Goal: Task Accomplishment & Management: Manage account settings

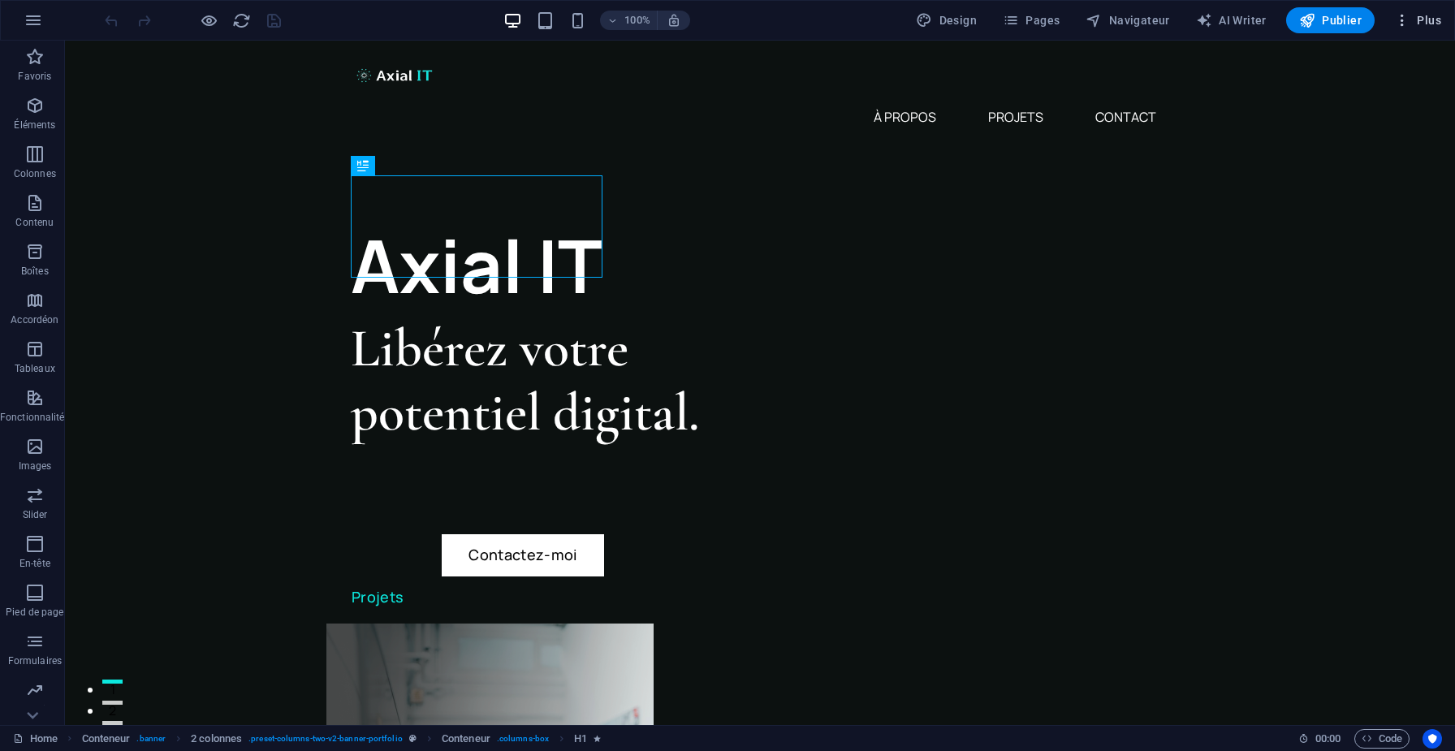
click at [1420, 27] on span "Plus" at bounding box center [1417, 20] width 47 height 16
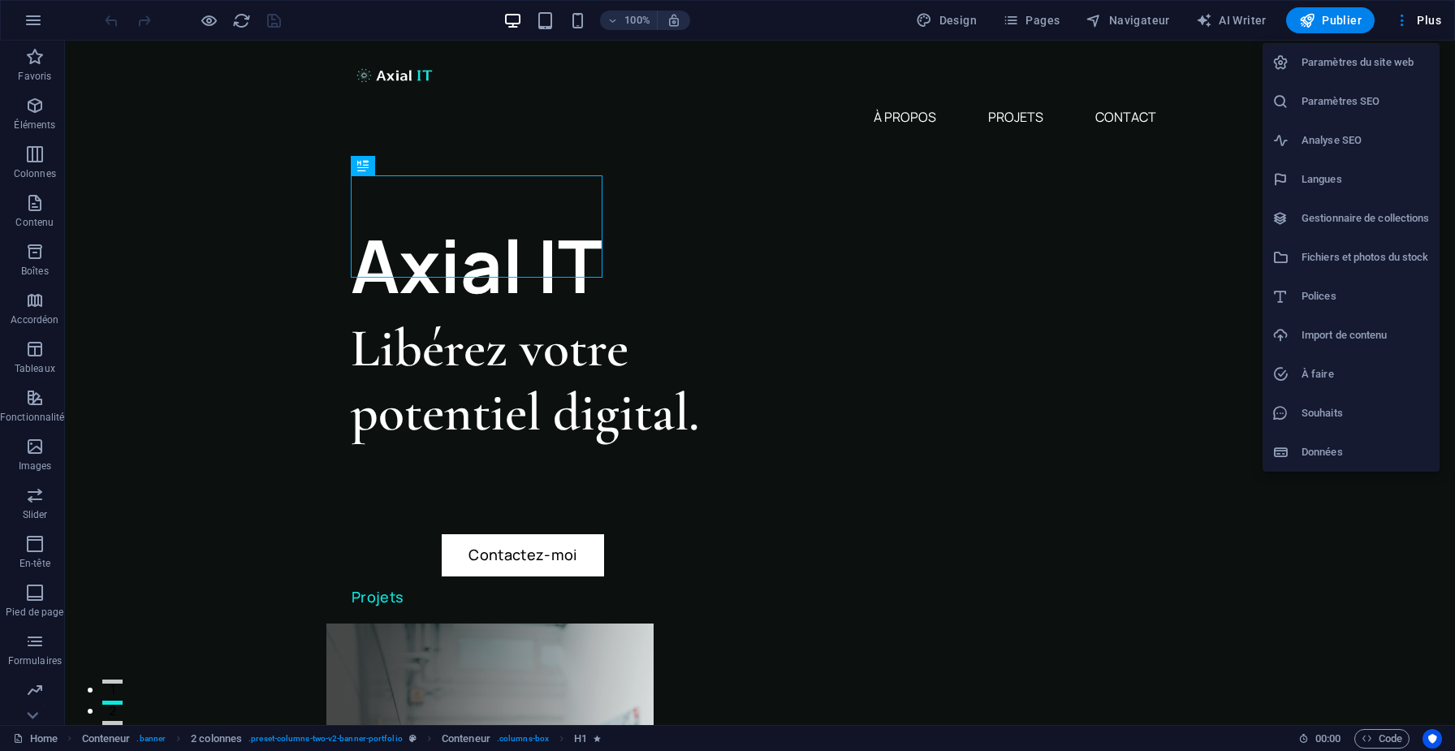
click at [1291, 454] on div at bounding box center [1286, 452] width 29 height 16
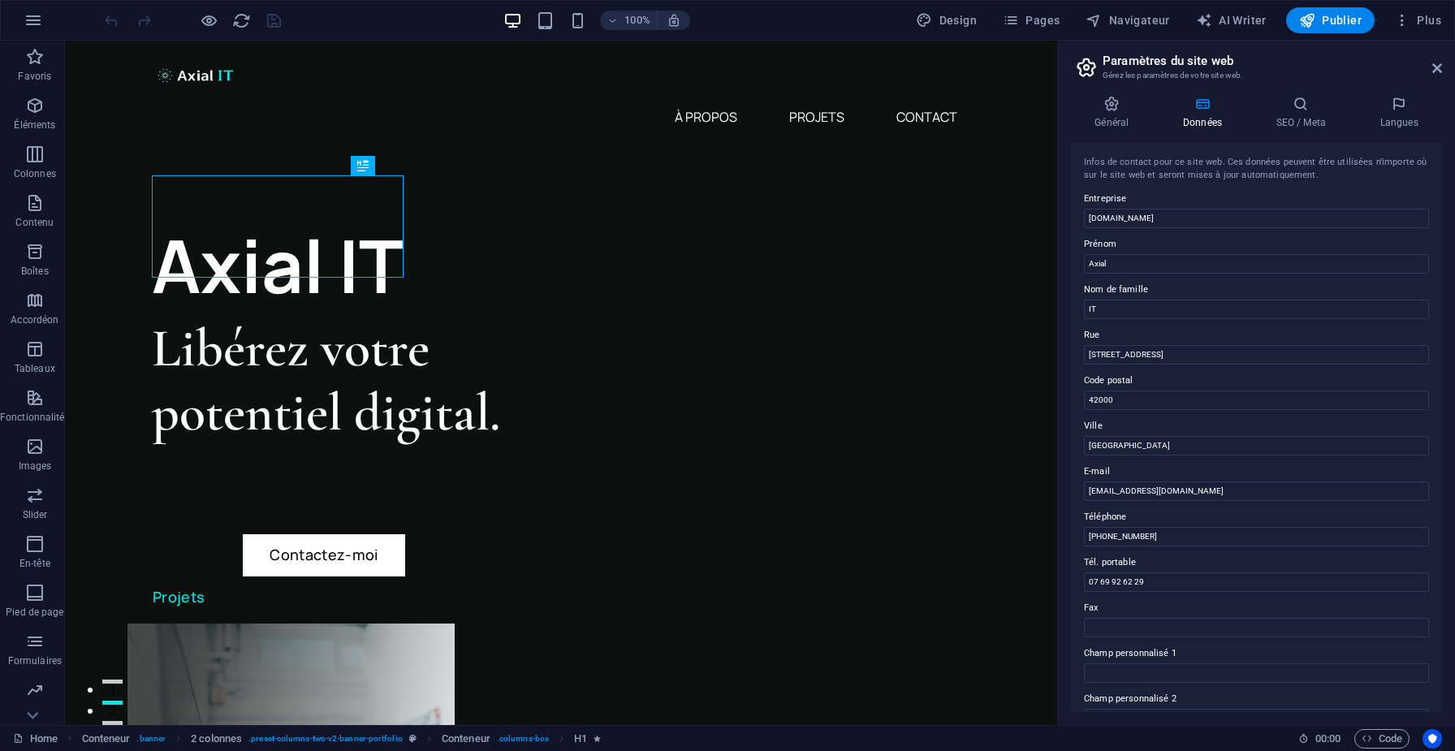
scroll to position [210, 0]
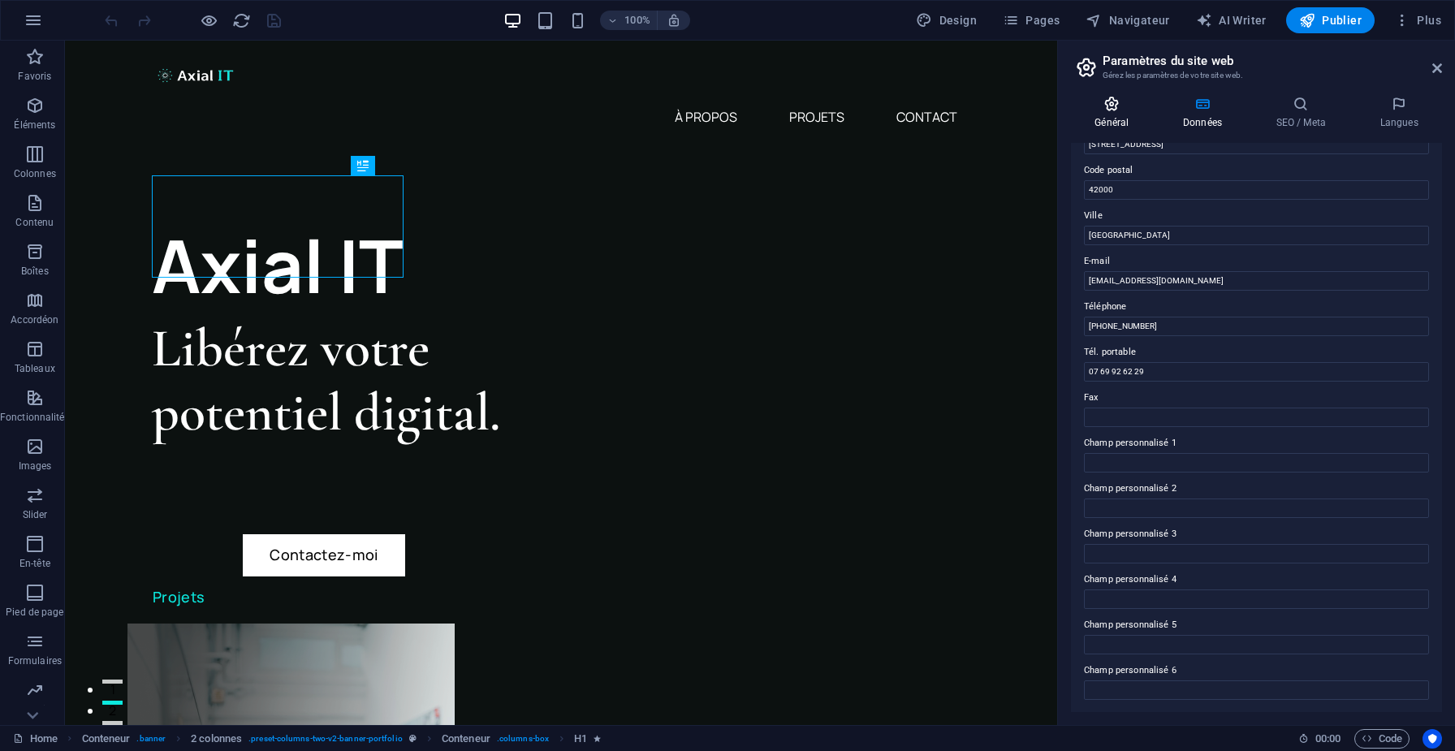
click at [1106, 106] on icon at bounding box center [1112, 104] width 82 height 16
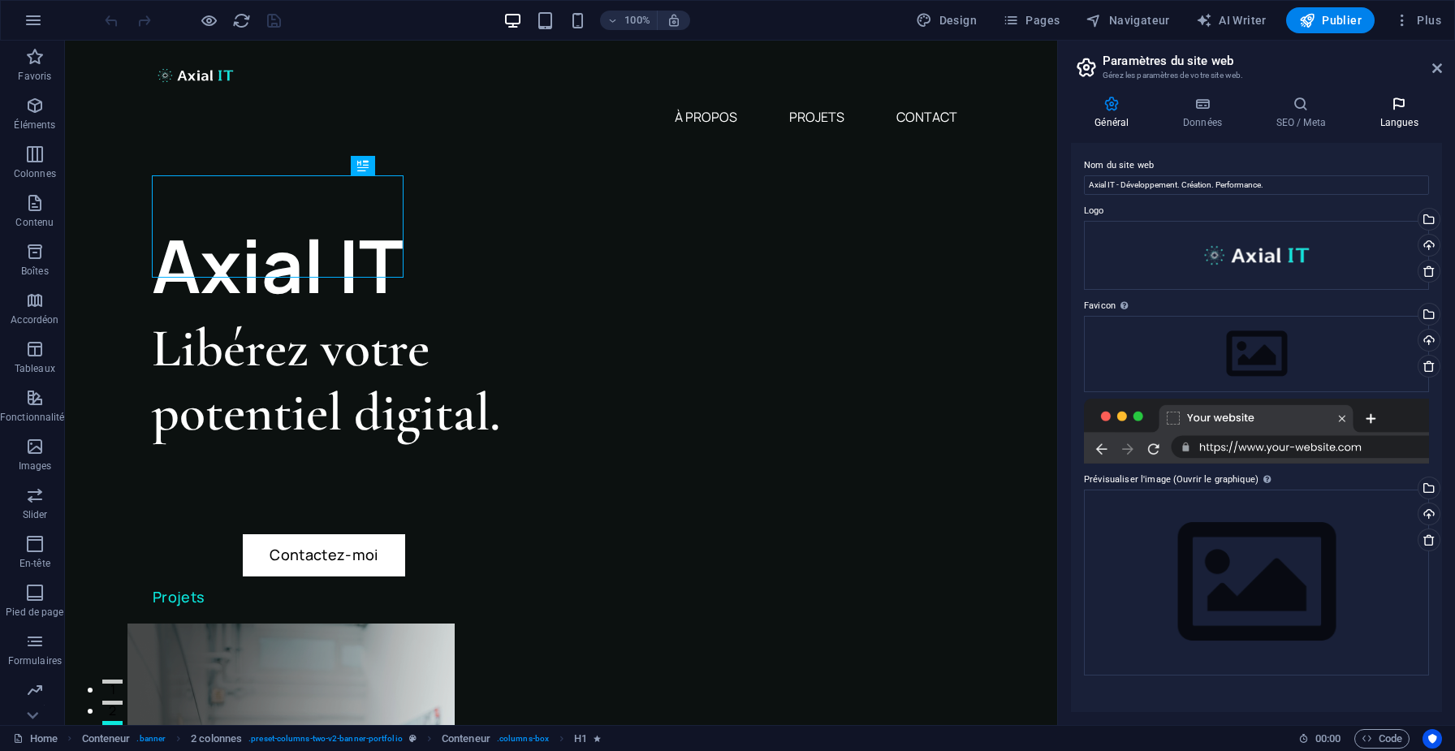
click at [1408, 114] on h4 "Langues" at bounding box center [1399, 113] width 86 height 34
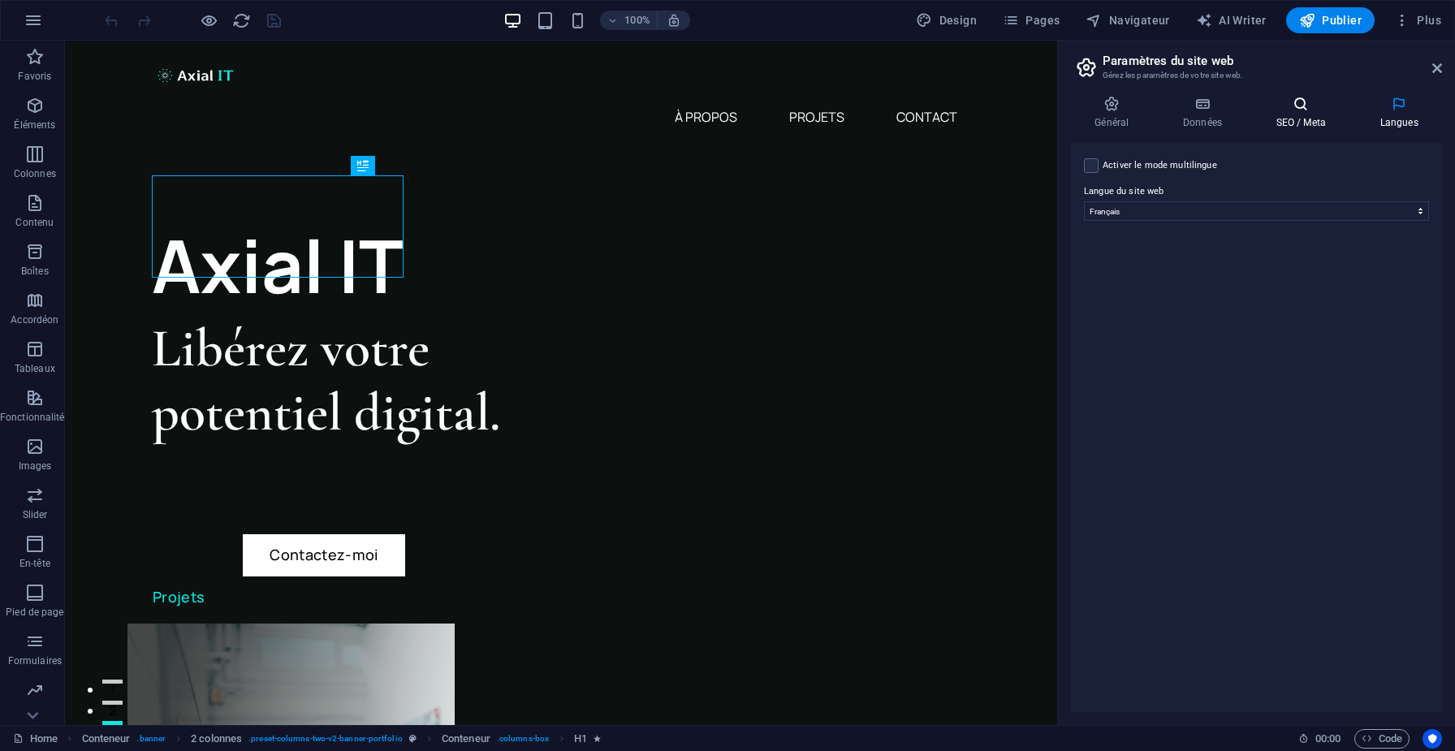
click at [1304, 118] on h4 "SEO / Meta" at bounding box center [1304, 113] width 104 height 34
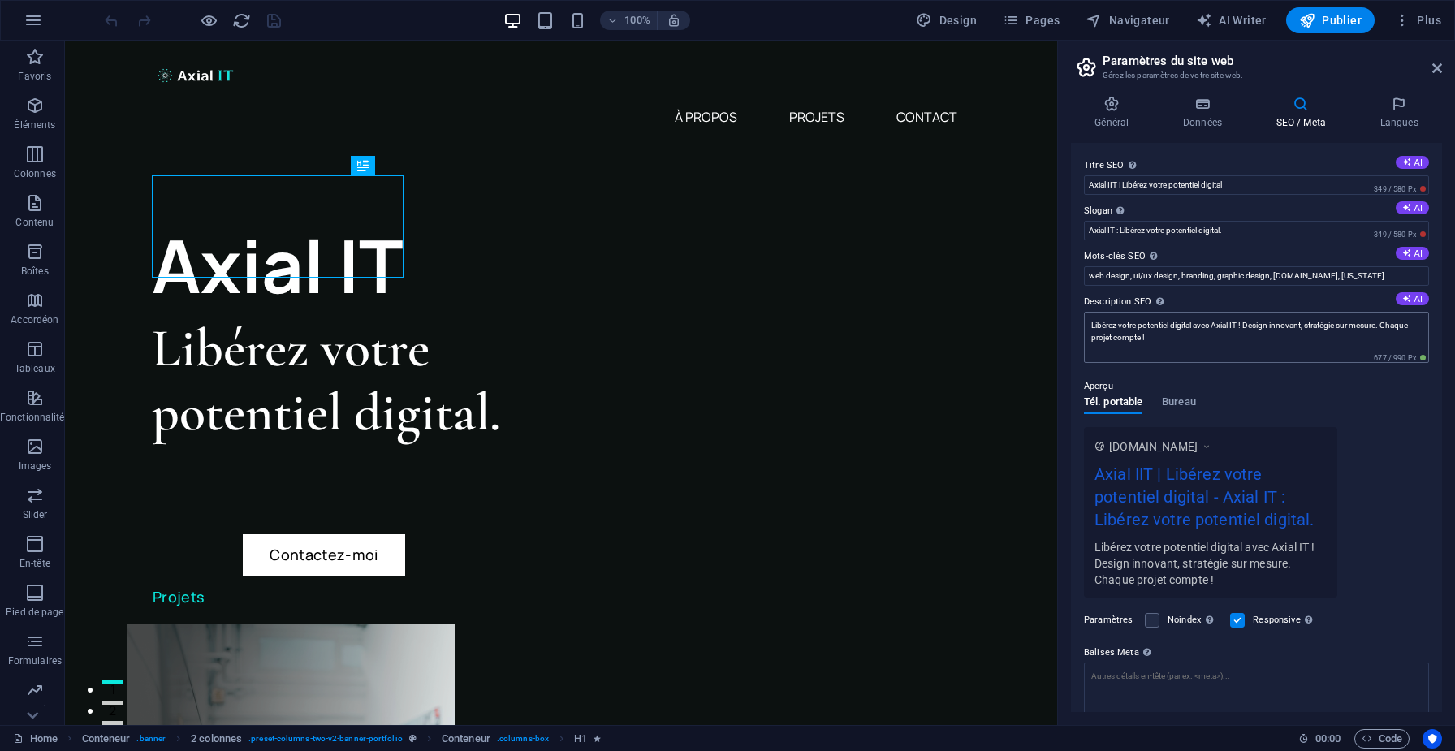
scroll to position [106, 0]
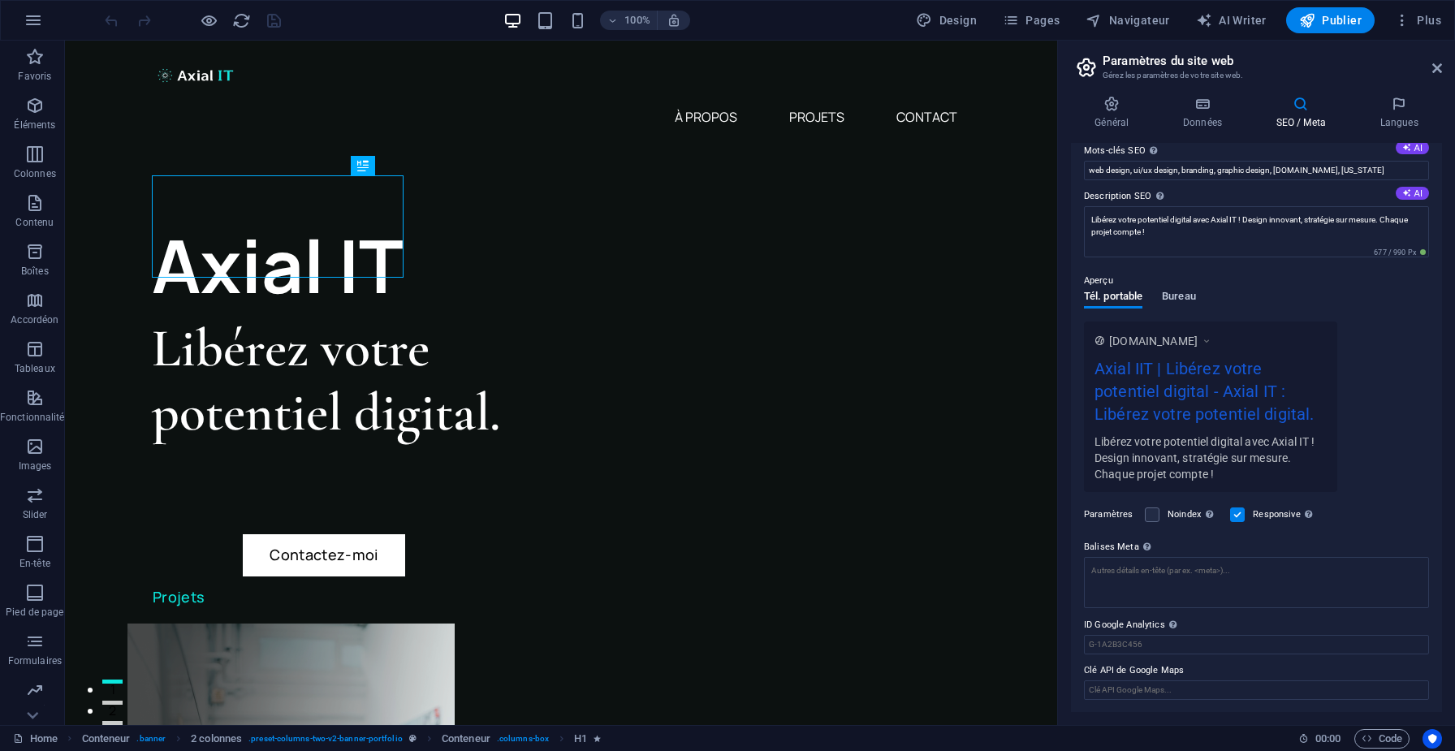
click at [1171, 299] on span "Bureau" at bounding box center [1179, 298] width 34 height 23
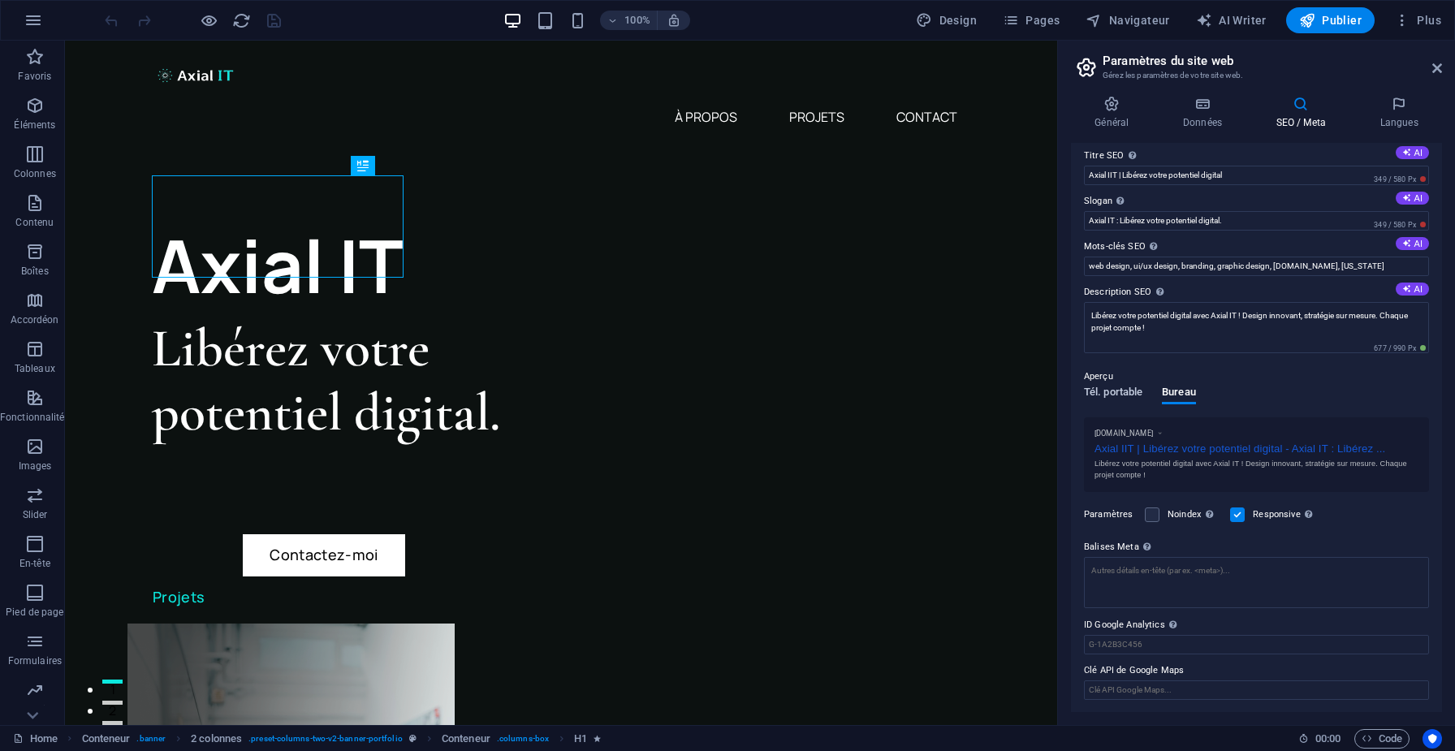
click at [1107, 387] on span "Tél. portable" at bounding box center [1113, 393] width 58 height 23
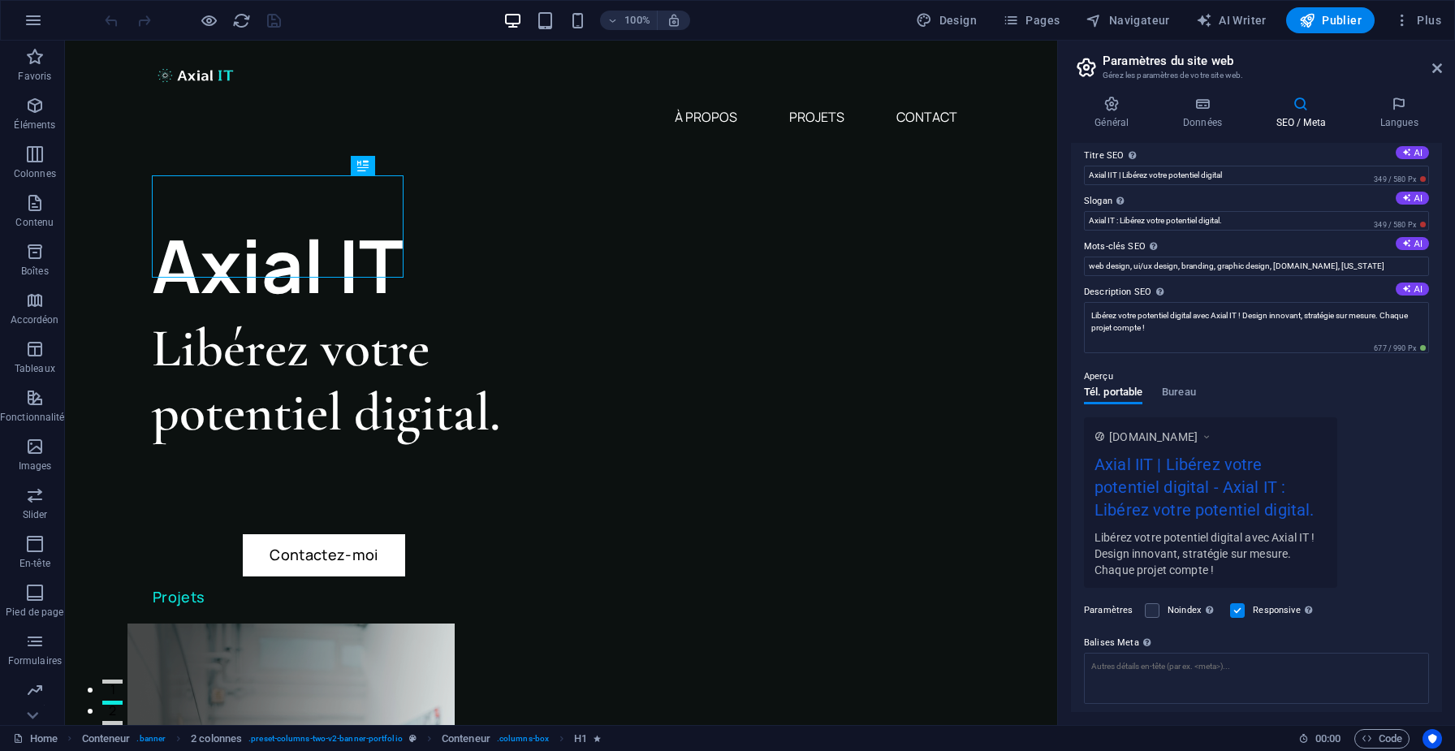
click at [1238, 606] on label at bounding box center [1237, 610] width 15 height 15
click at [0, 0] on input "Responsive Détermine si le site web doit être responsive selon la résolution de…" at bounding box center [0, 0] width 0 height 0
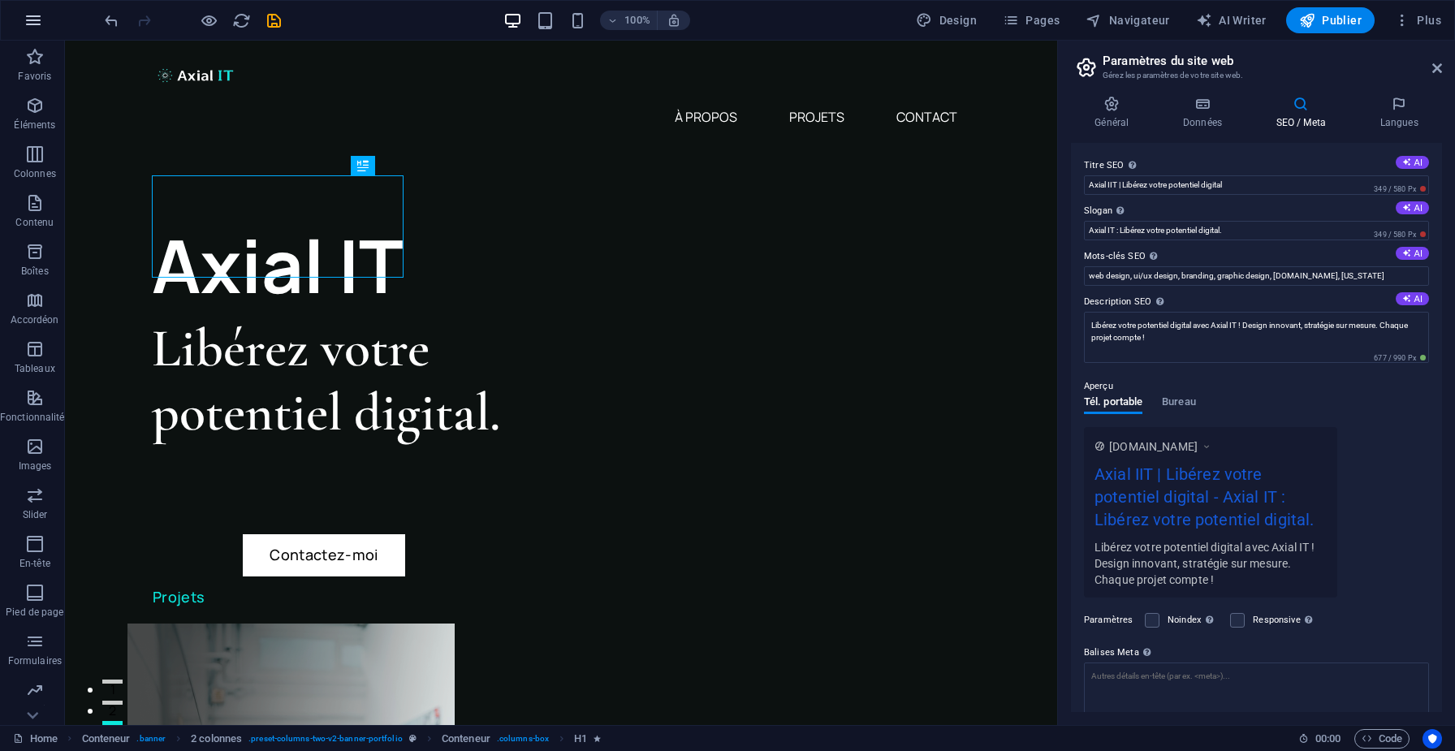
click at [19, 27] on button "button" at bounding box center [33, 20] width 39 height 39
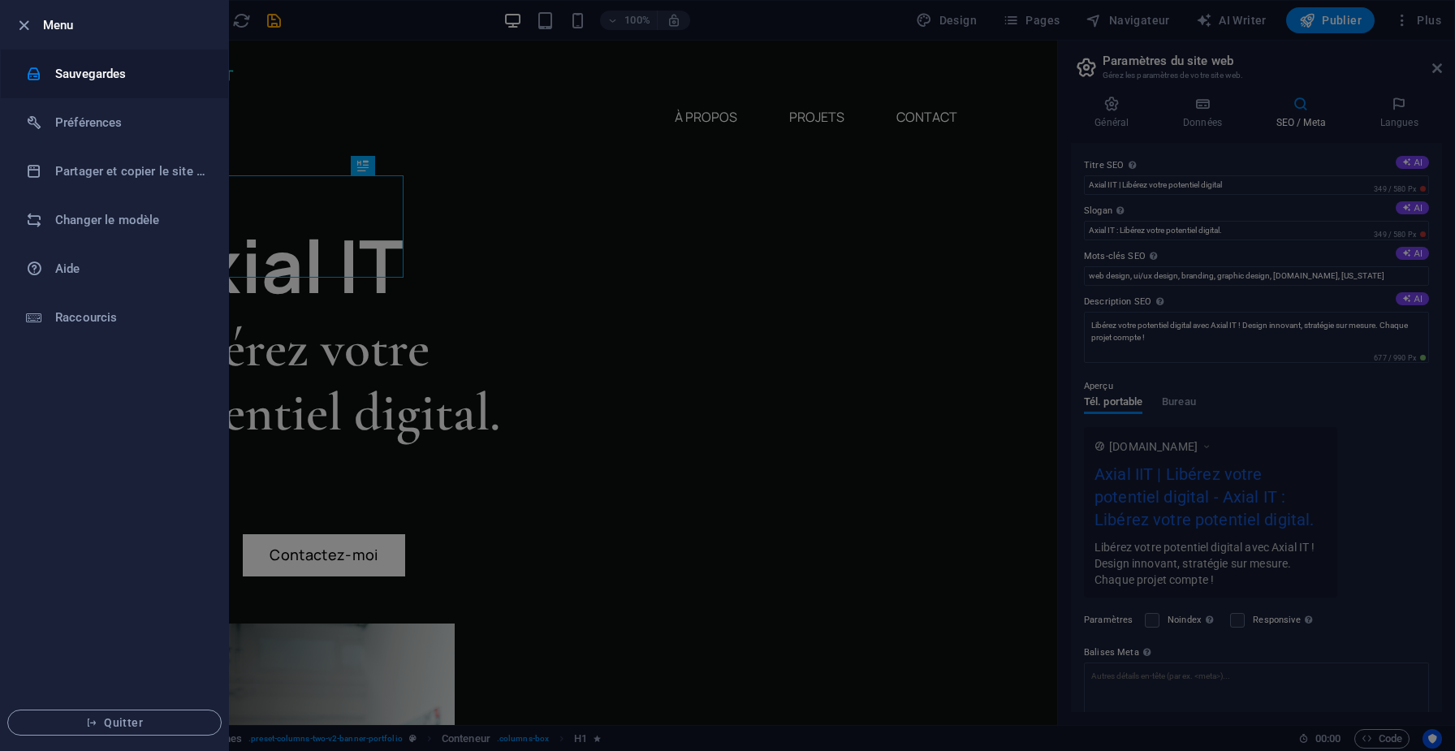
click at [37, 66] on icon at bounding box center [34, 74] width 16 height 16
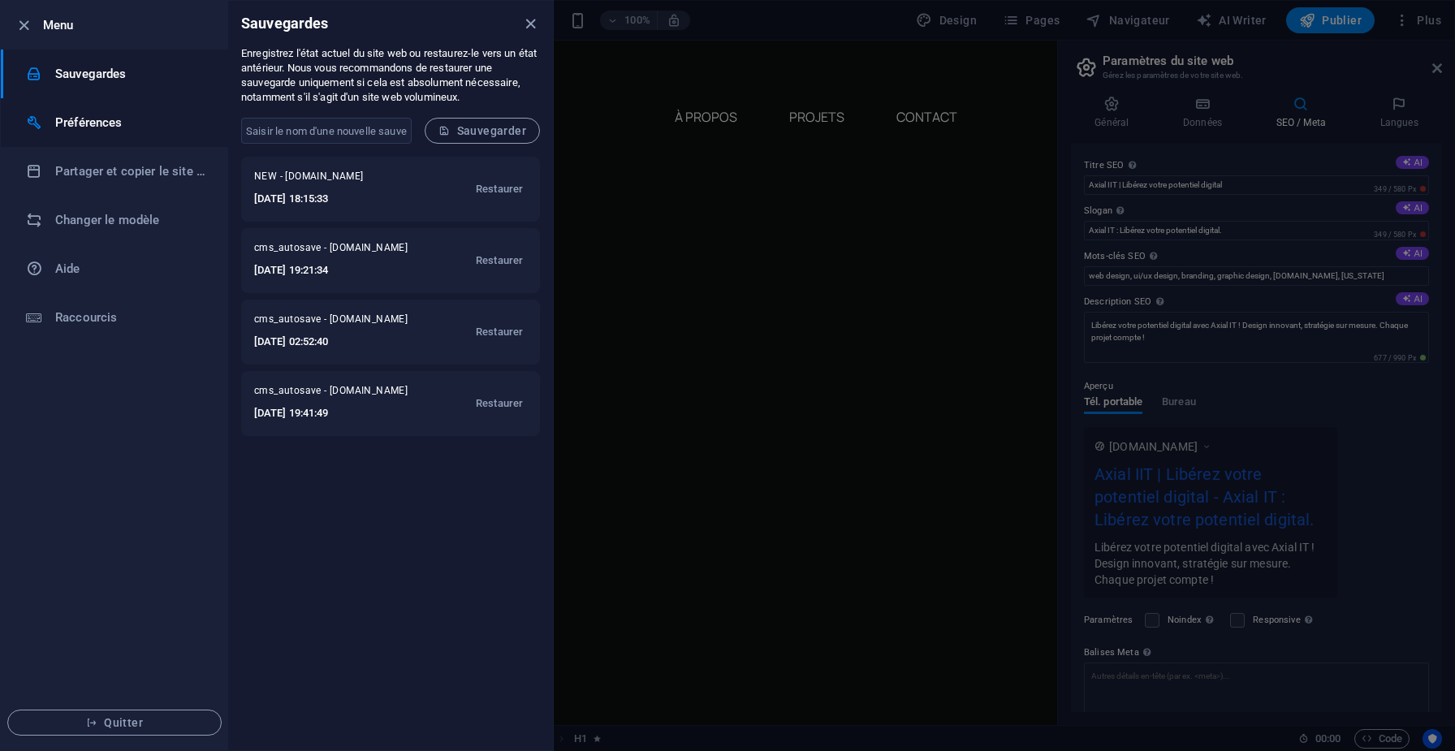
click at [101, 132] on li "Préférences" at bounding box center [114, 122] width 227 height 49
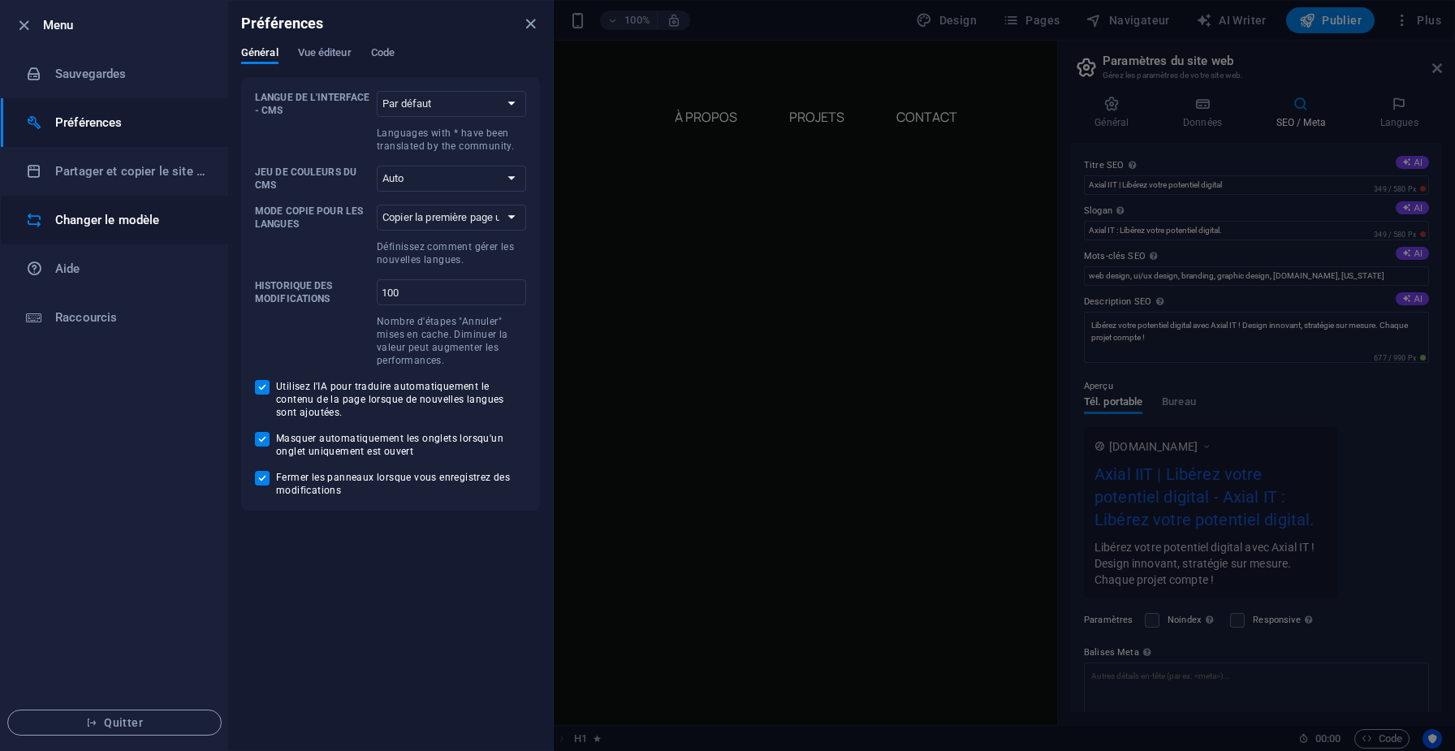
click at [138, 197] on li "Changer le modèle" at bounding box center [114, 220] width 227 height 49
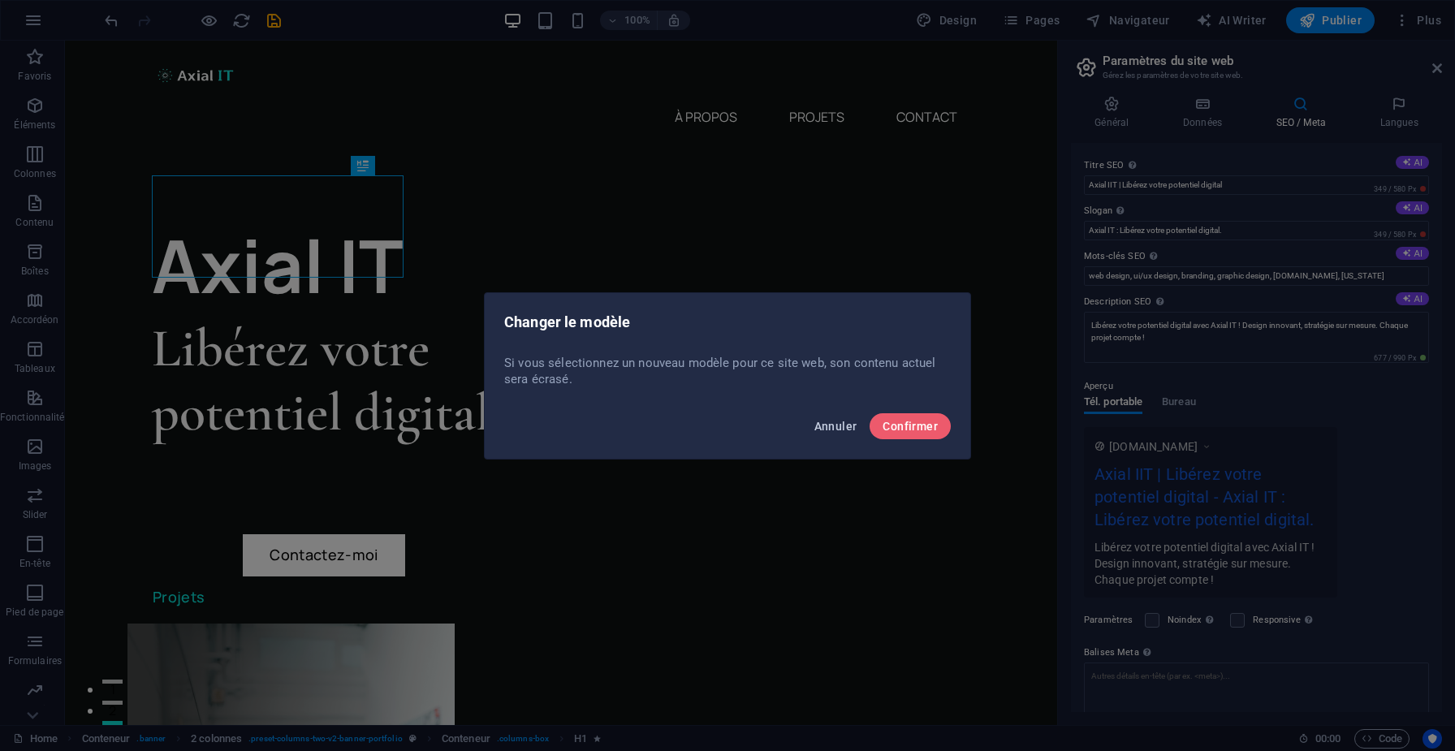
click at [848, 429] on span "Annuler" at bounding box center [835, 426] width 43 height 13
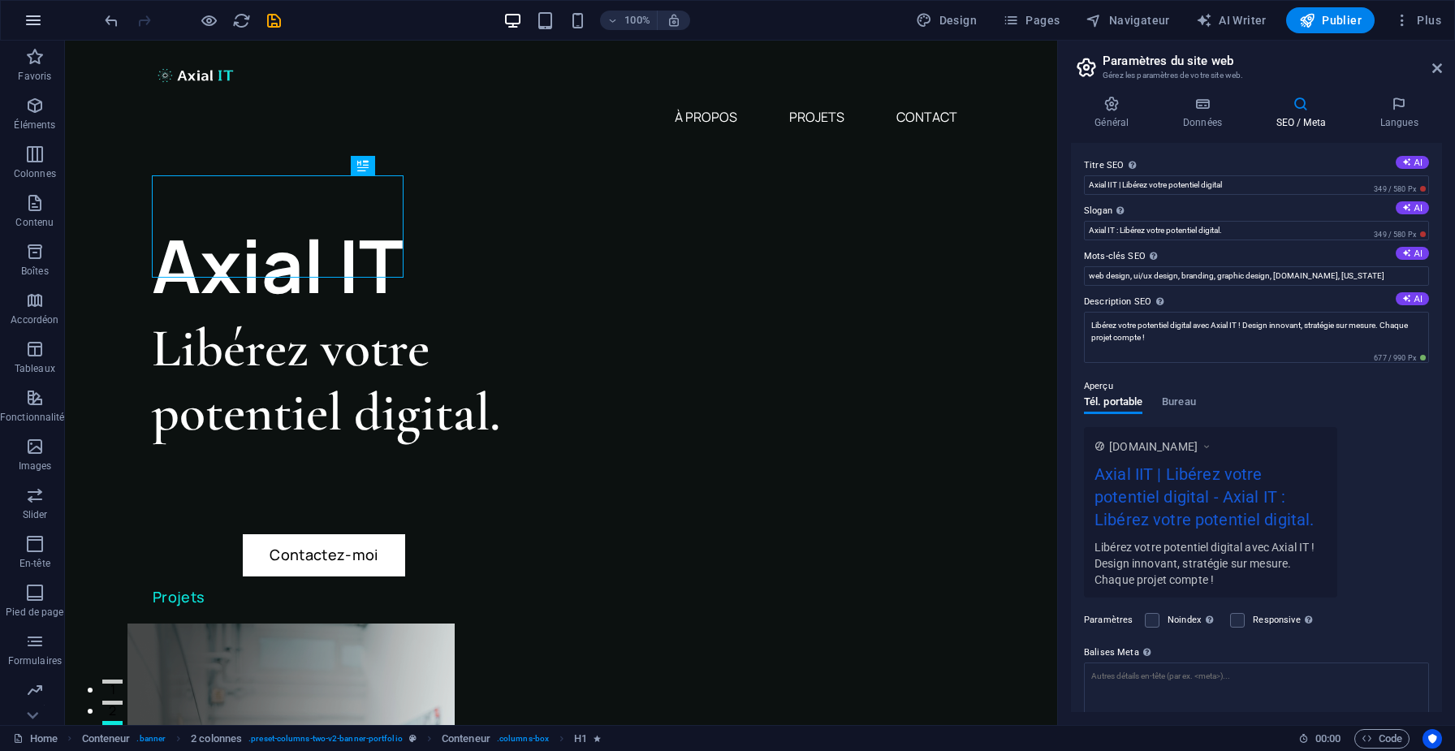
click at [40, 17] on icon "button" at bounding box center [33, 20] width 19 height 19
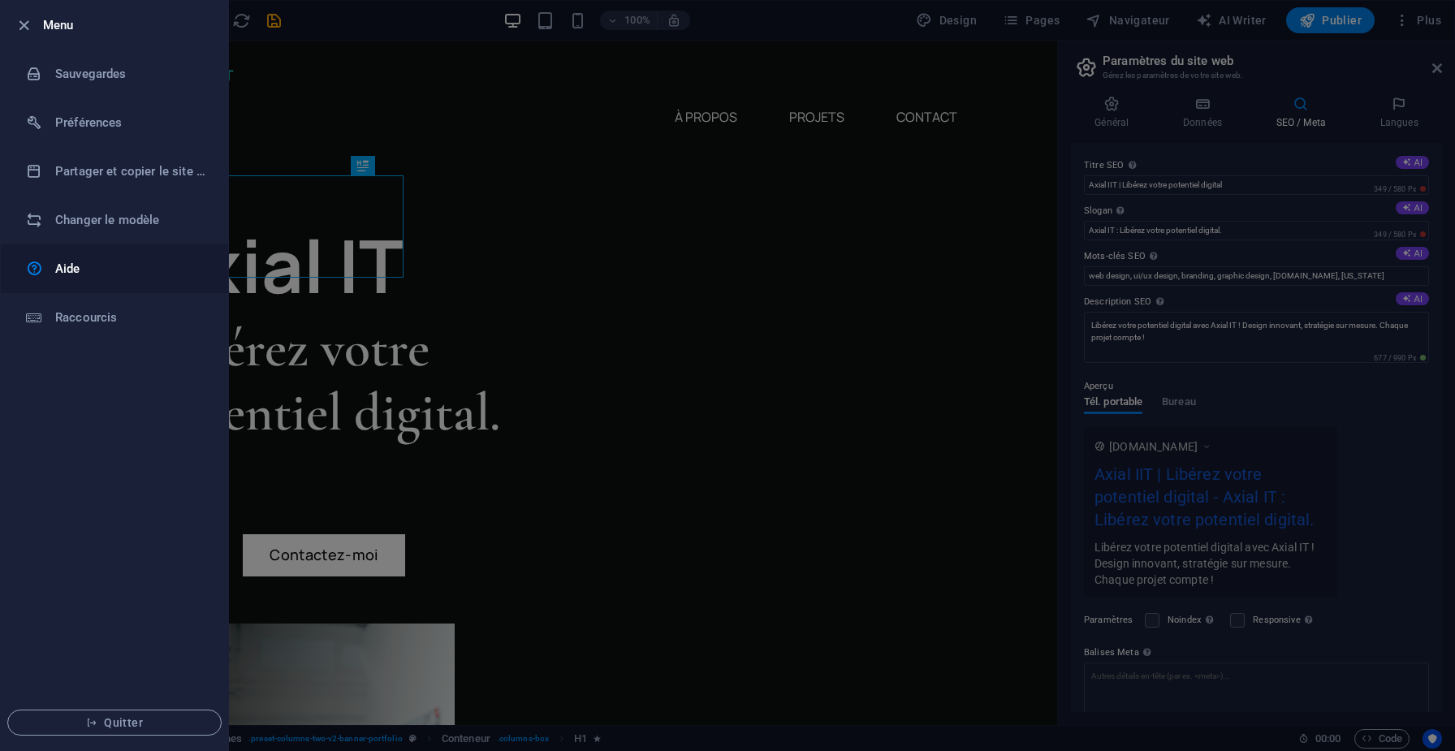
click at [71, 269] on h6 "Aide" at bounding box center [130, 268] width 150 height 19
drag, startPoint x: 67, startPoint y: 127, endPoint x: 55, endPoint y: 305, distance: 178.2
click at [55, 305] on ul "Menu Sauvegardes Préférences Partager et copier le site web Changer le modèle A…" at bounding box center [114, 375] width 227 height 749
click at [55, 322] on h6 "Raccourcis" at bounding box center [130, 317] width 150 height 19
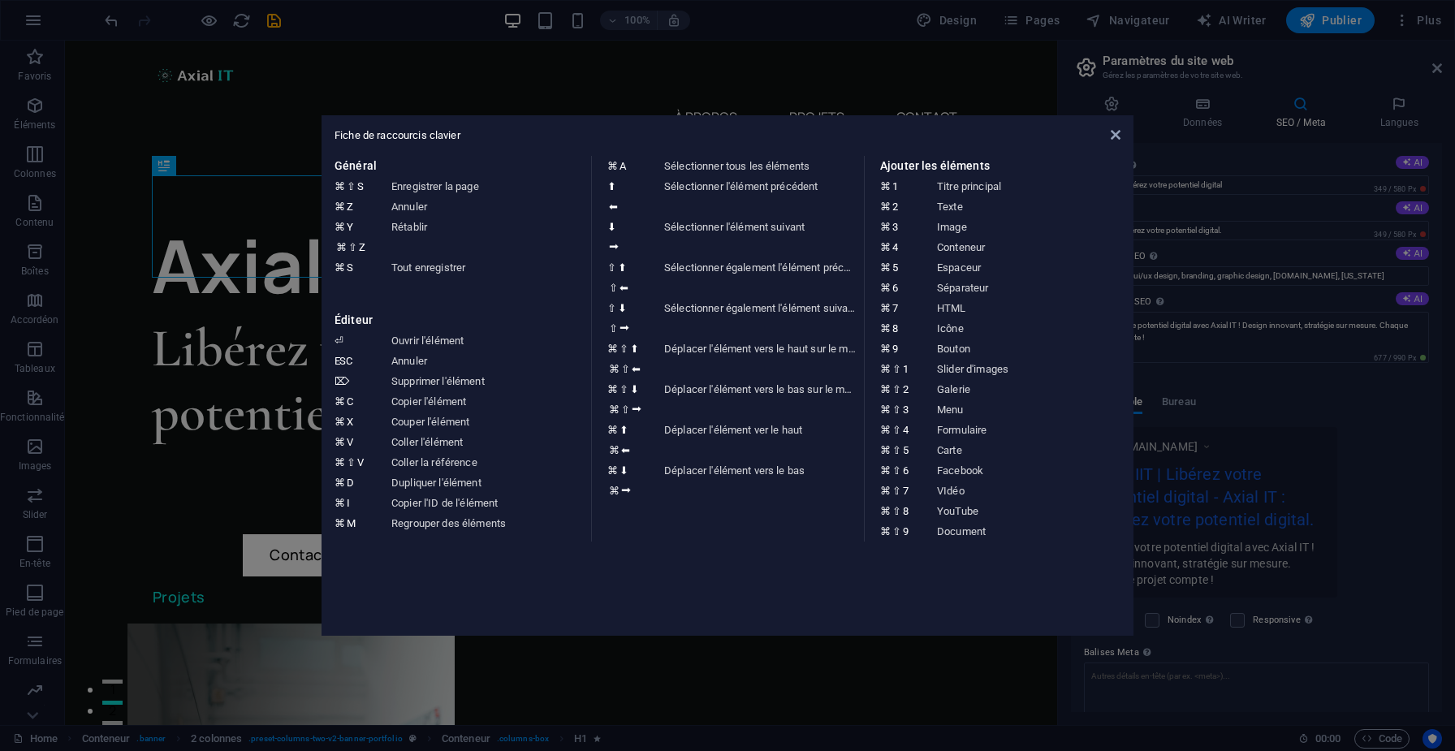
click at [153, 346] on aside "Fiche de raccourcis clavier Général ⌘ ⇧ S Enregistrer la page ⌘ Z Annuler ⌘ Y ⌘…" at bounding box center [727, 375] width 1455 height 751
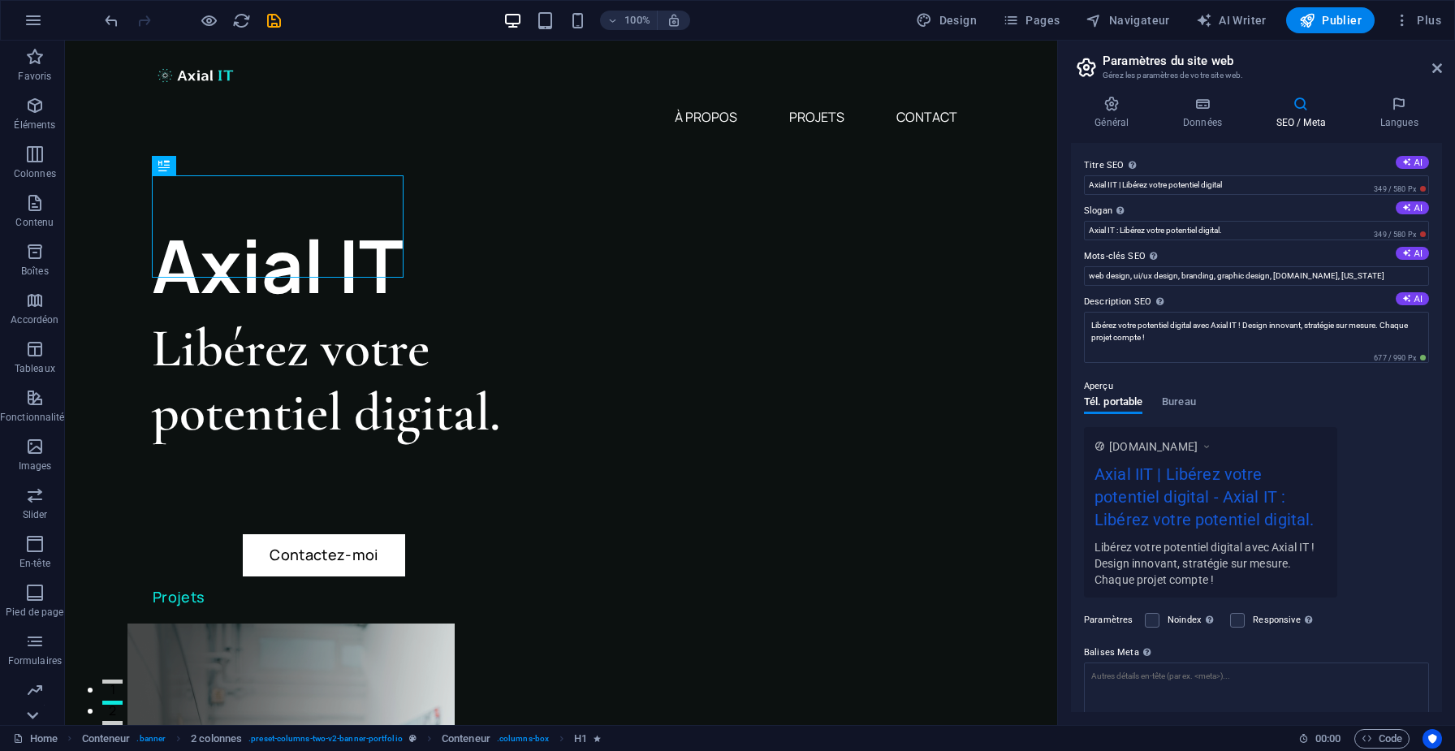
click at [31, 710] on icon at bounding box center [32, 715] width 23 height 23
click at [31, 738] on link "Home" at bounding box center [35, 738] width 45 height 19
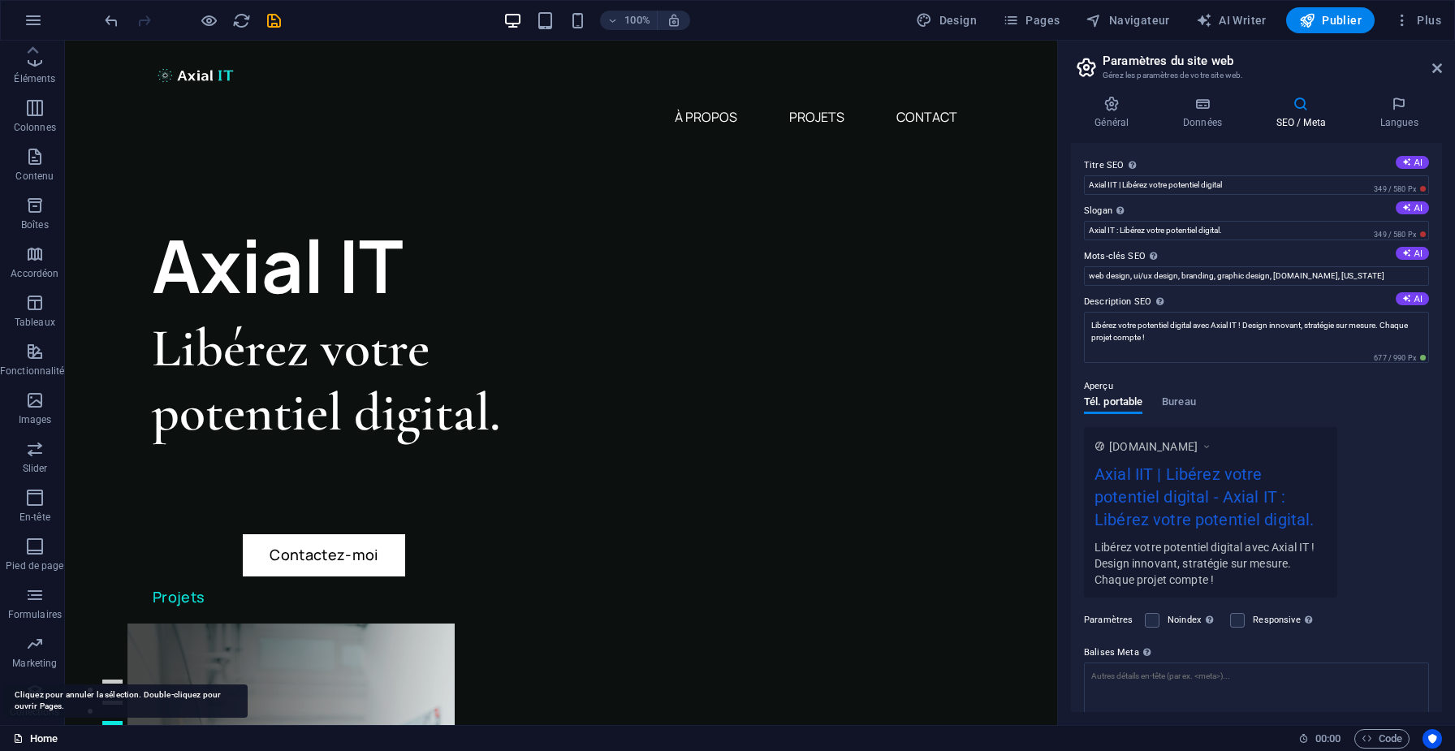
click at [31, 738] on link "Home" at bounding box center [35, 738] width 45 height 19
click at [15, 735] on icon at bounding box center [18, 738] width 11 height 11
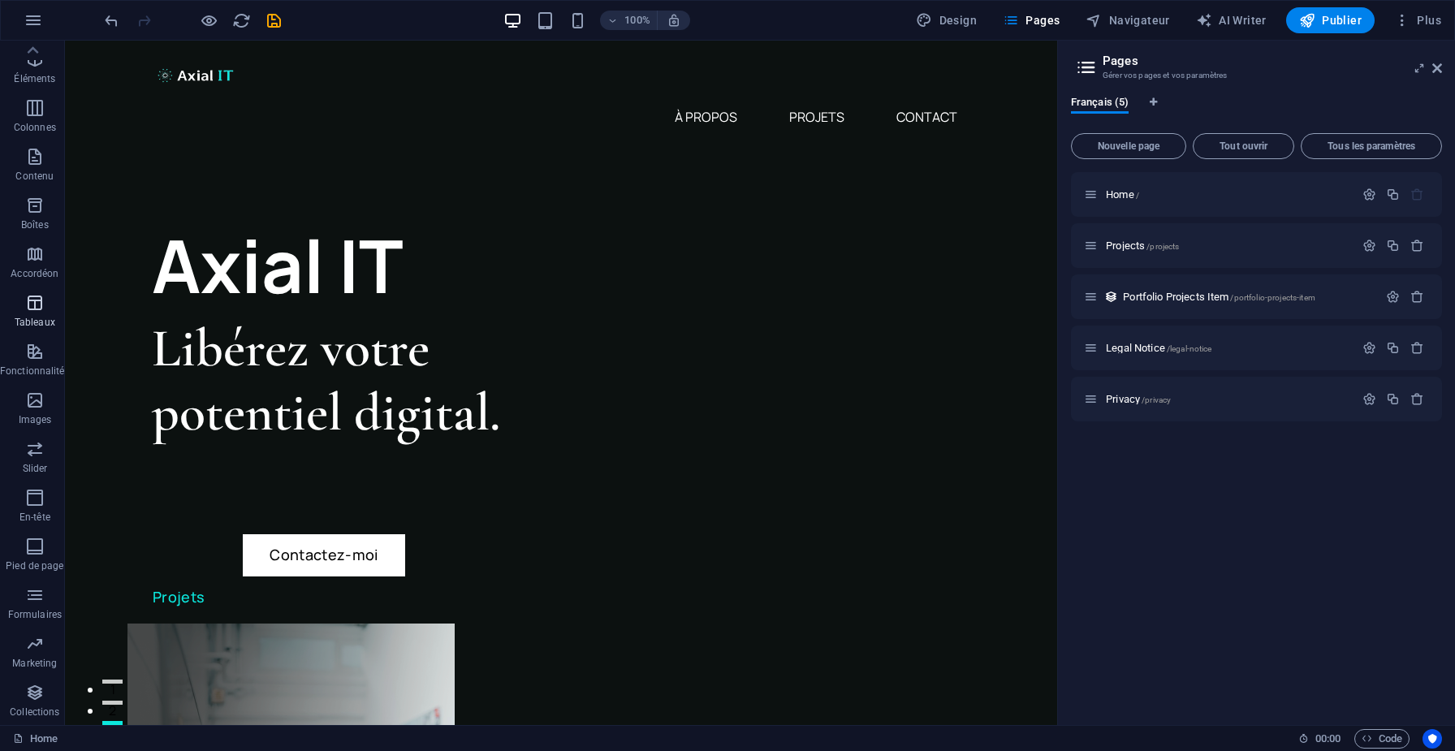
scroll to position [0, 0]
click at [28, 67] on span "Favoris" at bounding box center [35, 66] width 70 height 39
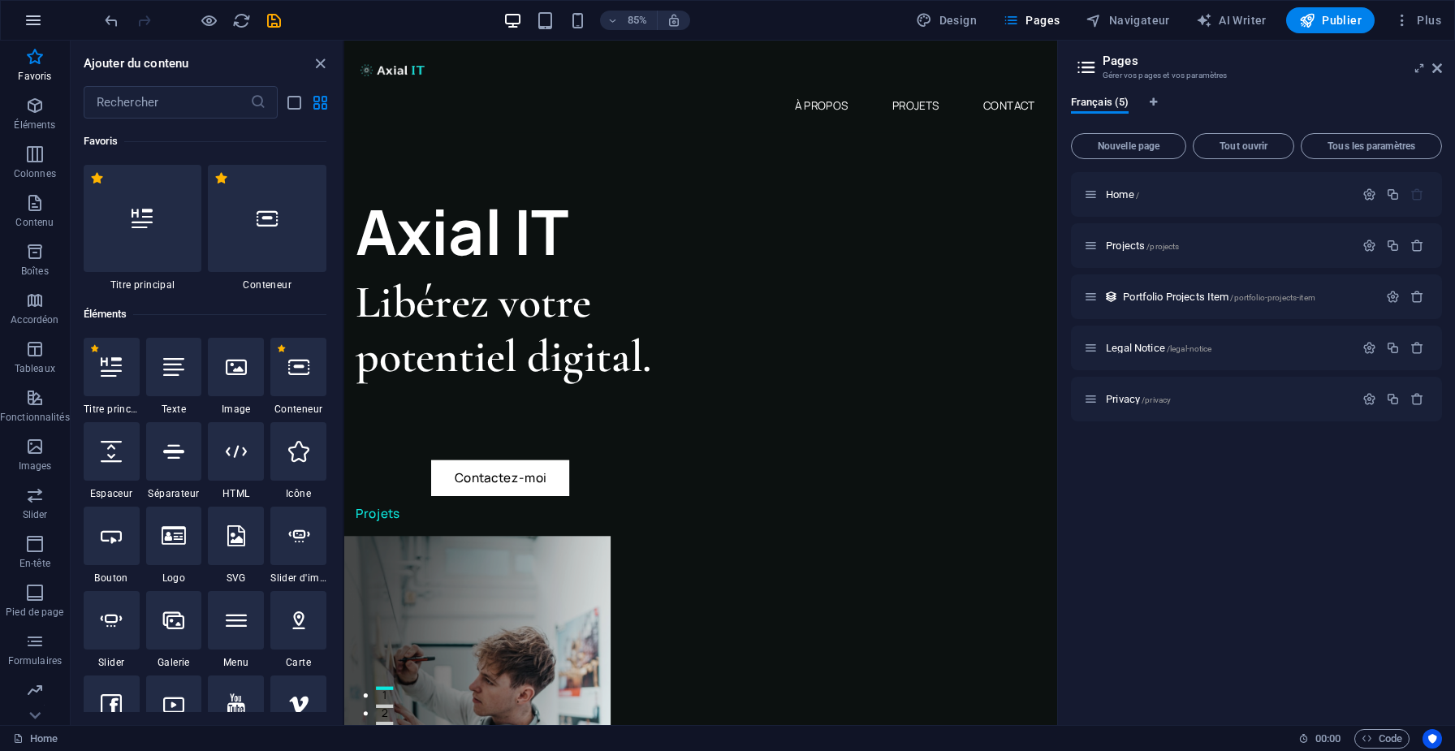
click at [26, 25] on icon "button" at bounding box center [33, 20] width 19 height 19
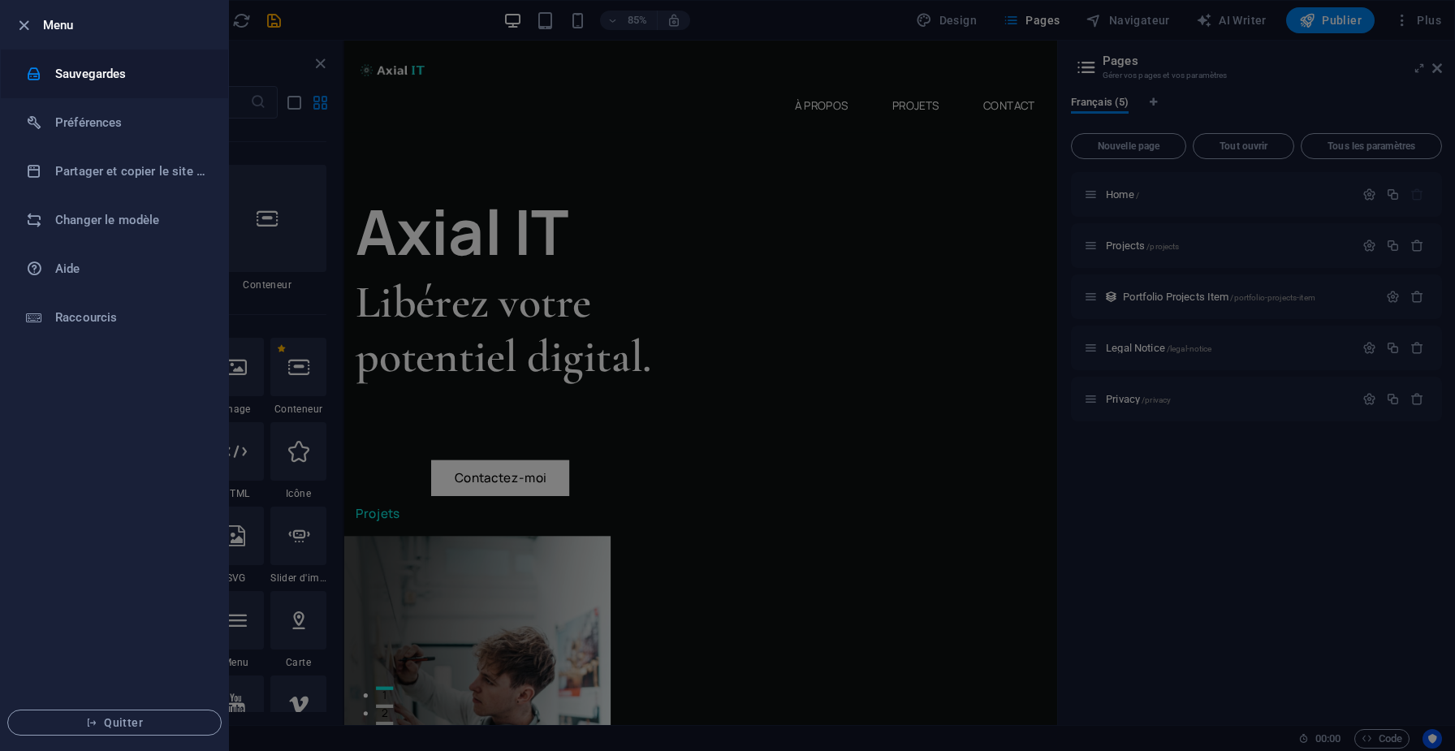
click at [55, 67] on h6 "Sauvegardes" at bounding box center [130, 73] width 150 height 19
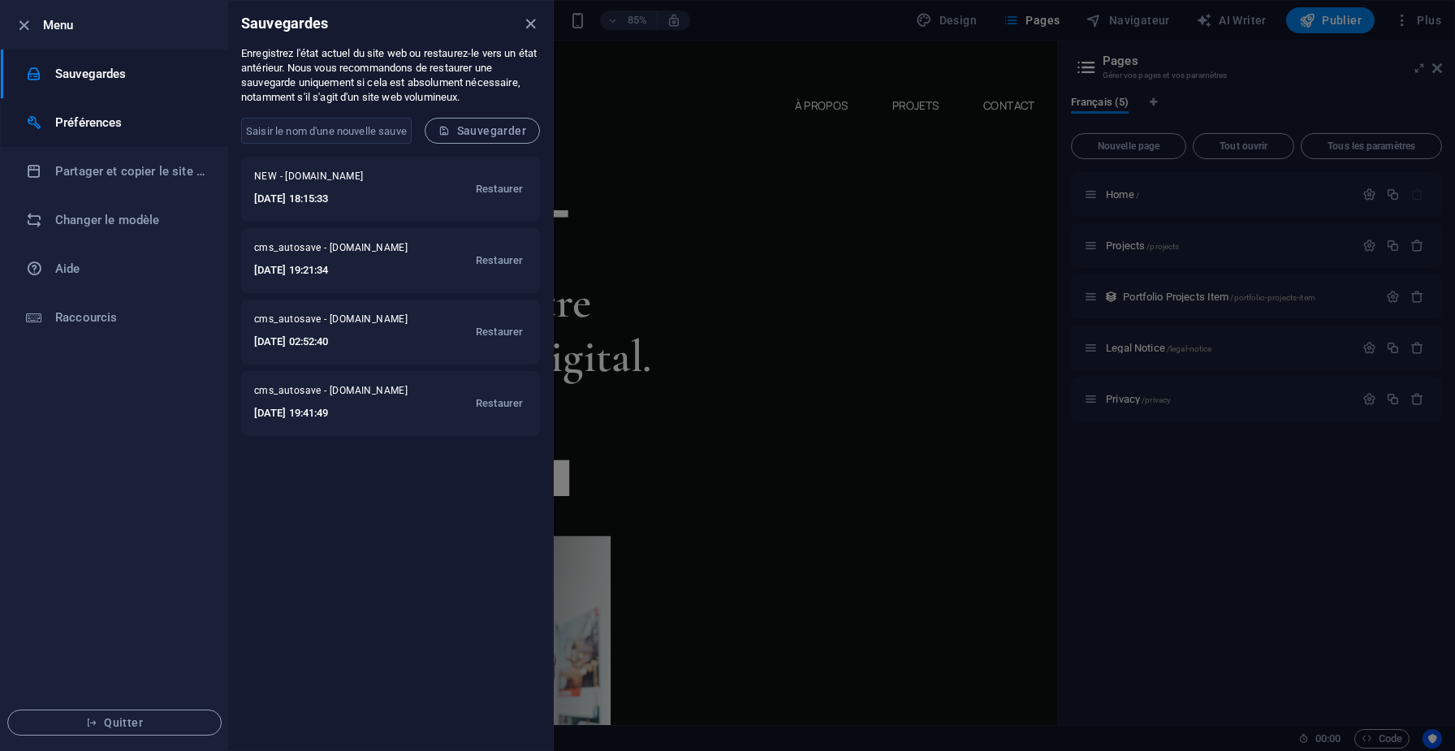
click at [57, 120] on h6 "Préférences" at bounding box center [130, 122] width 150 height 19
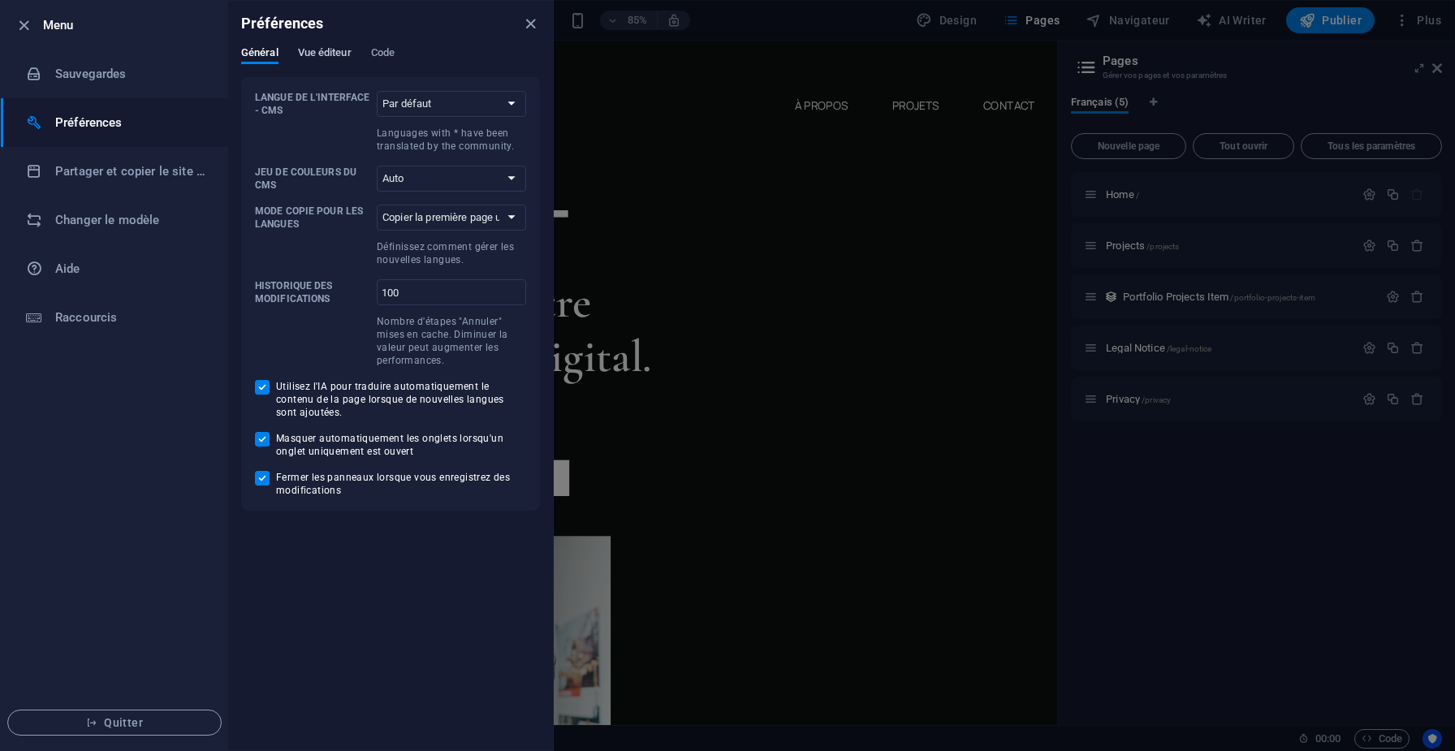
click at [326, 48] on span "Vue éditeur" at bounding box center [325, 54] width 54 height 23
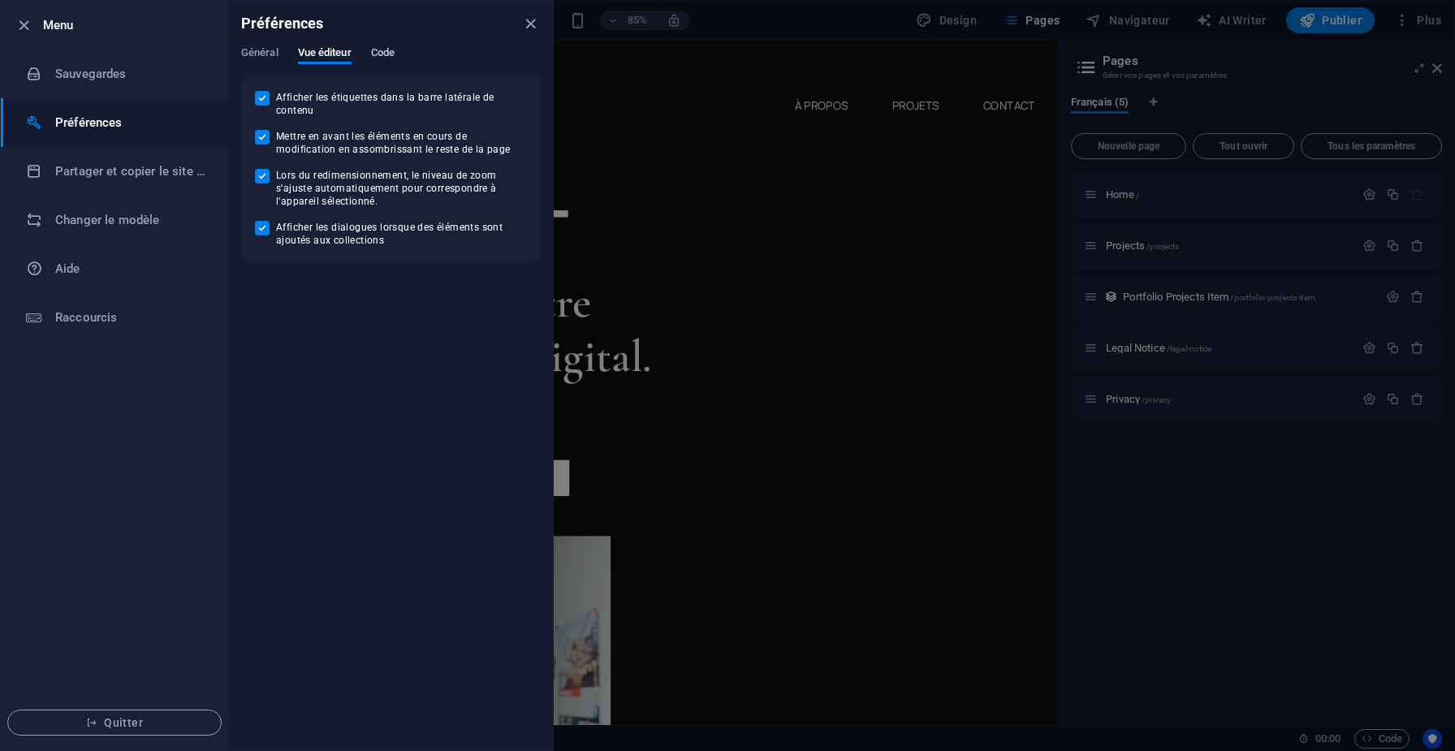
click at [373, 57] on span "Code" at bounding box center [383, 54] width 24 height 23
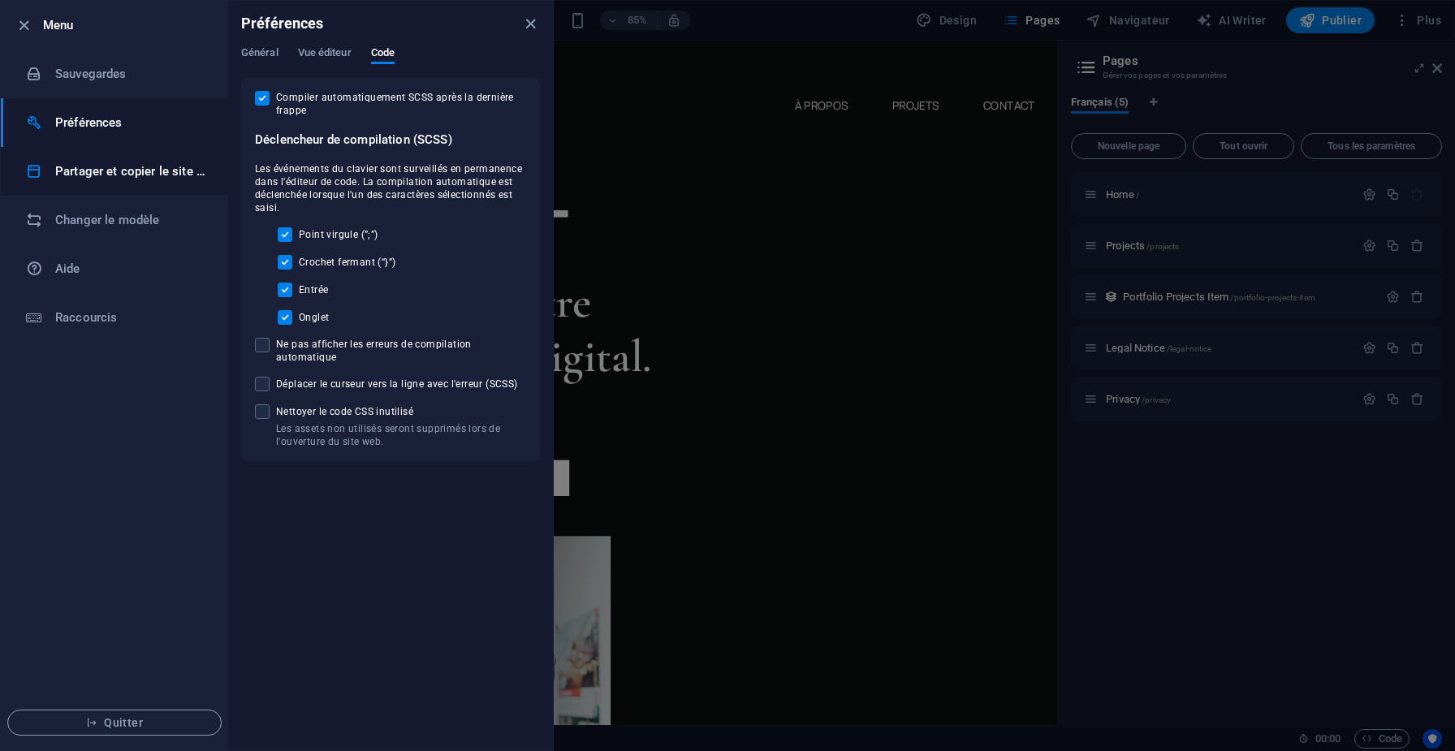
click at [113, 174] on h6 "Partager et copier le site web" at bounding box center [130, 171] width 150 height 19
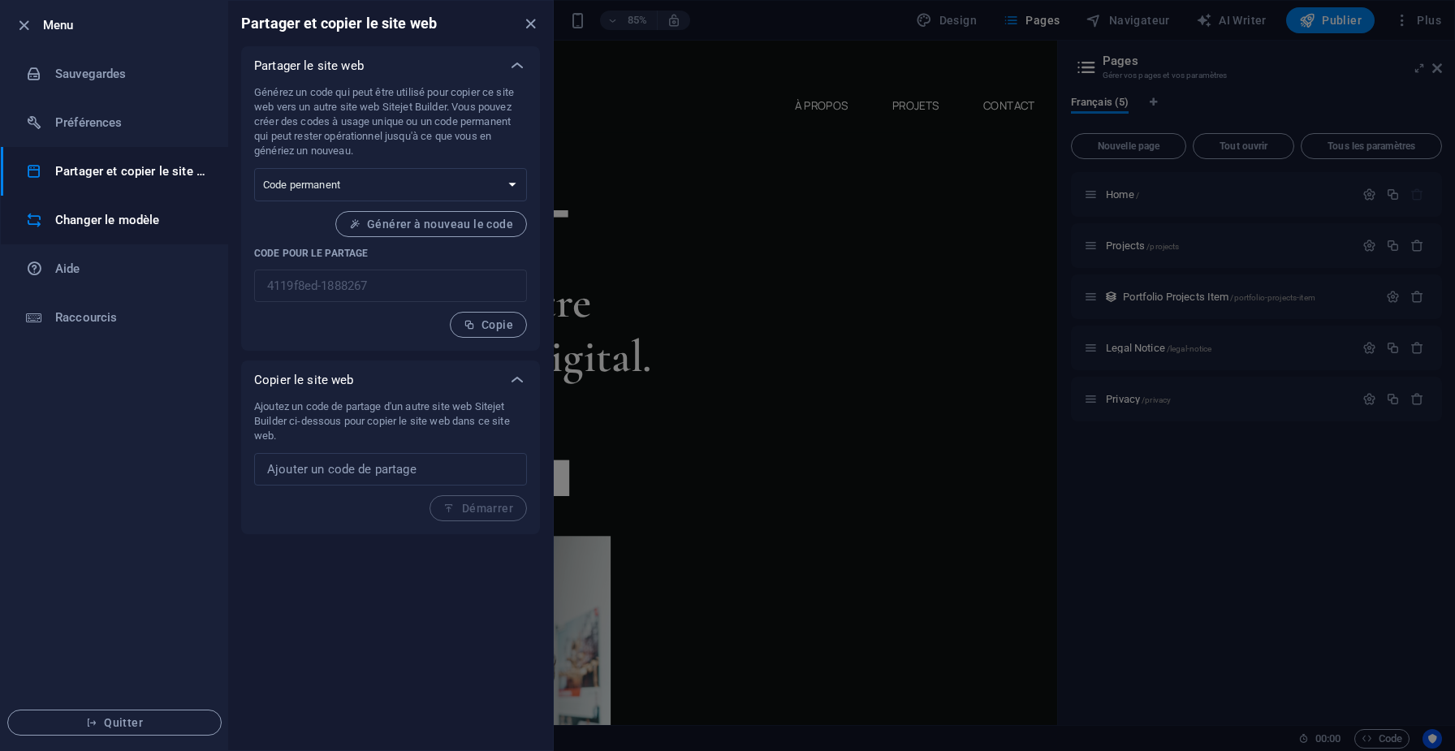
click at [93, 214] on h6 "Changer le modèle" at bounding box center [130, 219] width 150 height 19
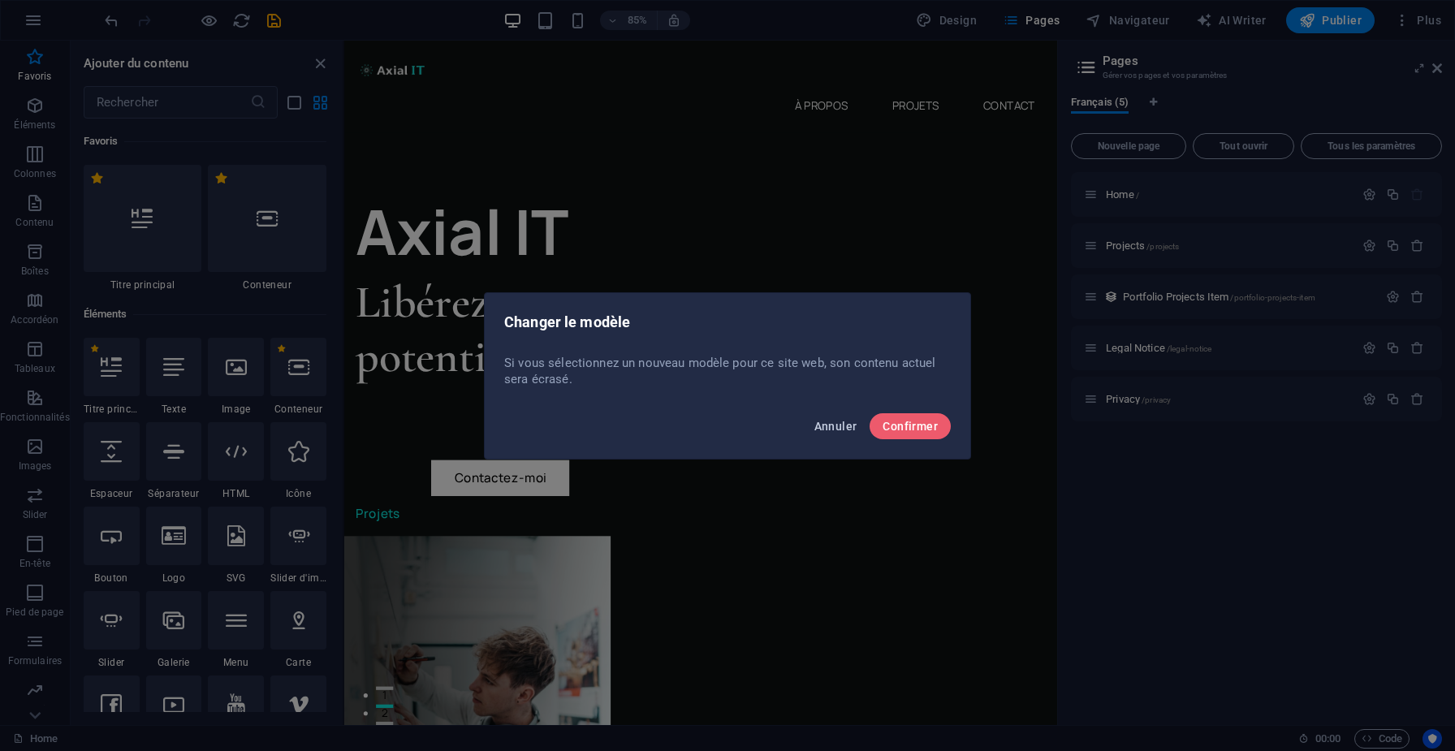
drag, startPoint x: 908, startPoint y: 435, endPoint x: 860, endPoint y: 429, distance: 48.2
click at [860, 429] on div "Annuler Confirmer" at bounding box center [728, 431] width 486 height 55
click at [835, 429] on span "Annuler" at bounding box center [835, 426] width 43 height 13
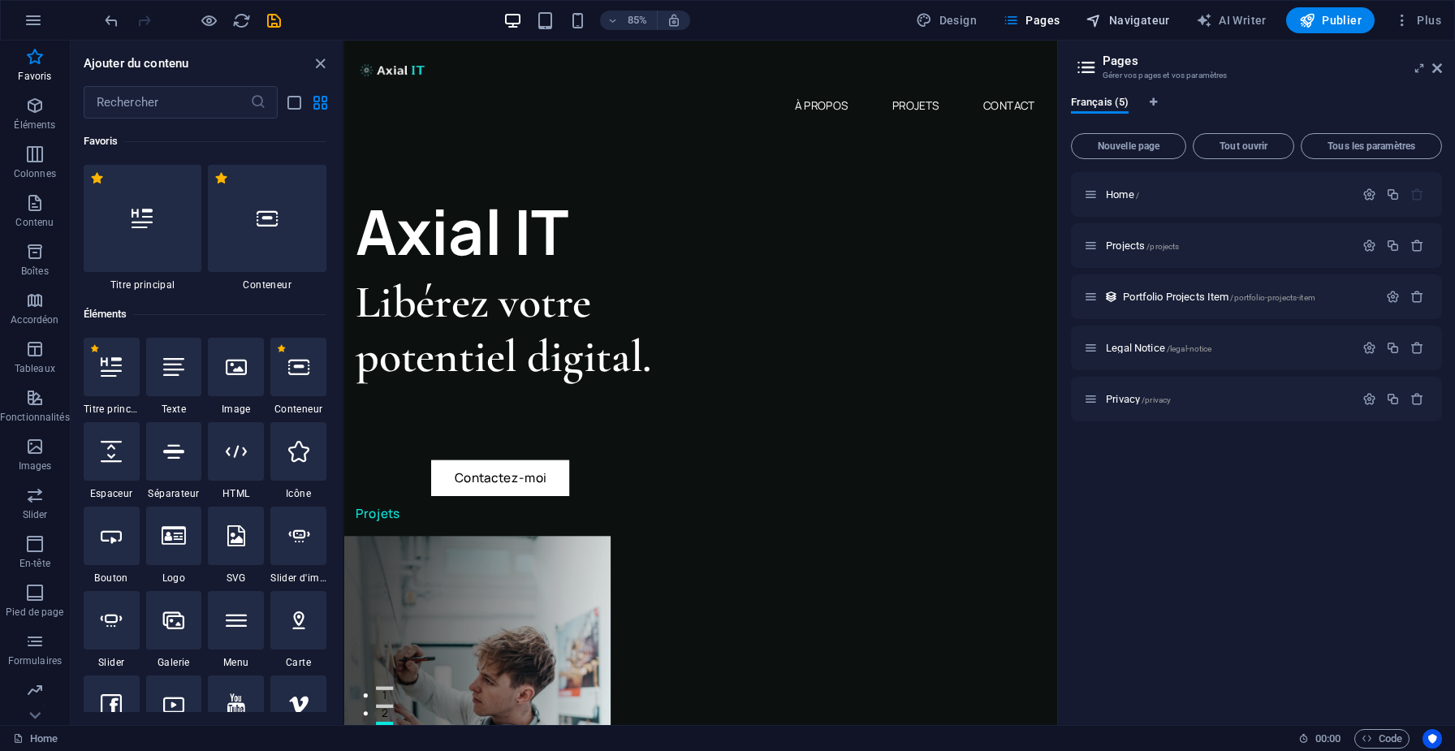
click at [1117, 17] on span "Navigateur" at bounding box center [1128, 20] width 84 height 16
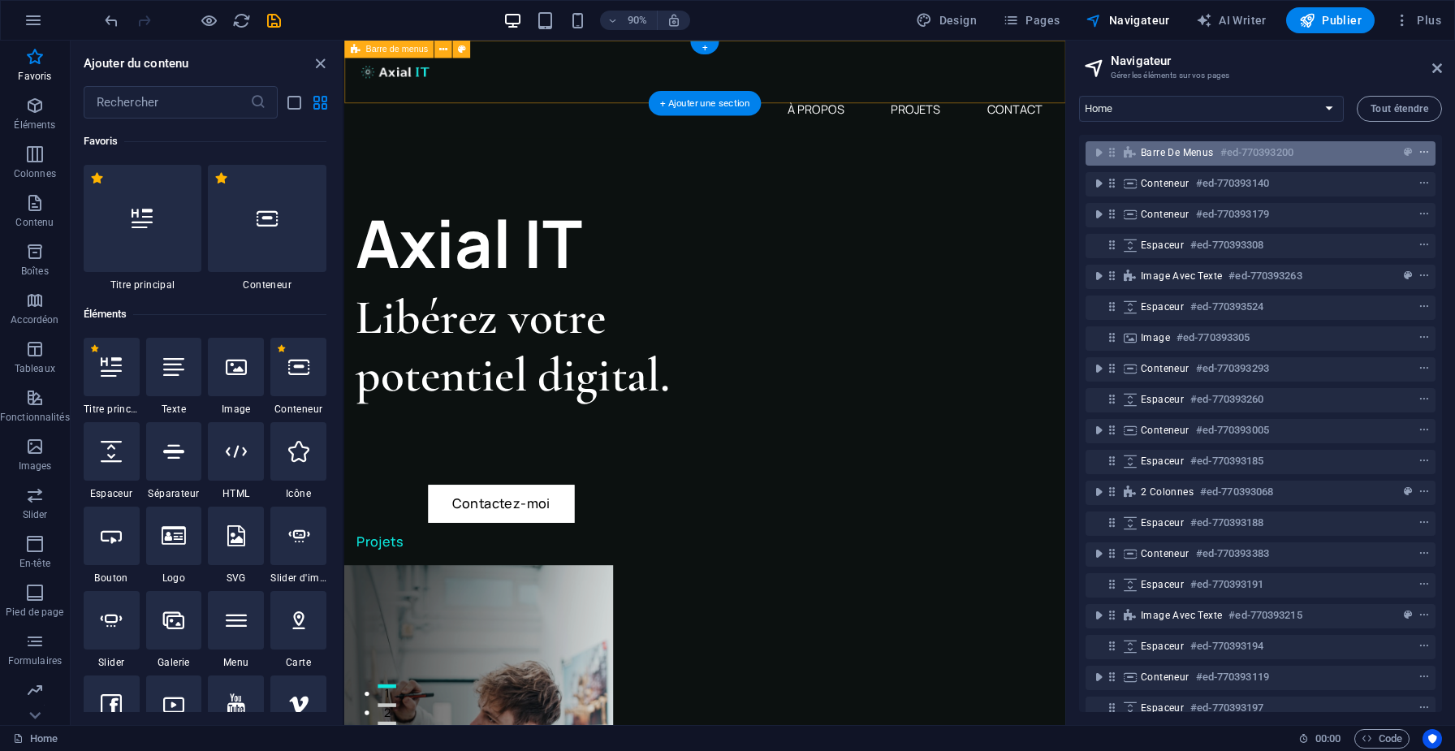
click at [1421, 156] on icon "context-menu" at bounding box center [1423, 152] width 11 height 11
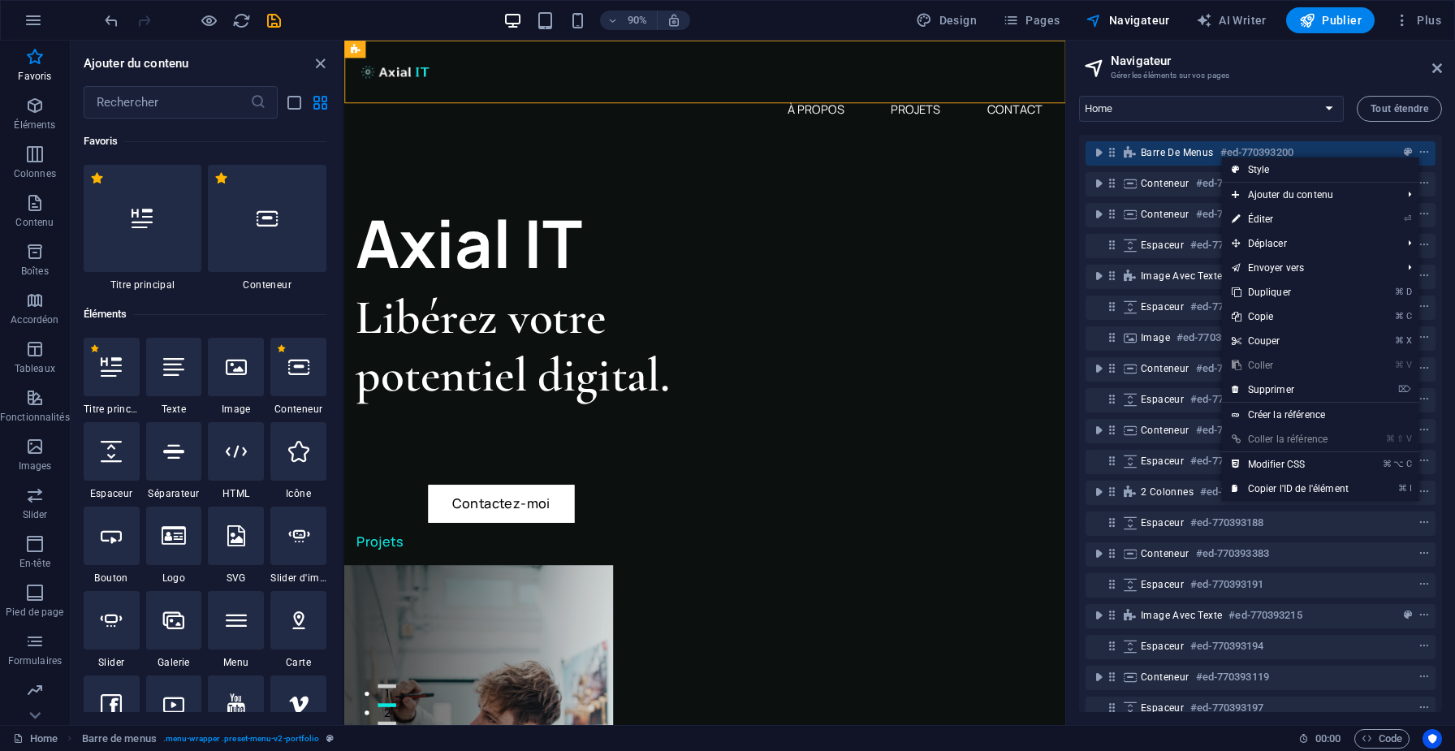
click at [1349, 92] on div "Home Projects Portfolio Projects Item Legal Notice Privacy Tout étendre Barre d…" at bounding box center [1260, 404] width 389 height 642
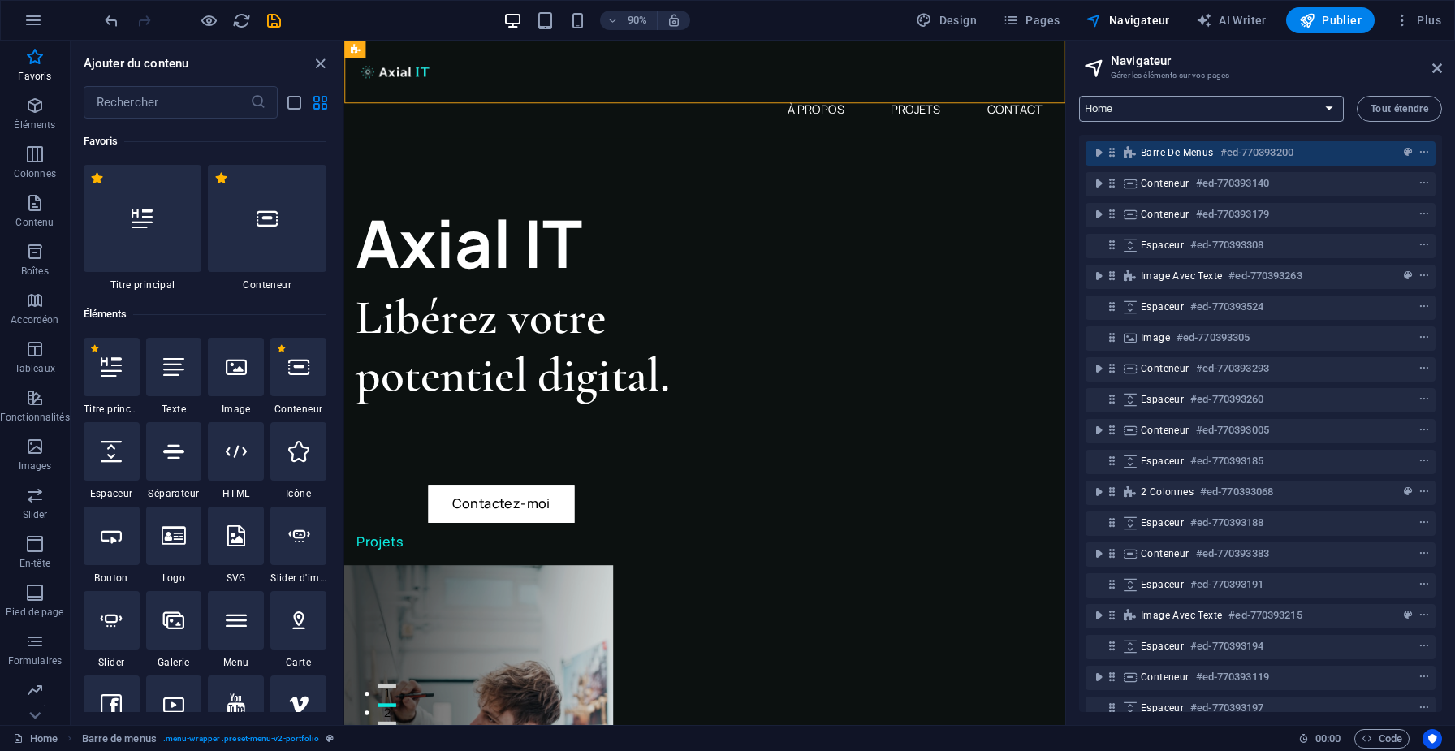
click at [1308, 98] on select "Home Projects Portfolio Projects Item Legal Notice Privacy" at bounding box center [1211, 109] width 265 height 26
select select "14948800-fr"
click at [1079, 96] on select "Home Projects Portfolio Projects Item Legal Notice Privacy" at bounding box center [1211, 109] width 265 height 26
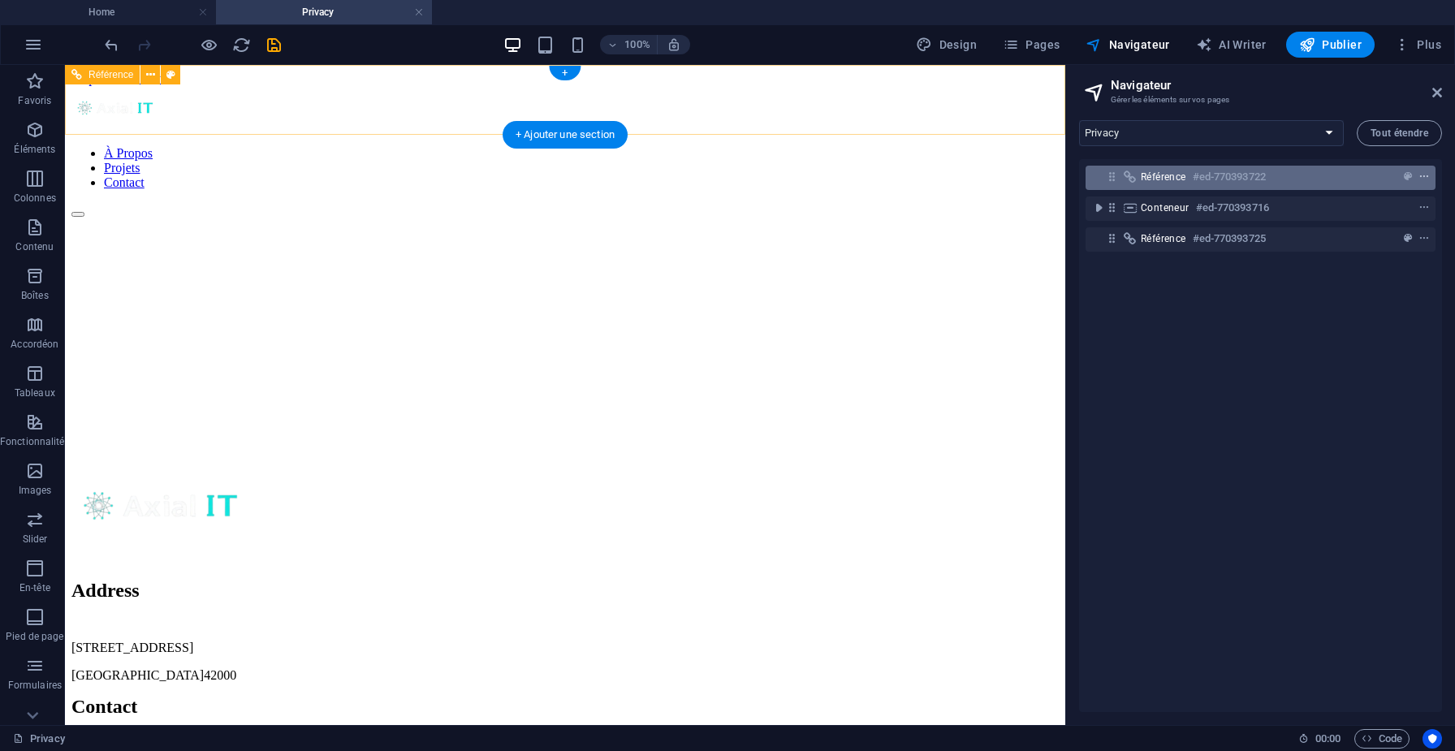
click at [1418, 175] on icon "context-menu" at bounding box center [1423, 176] width 11 height 11
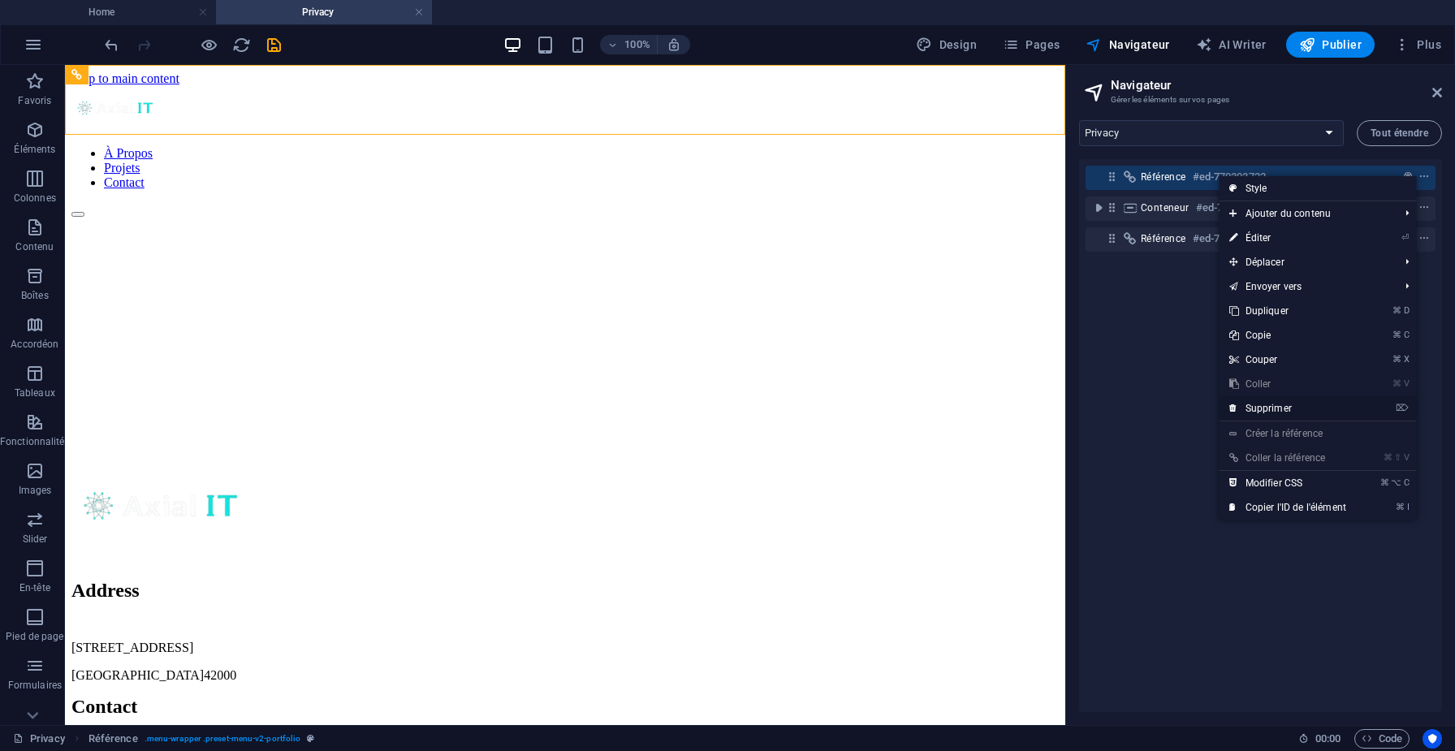
click at [1278, 401] on link "⌦ Supprimer" at bounding box center [1287, 408] width 136 height 24
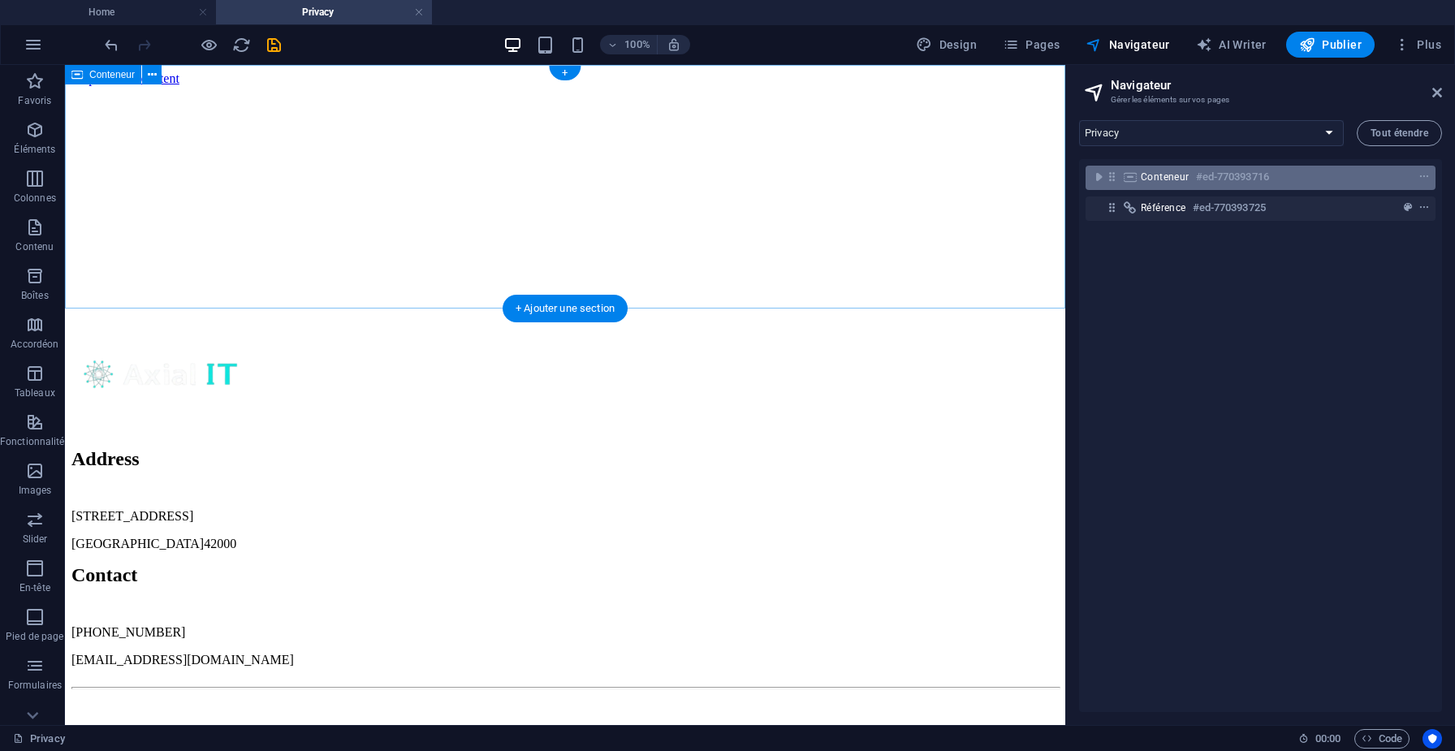
click at [1346, 175] on div "Conteneur #ed-770393716" at bounding box center [1248, 176] width 214 height 19
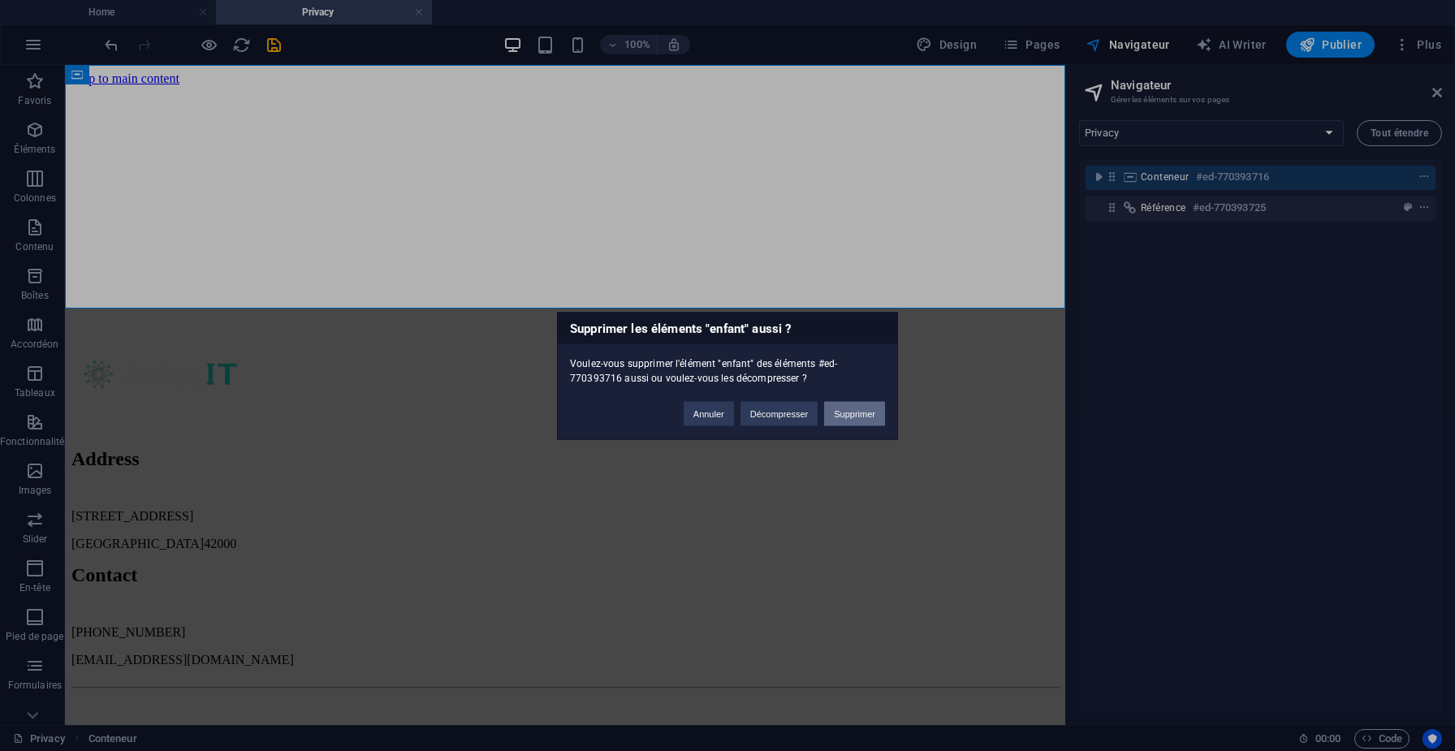
click at [858, 412] on button "Supprimer" at bounding box center [854, 413] width 61 height 24
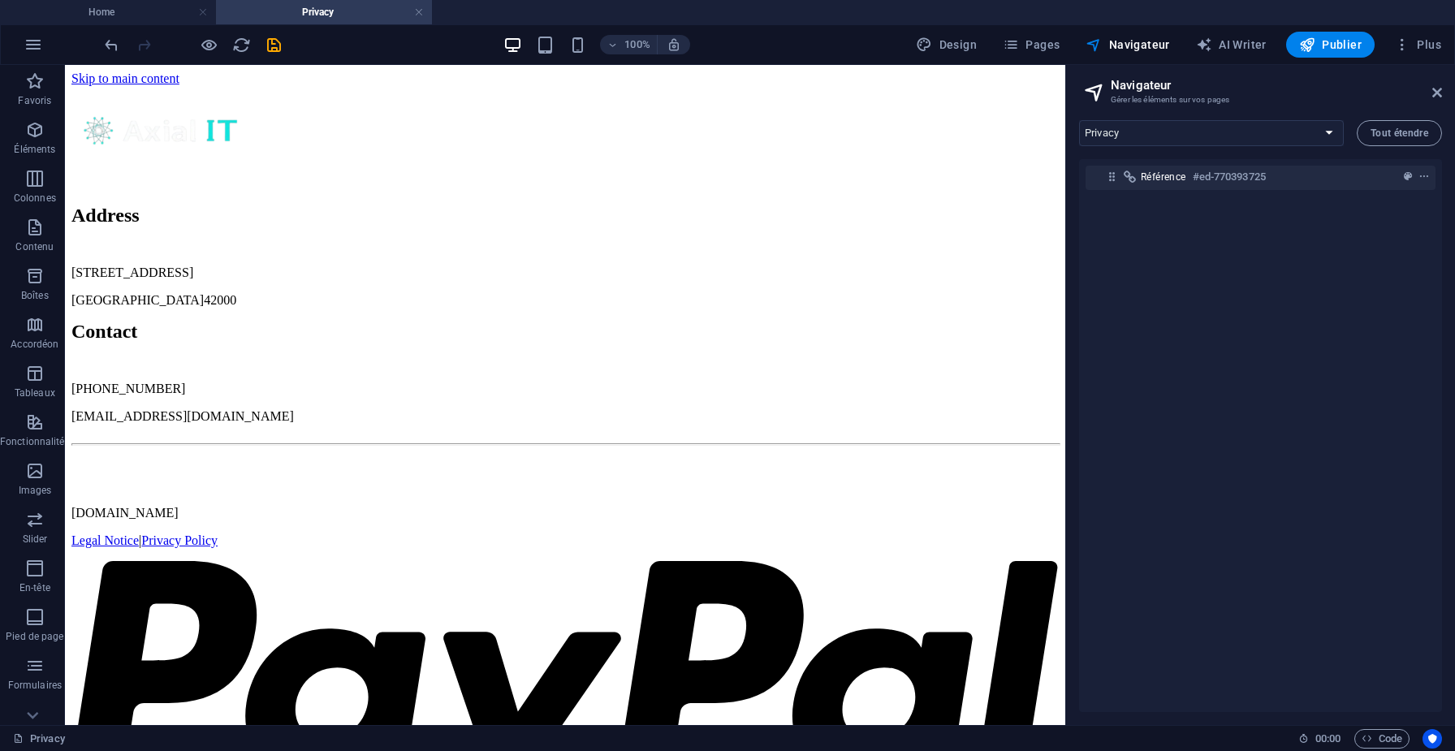
click at [1302, 164] on div "Référence #ed-770393725" at bounding box center [1261, 177] width 350 height 31
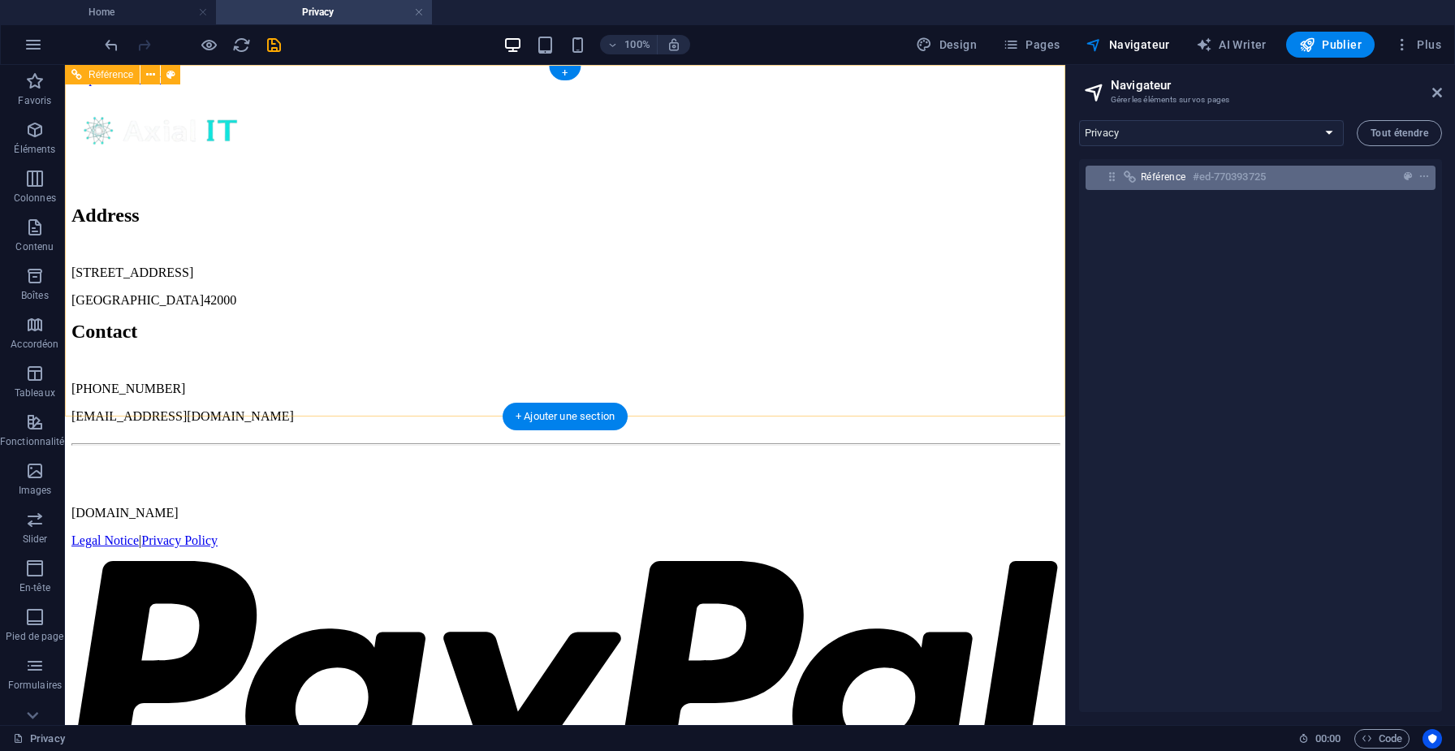
click at [1298, 177] on div "Référence #ed-770393725" at bounding box center [1248, 176] width 214 height 19
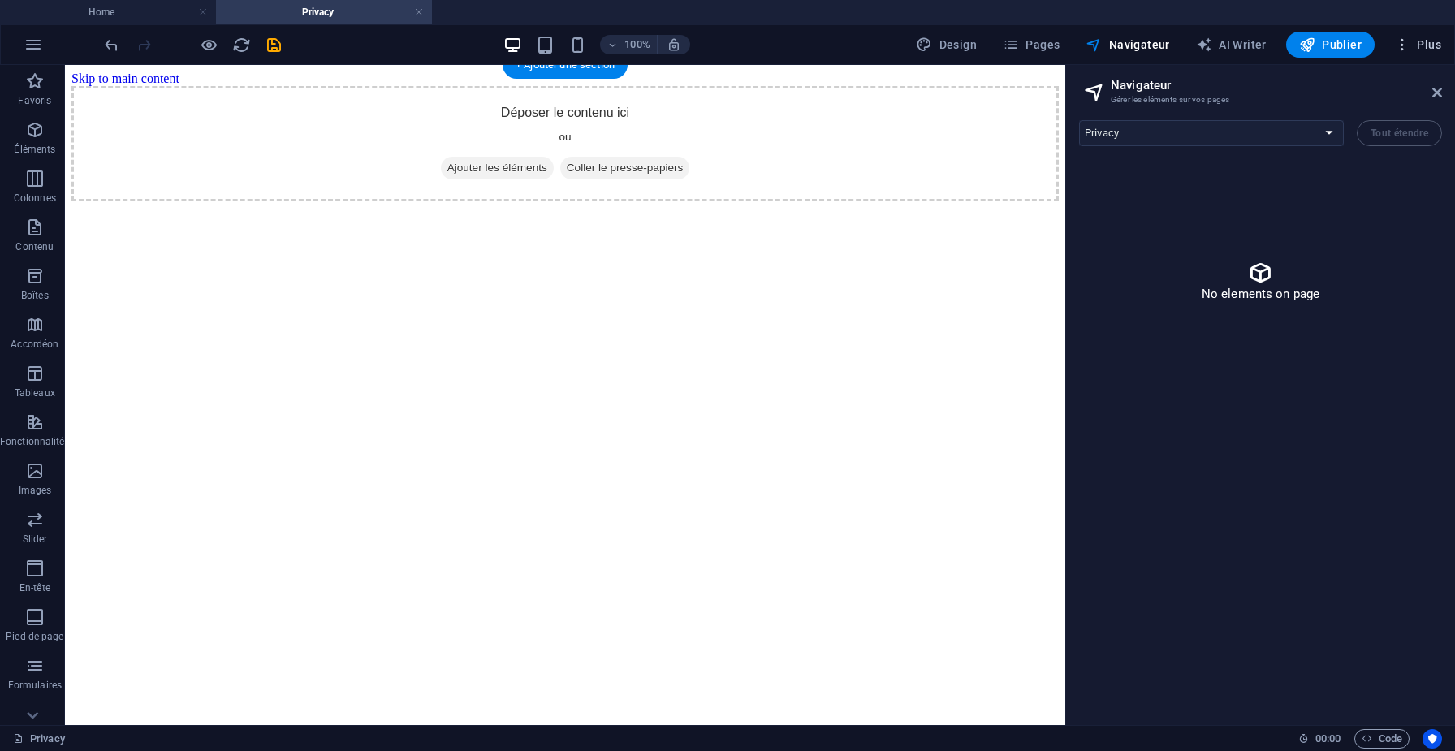
click at [1416, 48] on span "Plus" at bounding box center [1417, 45] width 47 height 16
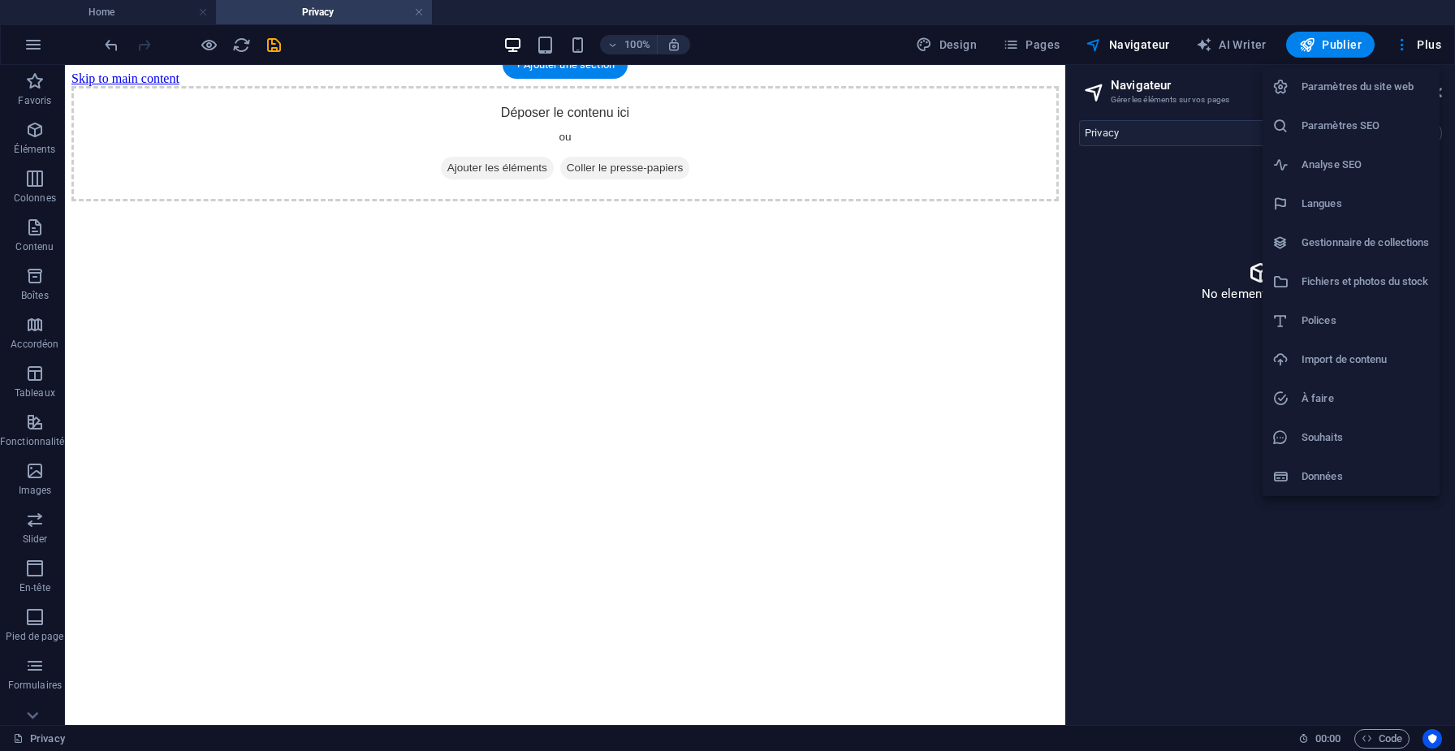
click at [1295, 279] on div at bounding box center [1286, 282] width 29 height 16
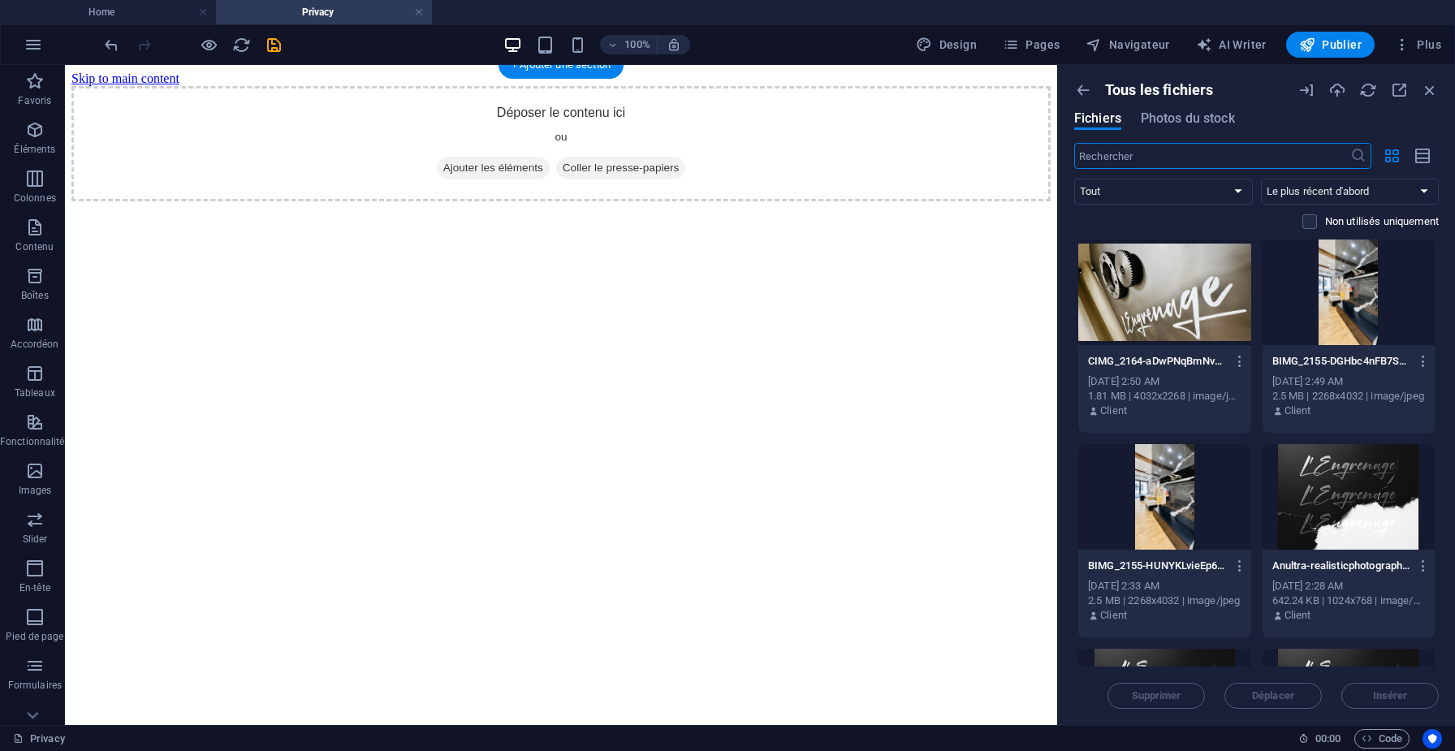
scroll to position [25, 0]
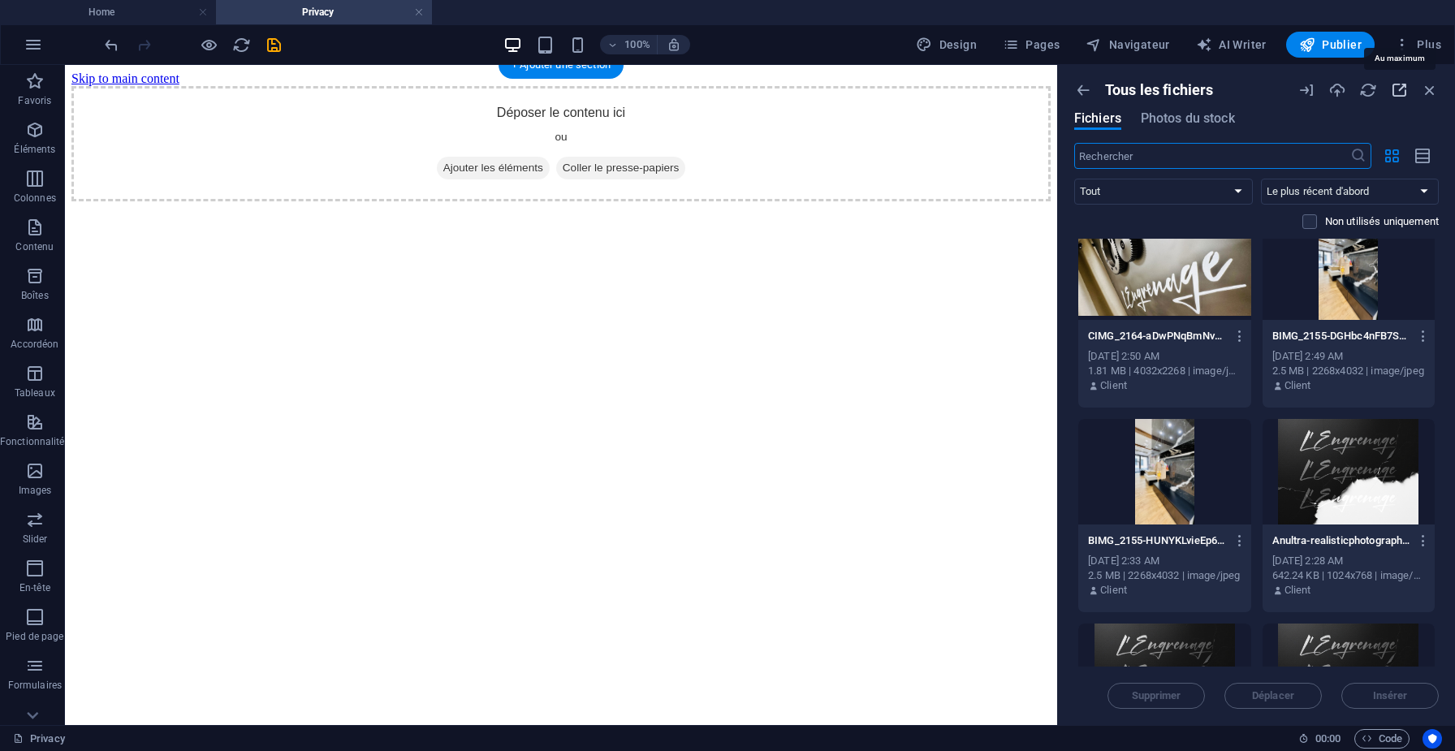
click at [1398, 88] on icon "button" at bounding box center [1399, 90] width 18 height 18
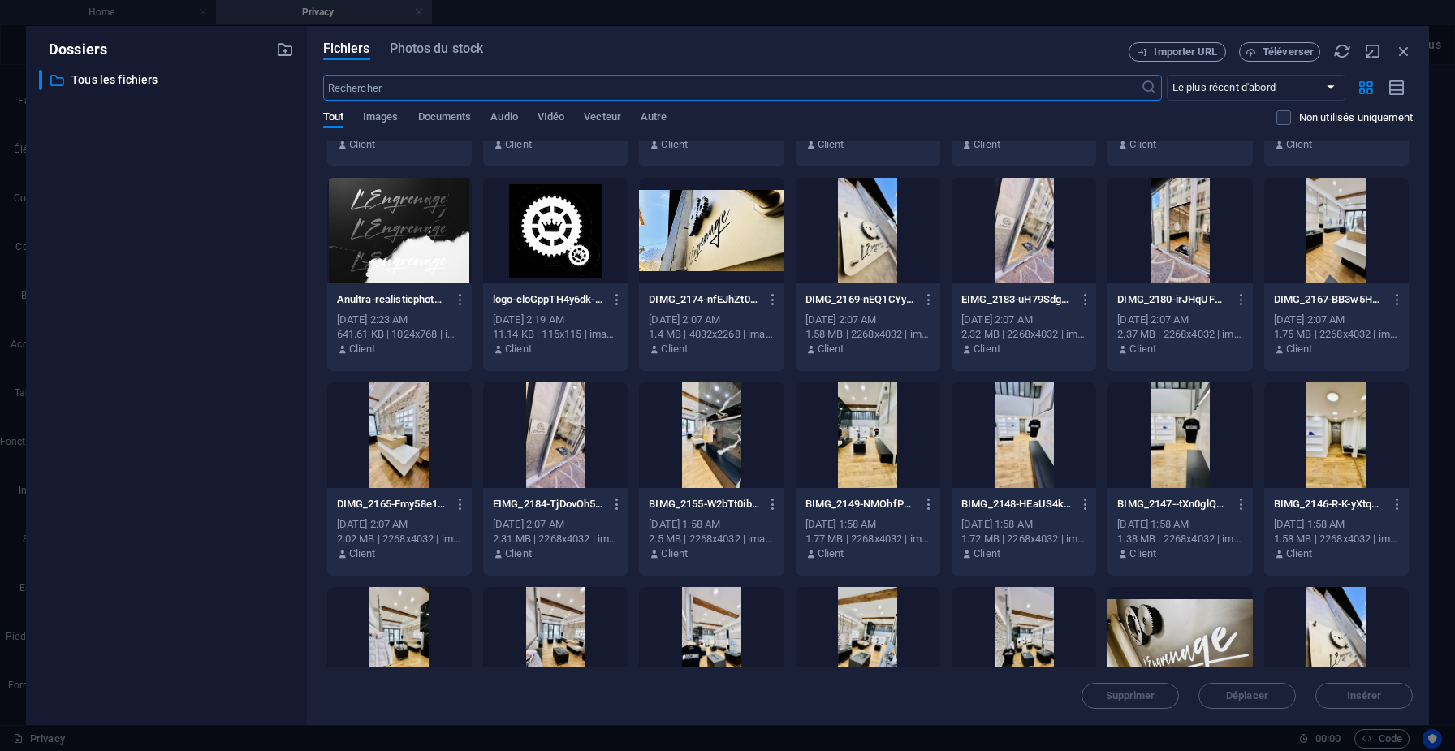
scroll to position [0, 0]
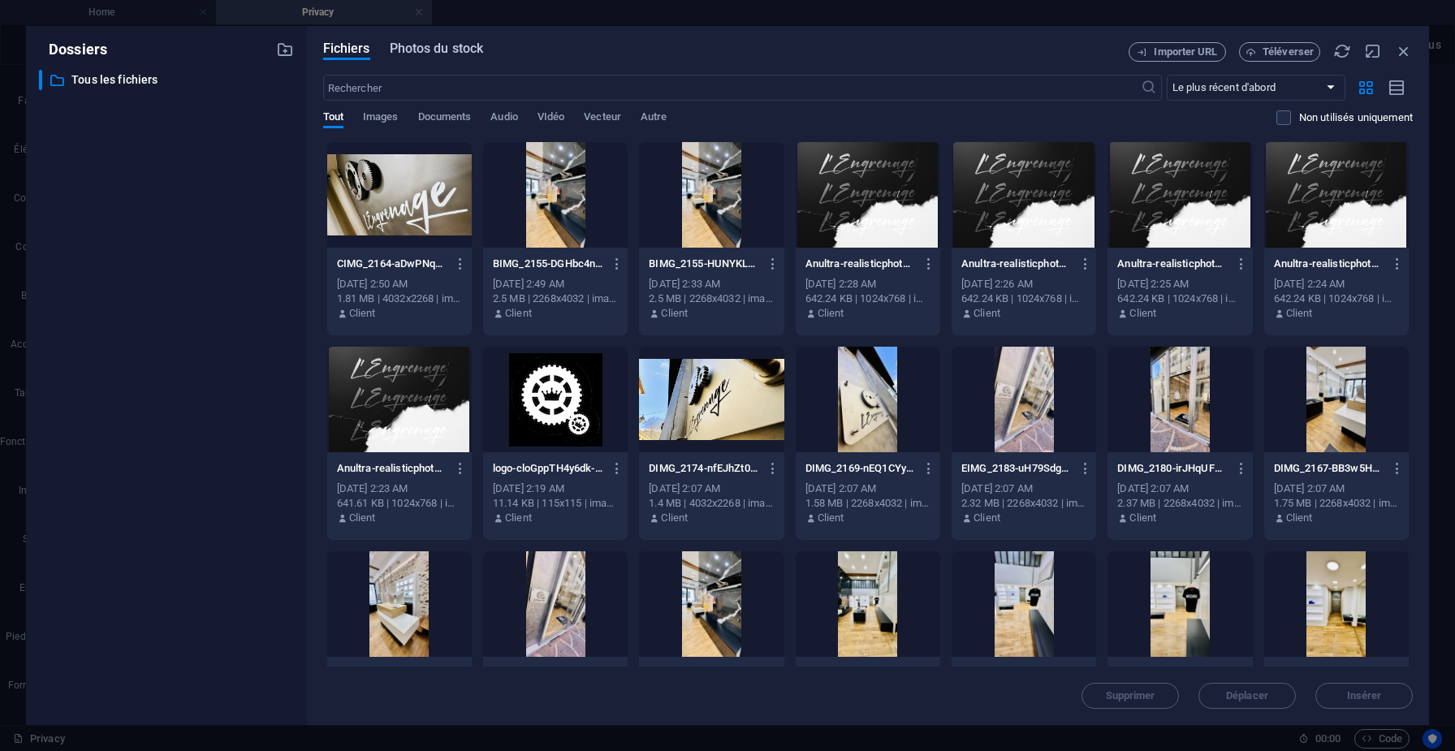
click at [428, 51] on span "Photos du stock" at bounding box center [437, 48] width 94 height 19
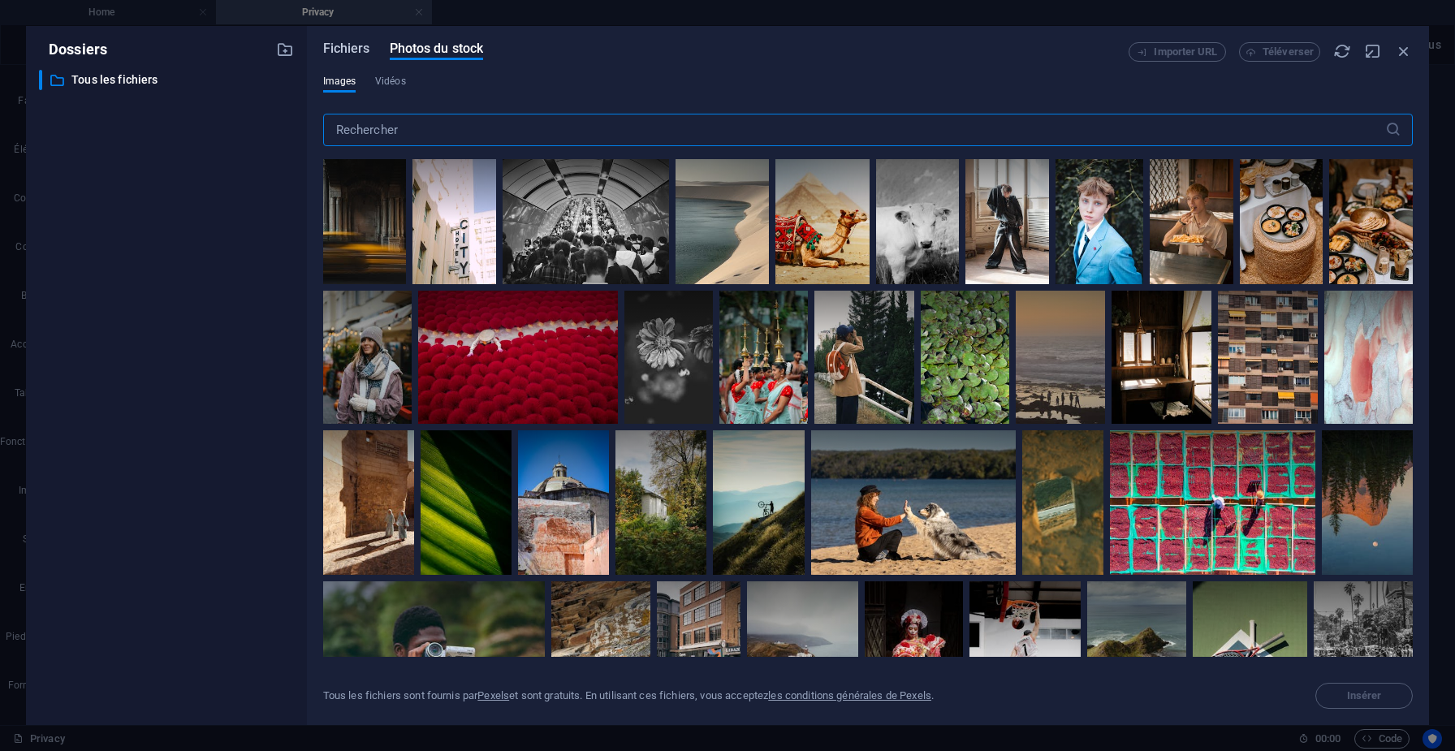
click at [343, 50] on span "Fichiers" at bounding box center [346, 48] width 47 height 19
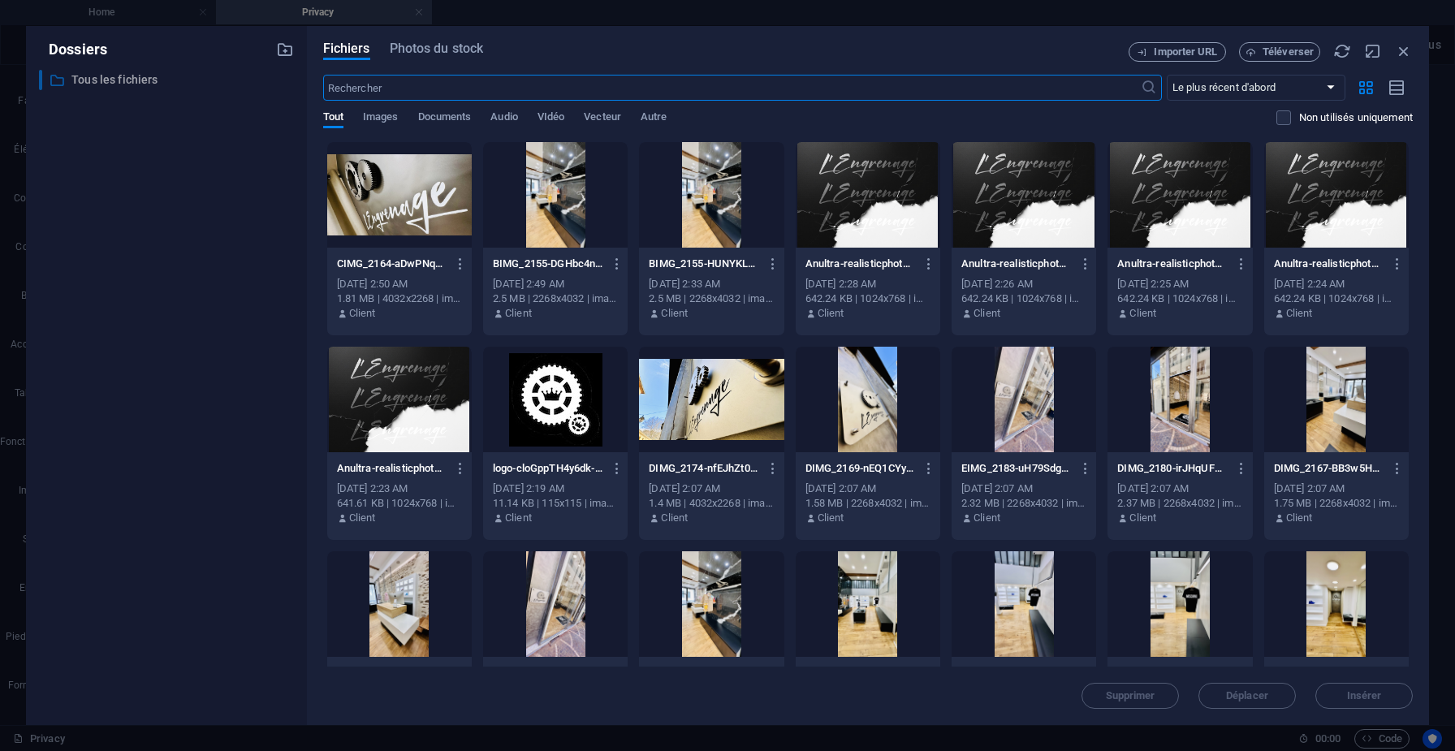
click at [121, 76] on p "Tous les fichiers" at bounding box center [167, 80] width 192 height 19
click at [238, 19] on div "Dossiers ​ Tous les fichiers Tous les fichiers Fichiers Photos du stock Importe…" at bounding box center [727, 375] width 1455 height 751
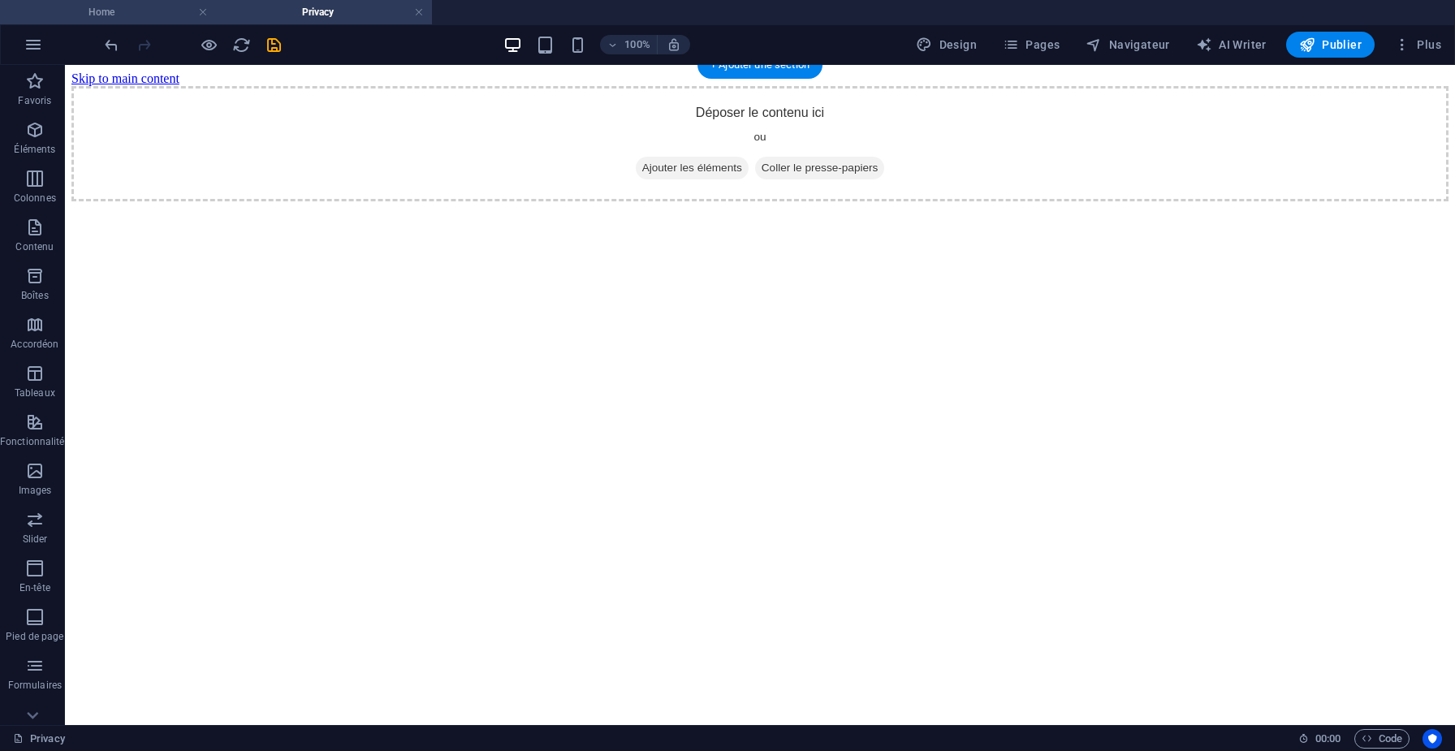
click at [72, 15] on h4 "Home" at bounding box center [108, 12] width 216 height 18
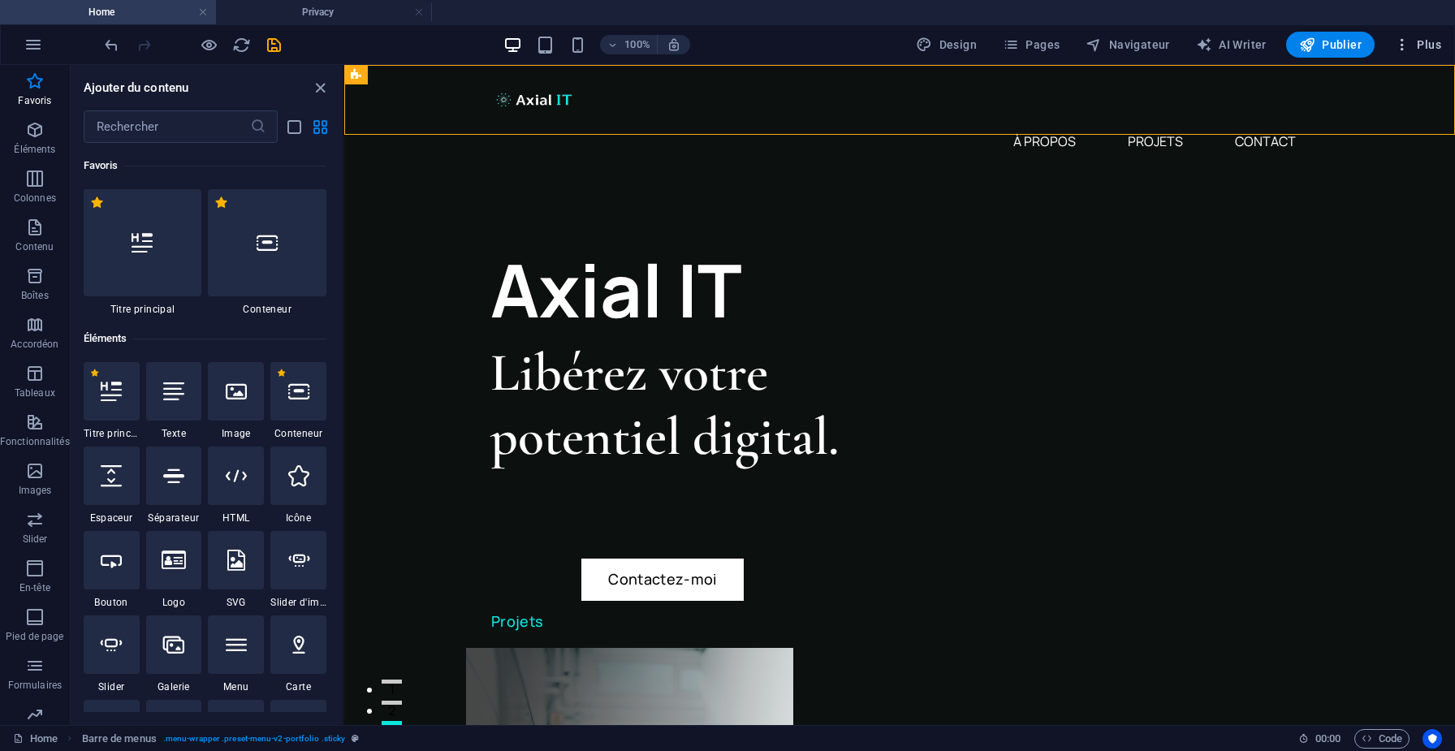
click at [1420, 46] on span "Plus" at bounding box center [1417, 45] width 47 height 16
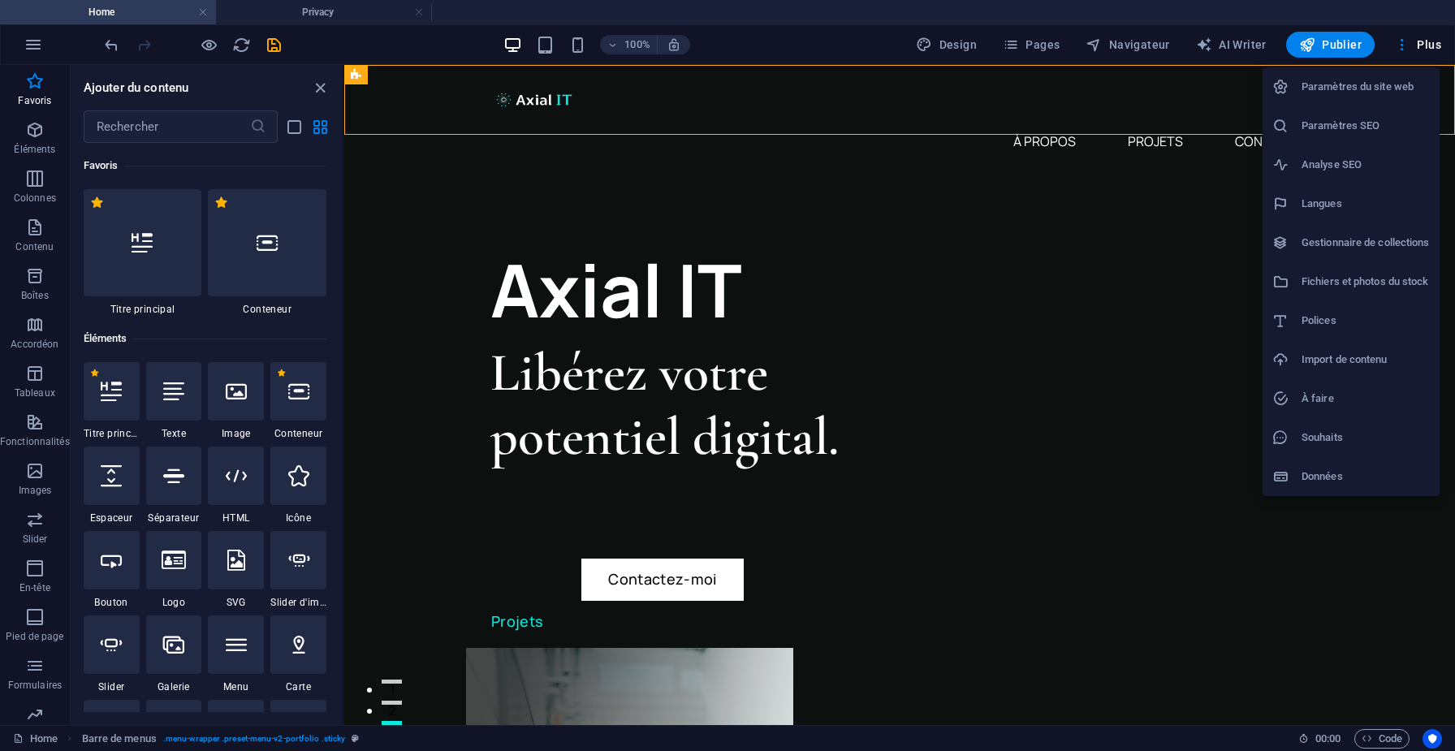
click at [1289, 358] on div at bounding box center [1286, 360] width 29 height 16
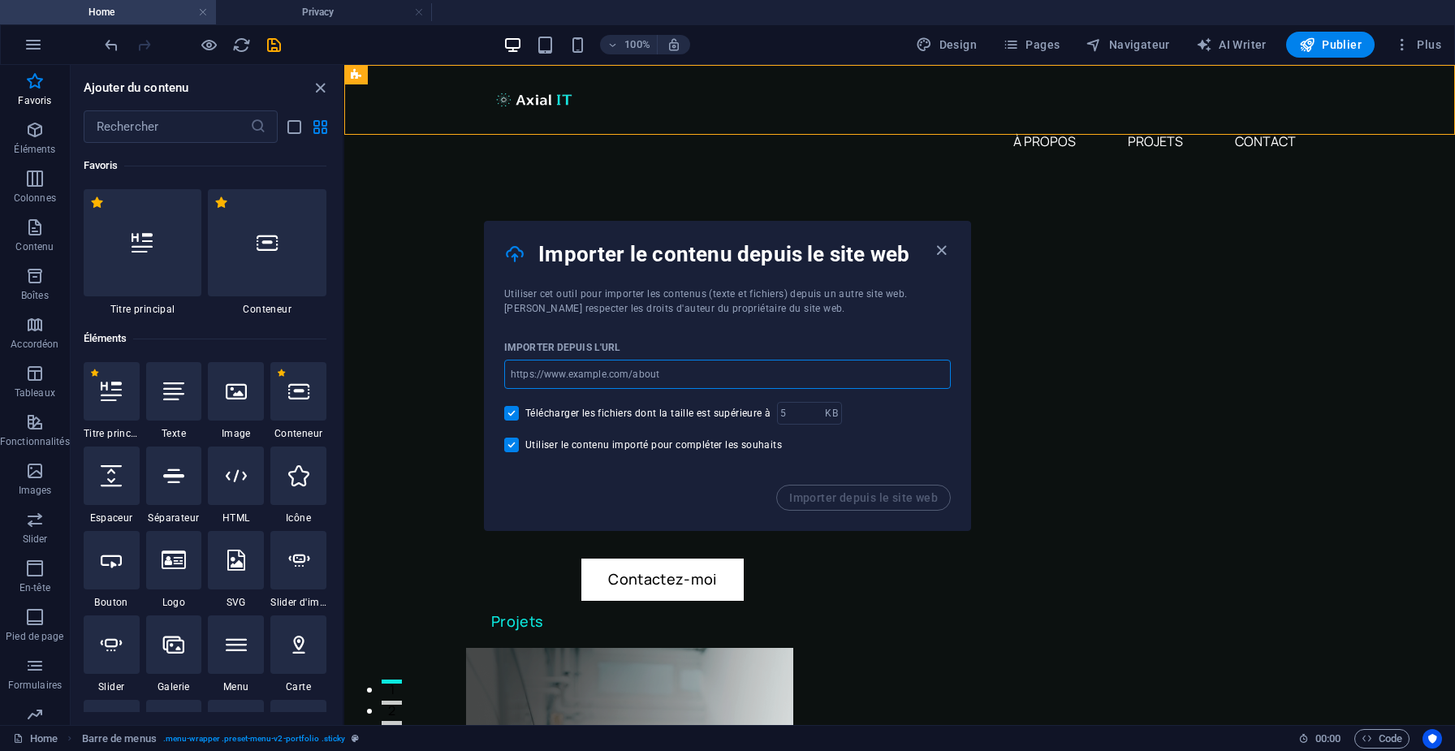
click at [553, 370] on input "url" at bounding box center [727, 374] width 447 height 29
click at [554, 485] on div "Importer depuis le site web" at bounding box center [728, 507] width 486 height 45
click at [941, 254] on icon "button" at bounding box center [941, 250] width 19 height 19
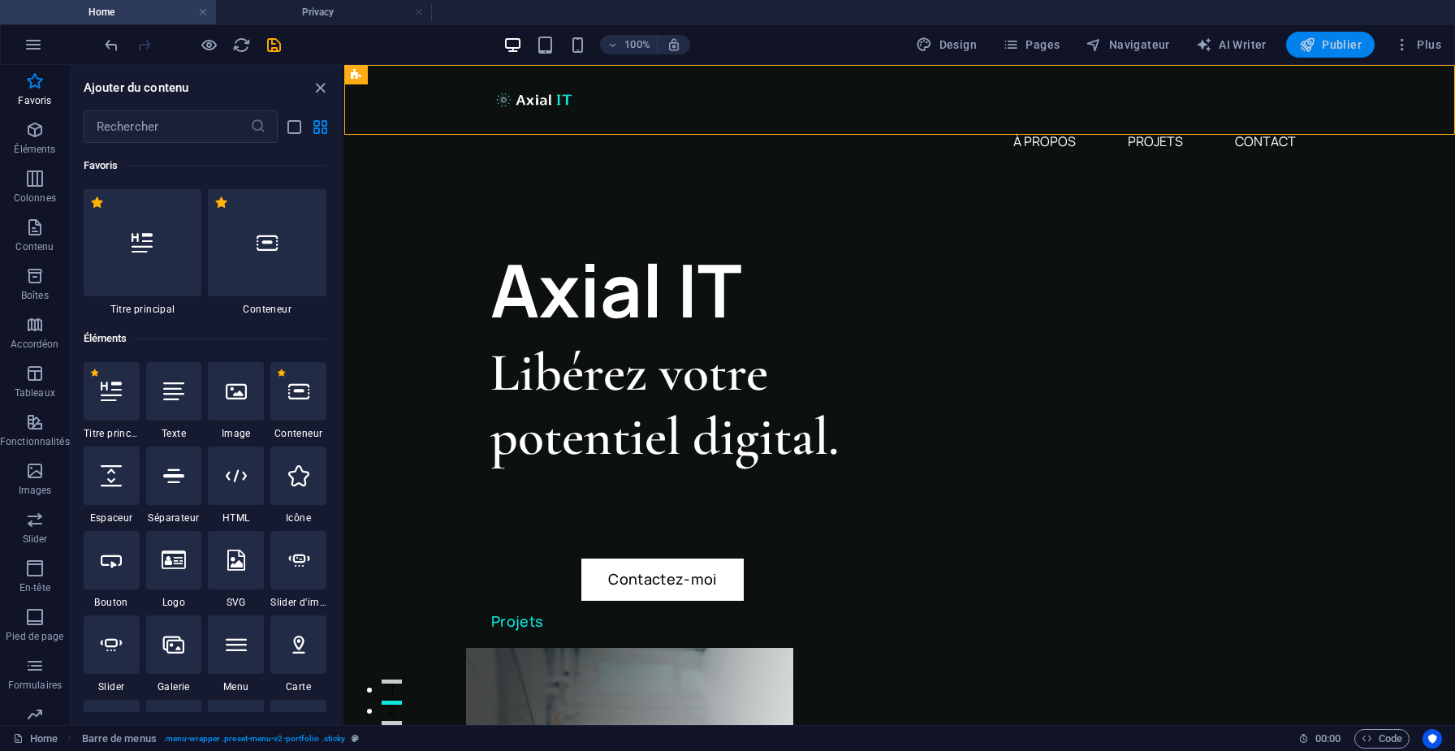
click at [1323, 45] on span "Publier" at bounding box center [1330, 45] width 63 height 16
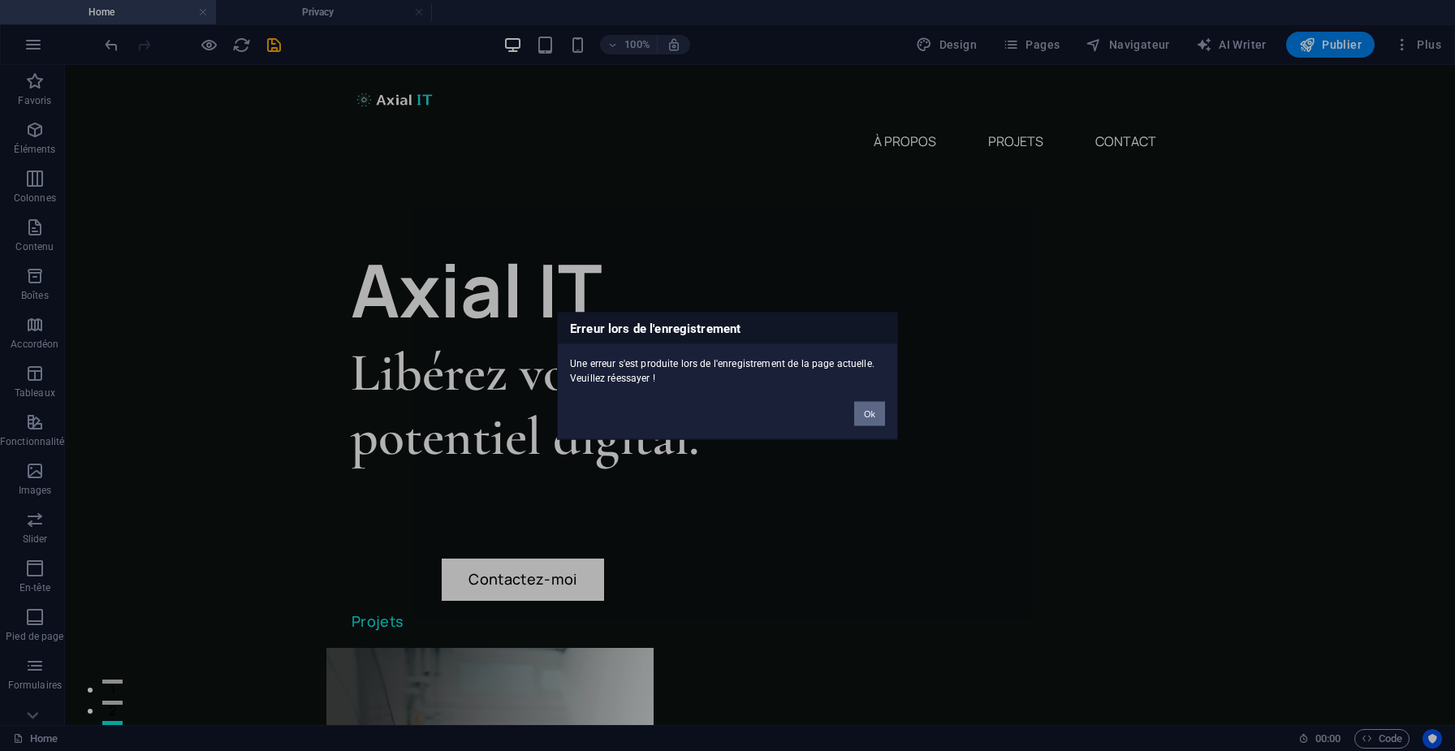
click at [870, 412] on button "Ok" at bounding box center [869, 413] width 31 height 24
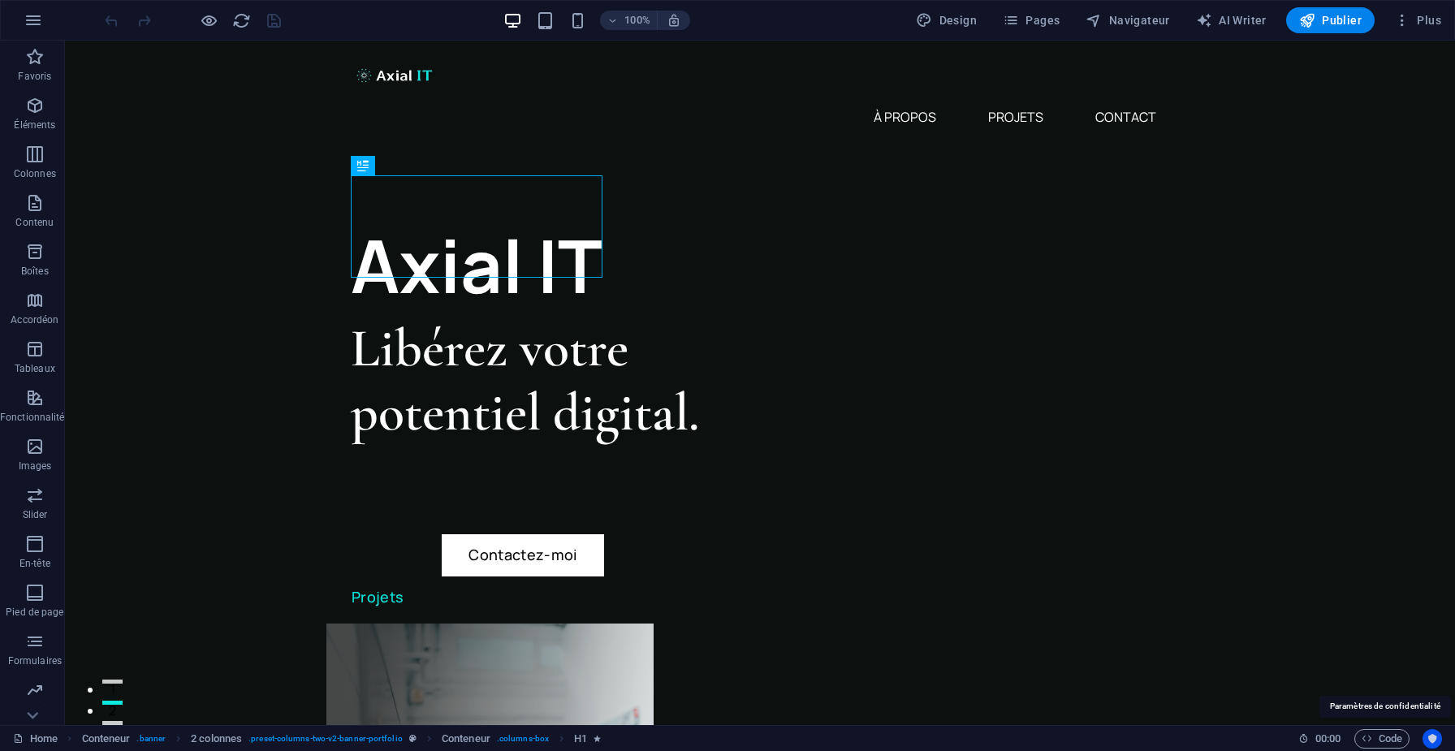
click at [1431, 736] on icon "Usercentrics" at bounding box center [1432, 738] width 11 height 11
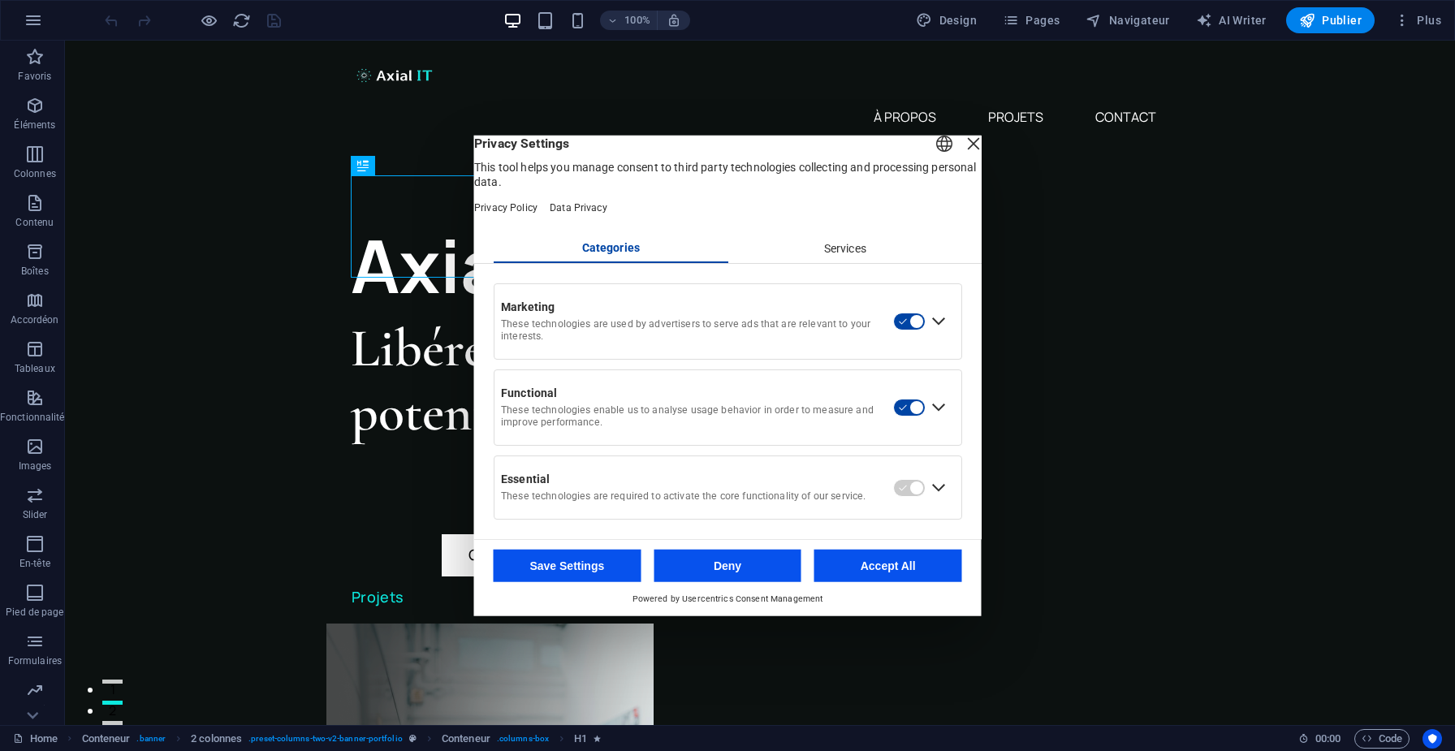
click at [708, 579] on button "Deny" at bounding box center [728, 566] width 148 height 32
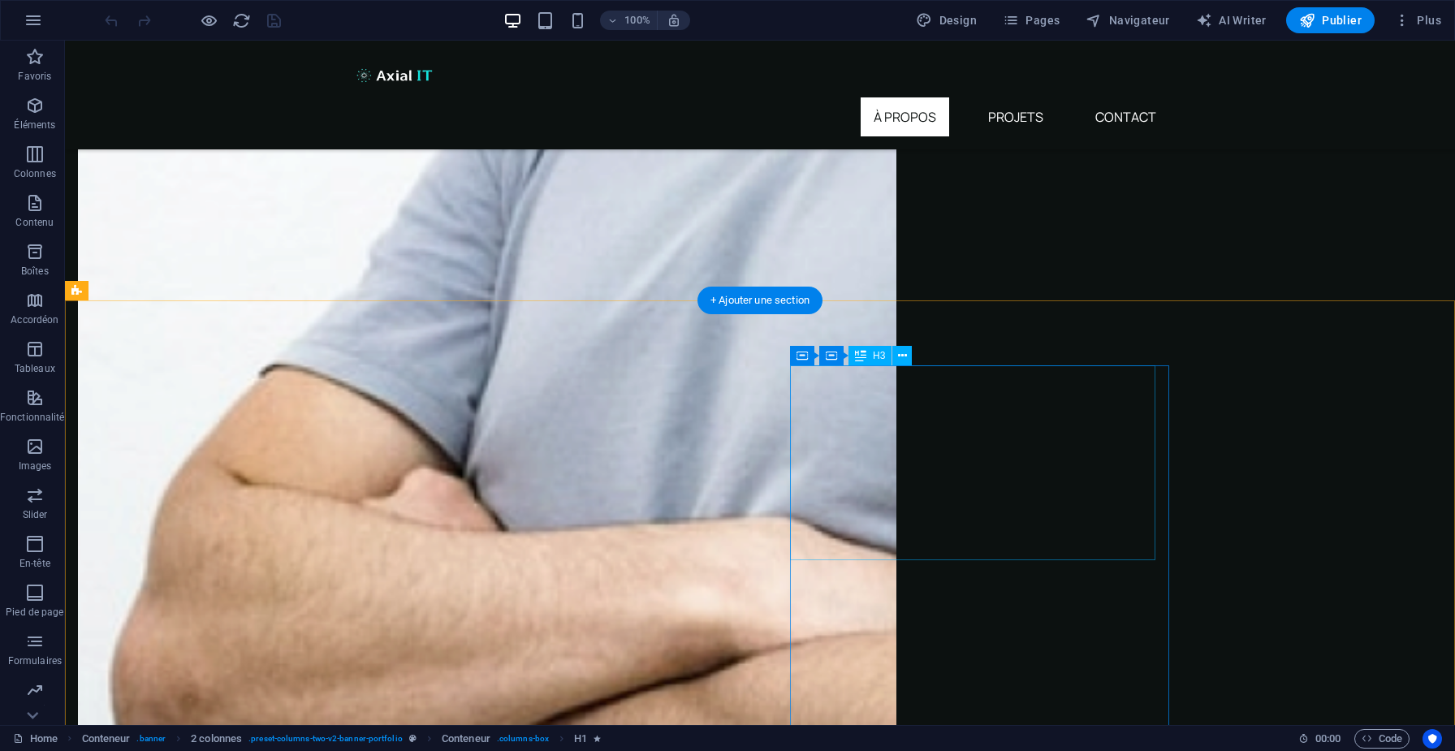
scroll to position [4041, 0]
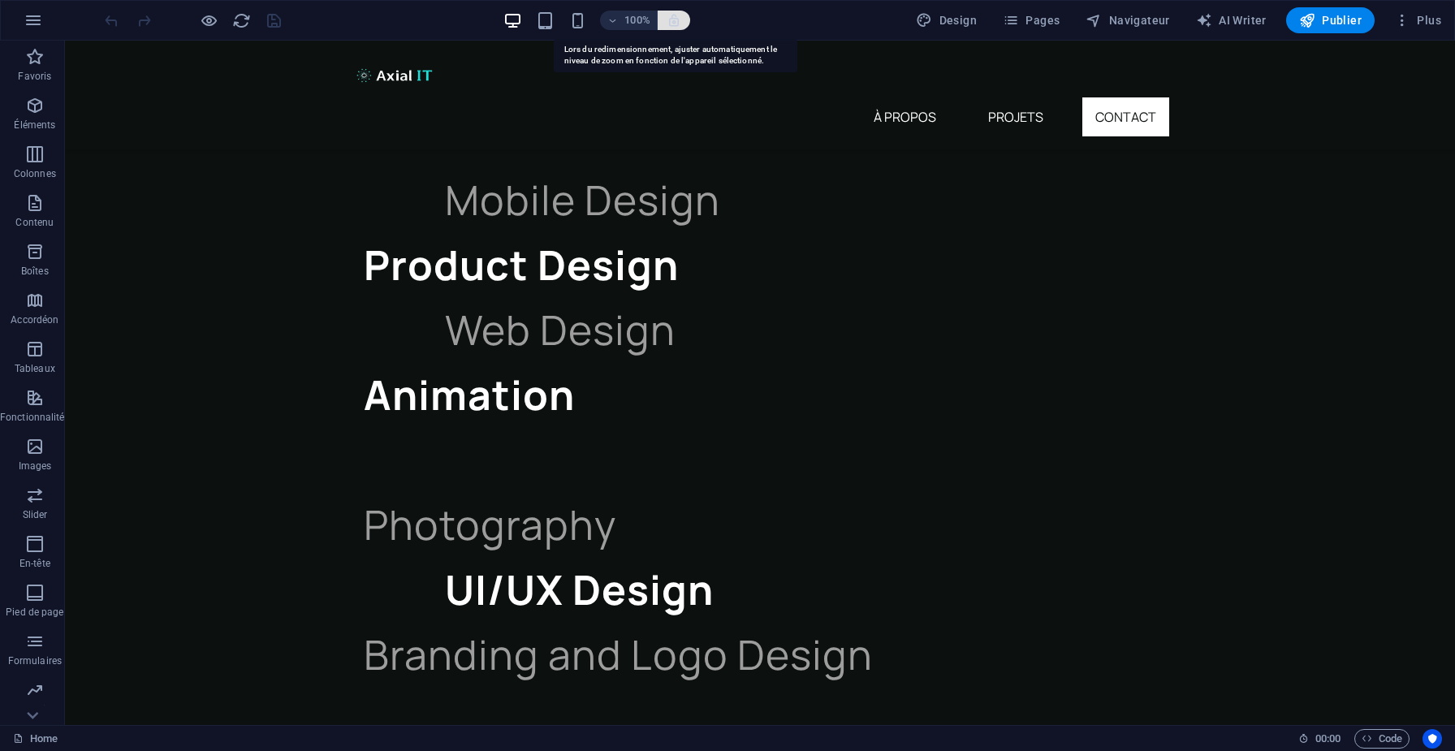
click at [672, 25] on icon "button" at bounding box center [674, 20] width 15 height 15
click at [1128, 12] on span "Navigateur" at bounding box center [1128, 20] width 84 height 16
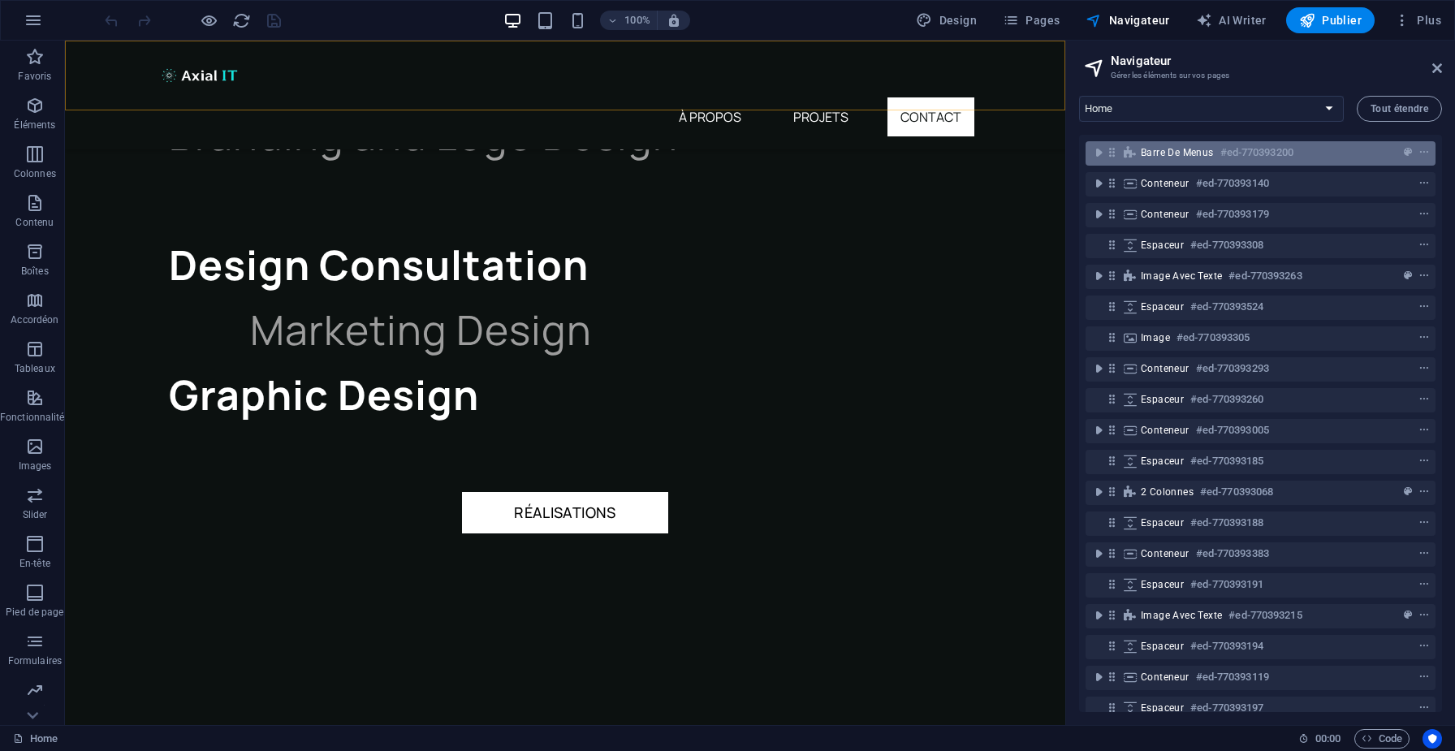
click at [1364, 149] on div at bounding box center [1394, 152] width 76 height 19
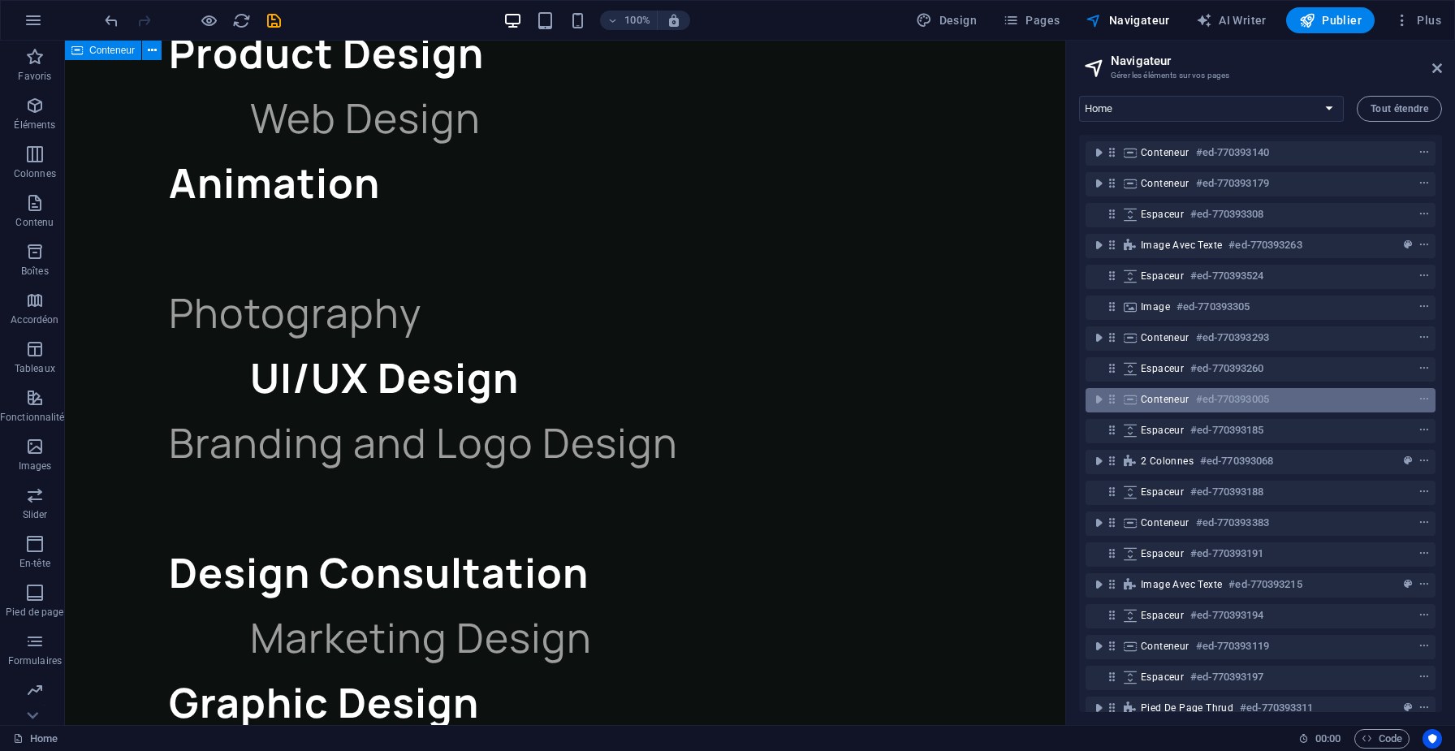
scroll to position [28, 0]
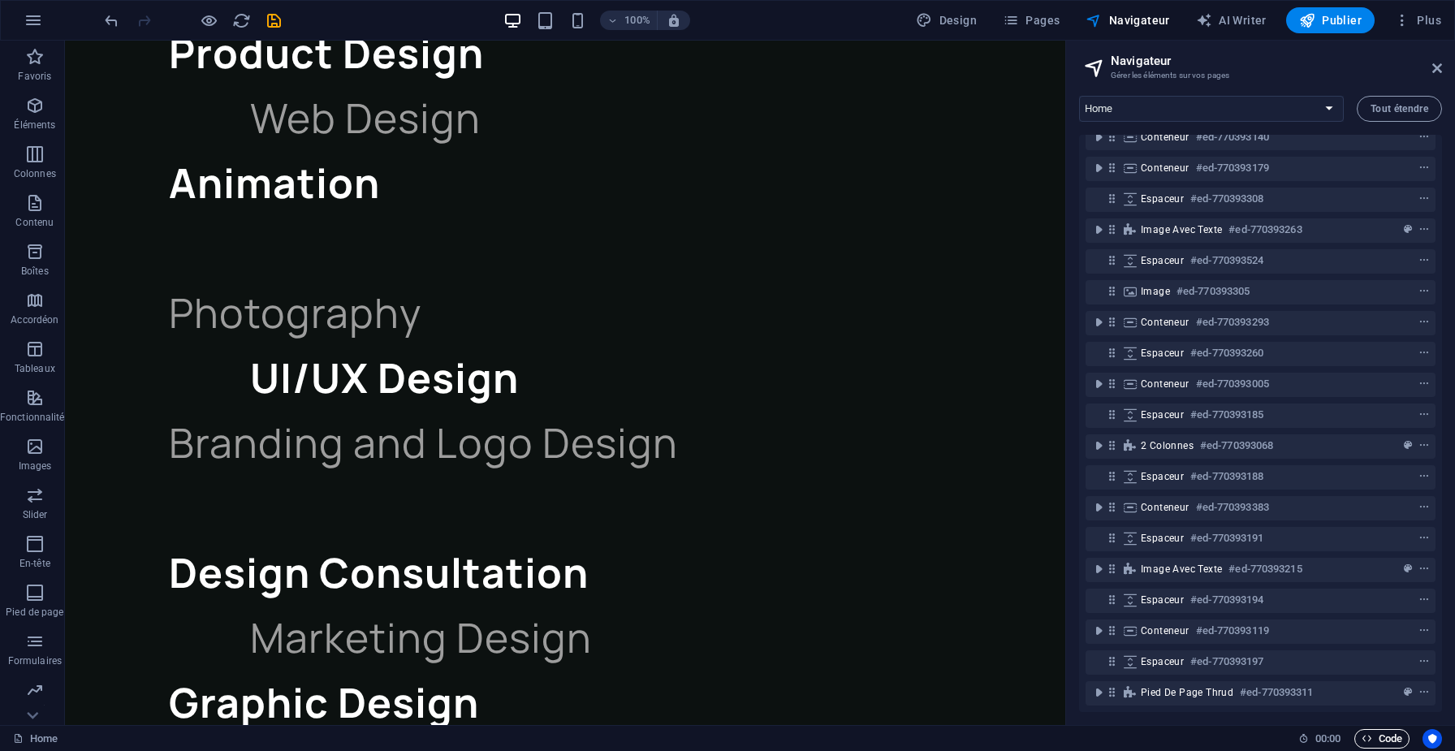
click at [1375, 737] on span "Code" at bounding box center [1382, 738] width 41 height 19
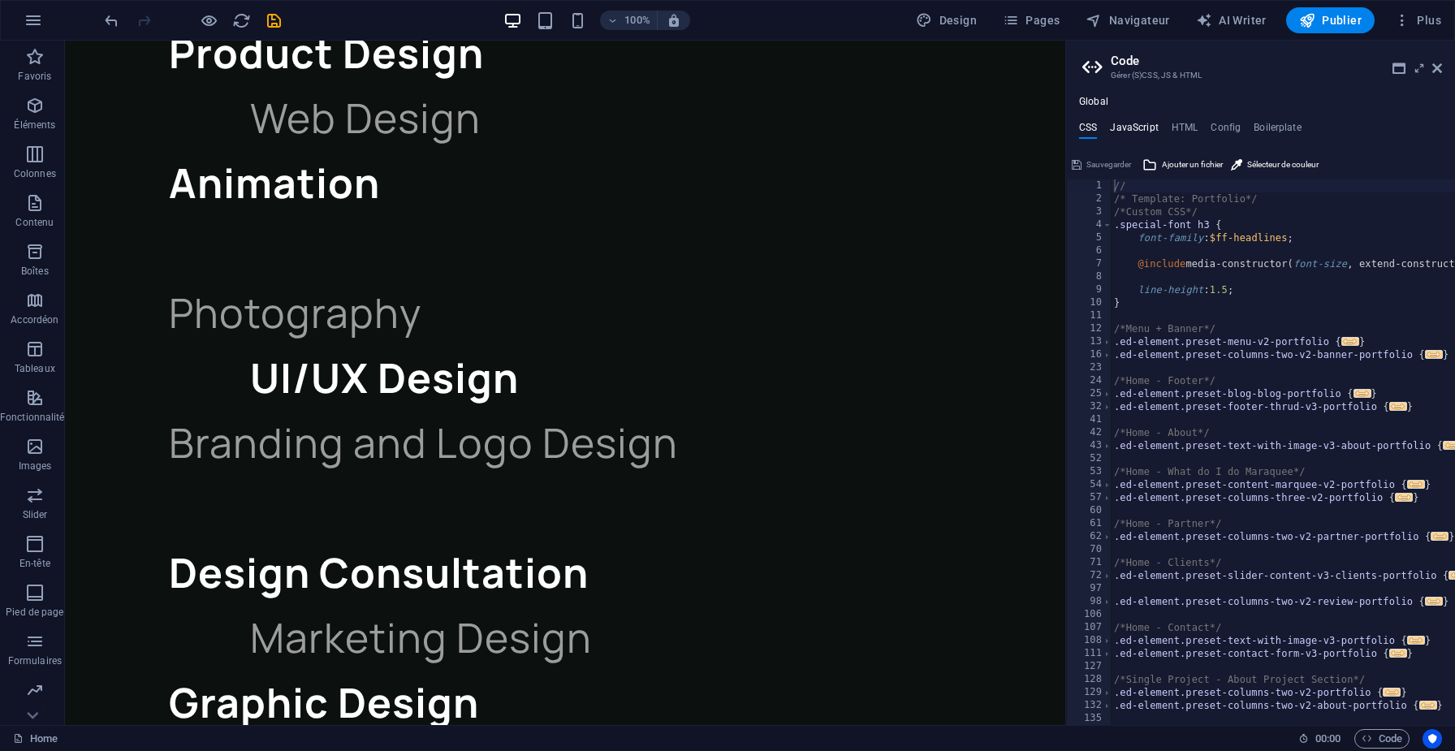
click at [1128, 127] on h4 "JavaScript" at bounding box center [1134, 131] width 48 height 18
type textarea "/* JS for preset "Menu V2" */"
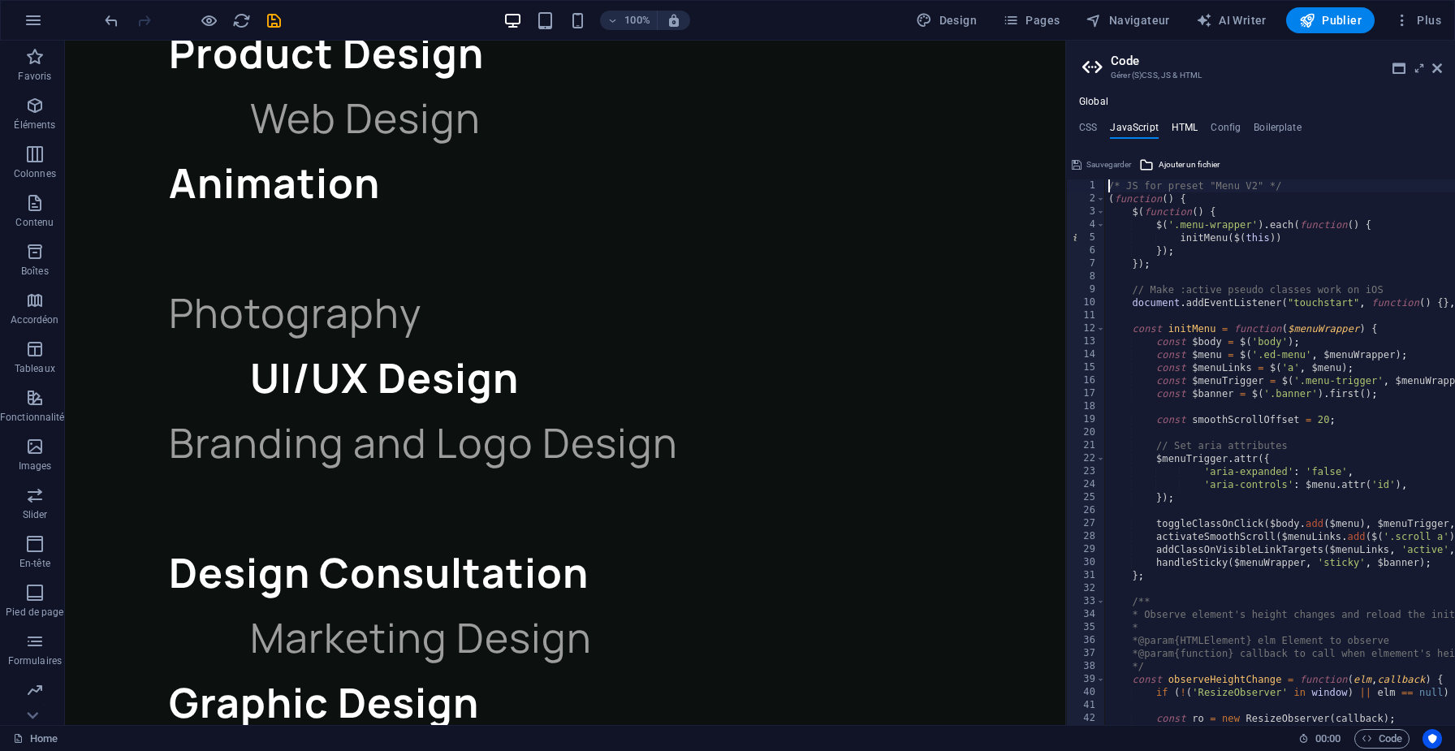
click at [1181, 124] on h4 "HTML" at bounding box center [1185, 131] width 27 height 18
type textarea "<a href="#main-content" class="wv-link-content button">Skip to main content</a>"
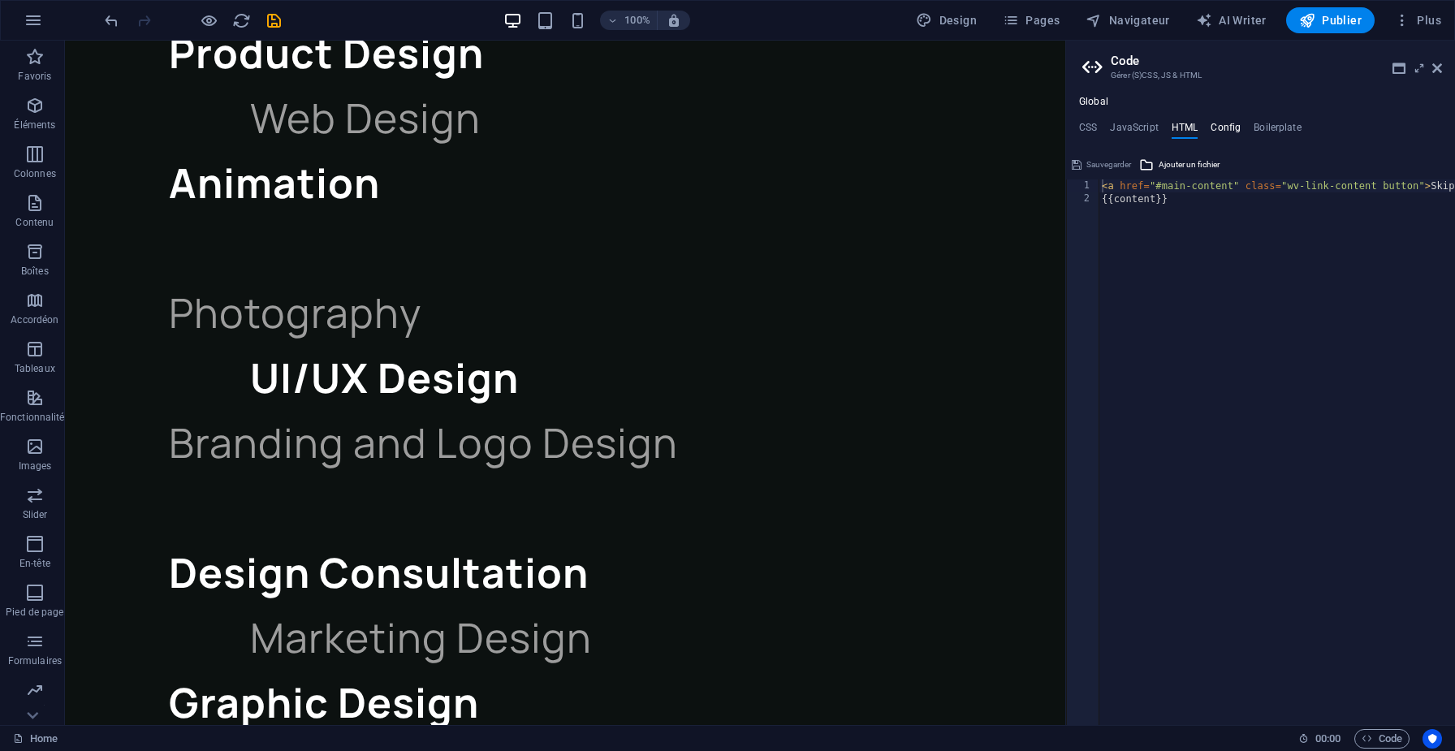
click at [1236, 127] on h4 "Config" at bounding box center [1226, 131] width 30 height 18
type textarea "$color-background: #0c1110;"
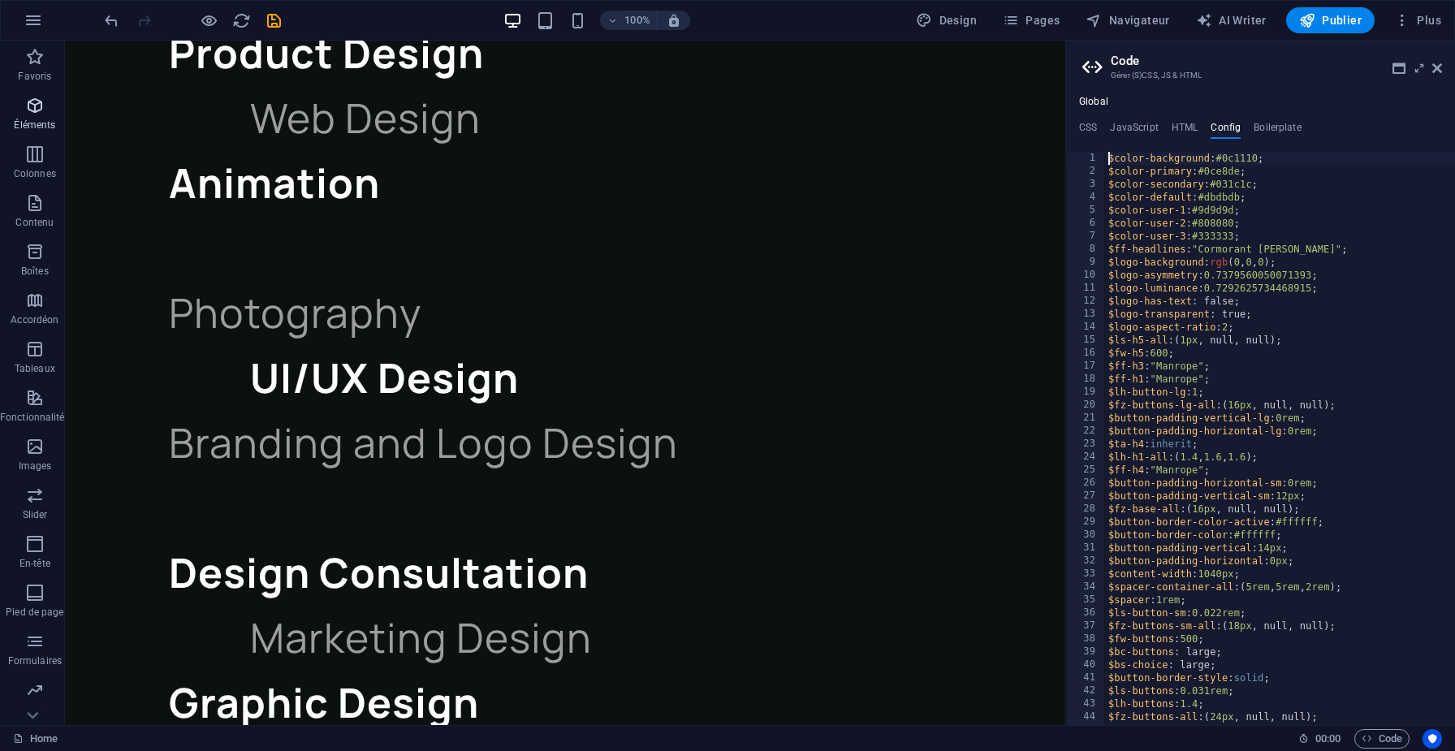
click at [25, 121] on p "Éléments" at bounding box center [34, 125] width 41 height 13
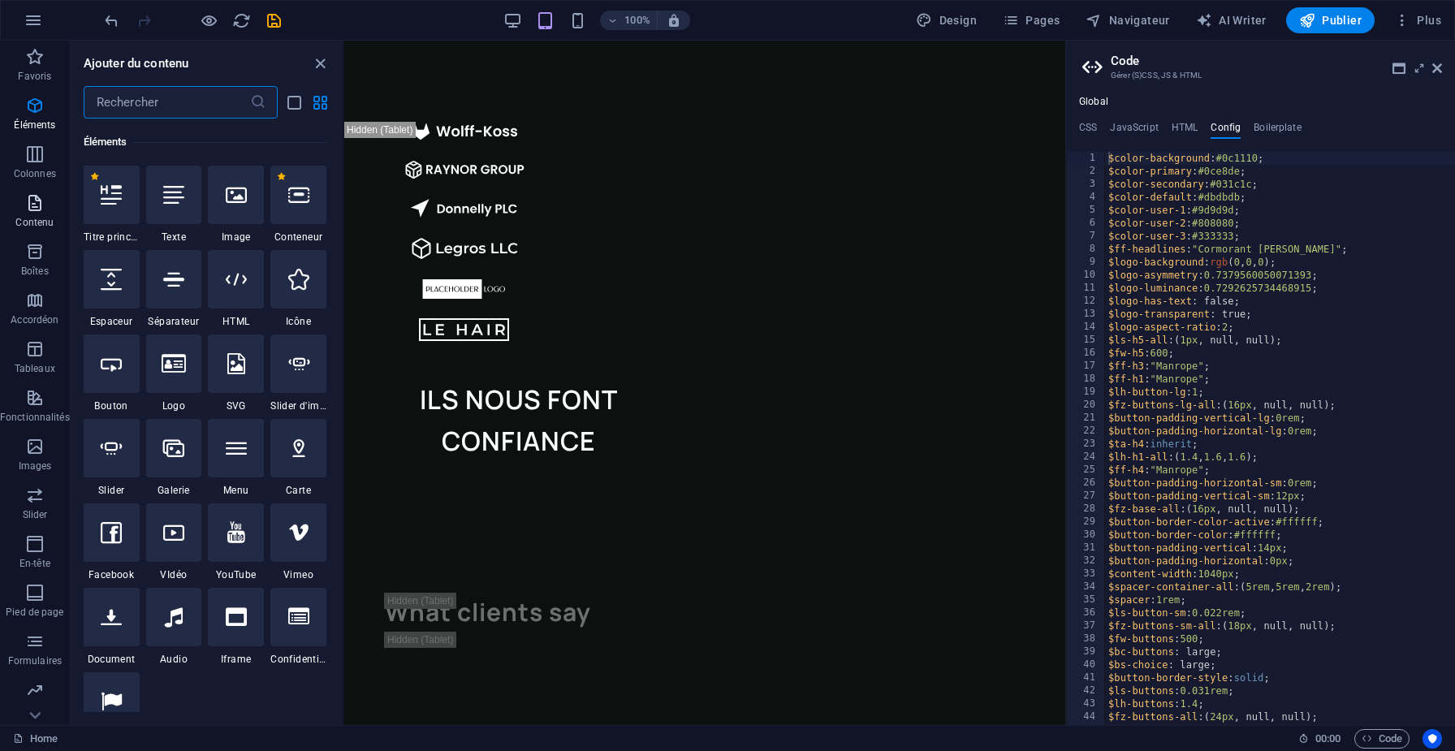
scroll to position [173, 0]
click at [236, 24] on icon "reload" at bounding box center [241, 20] width 19 height 19
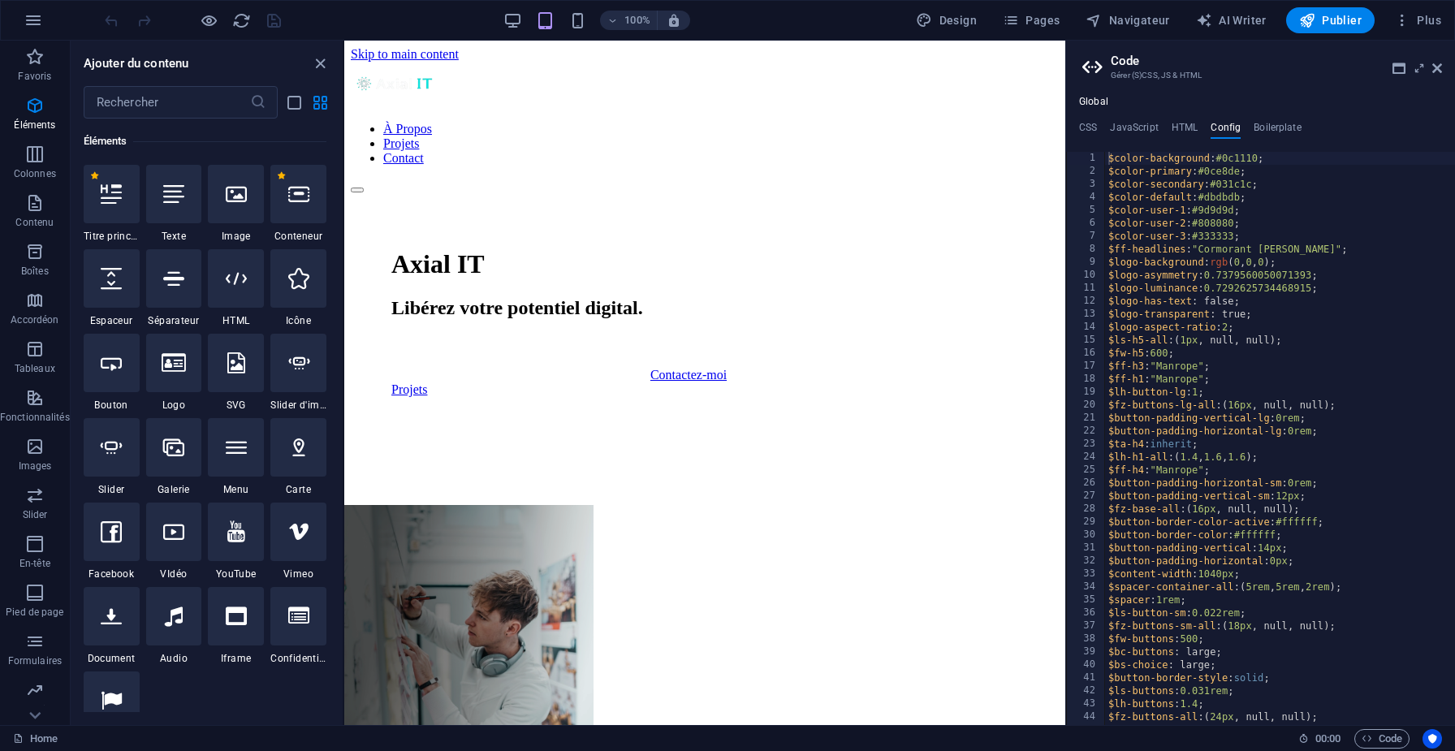
scroll to position [0, 0]
click at [32, 25] on icon "button" at bounding box center [33, 20] width 19 height 19
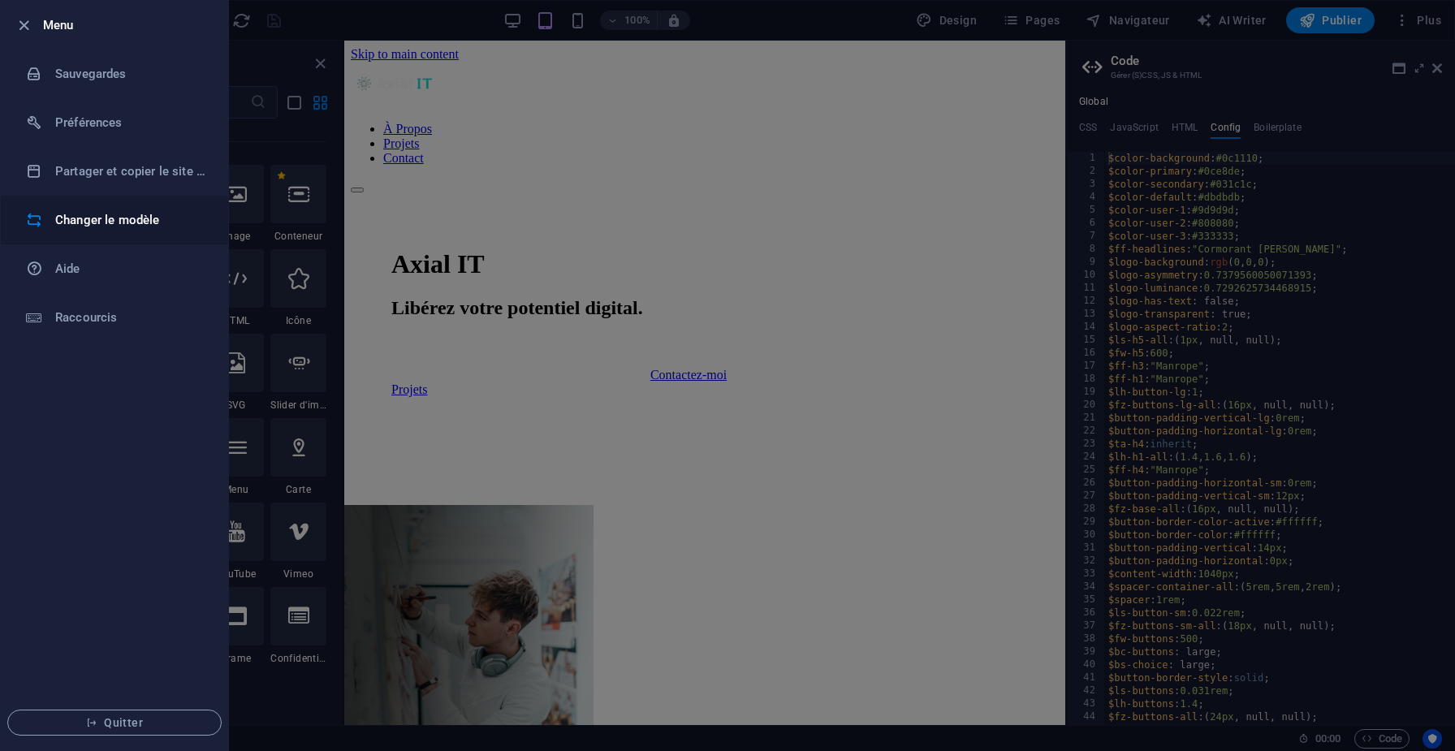
click at [106, 226] on h6 "Changer le modèle" at bounding box center [130, 219] width 150 height 19
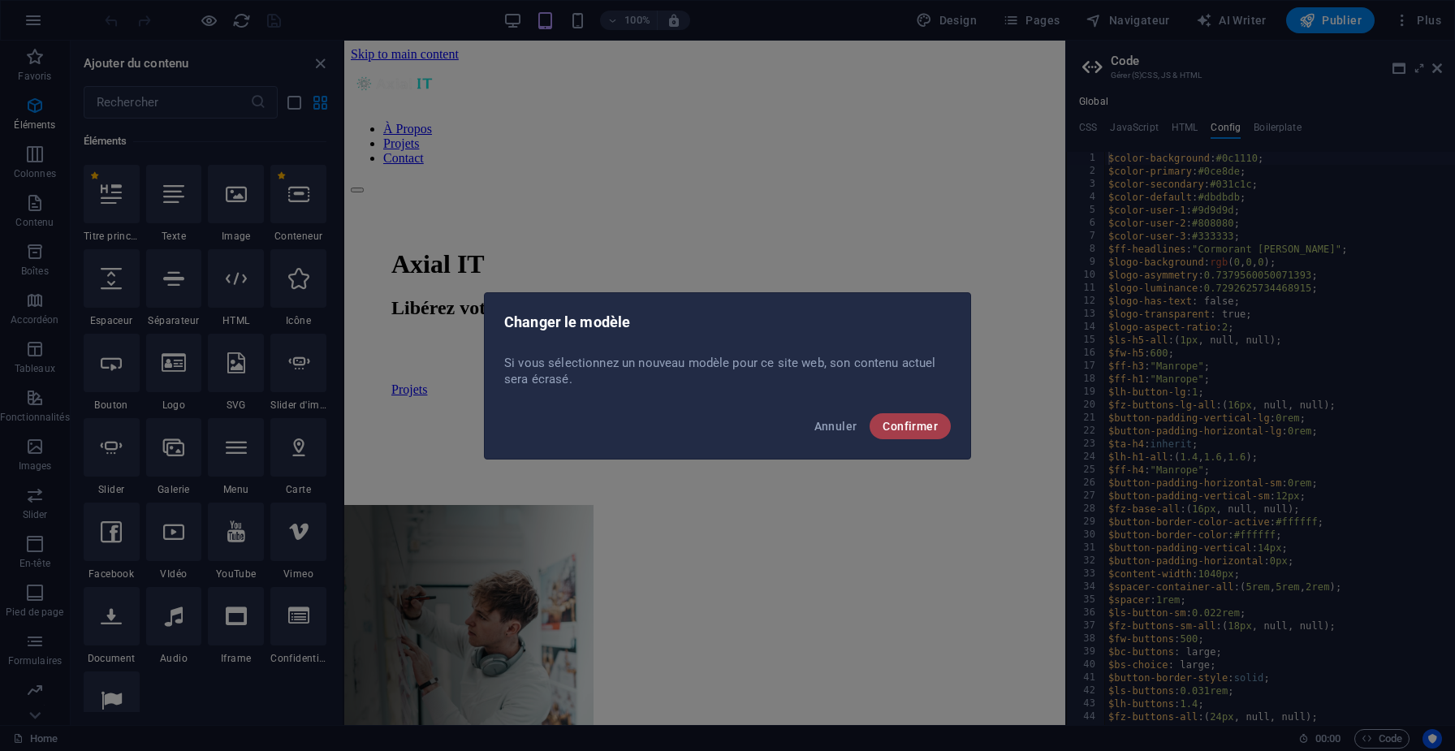
click at [900, 431] on span "Confirmer" at bounding box center [910, 426] width 55 height 13
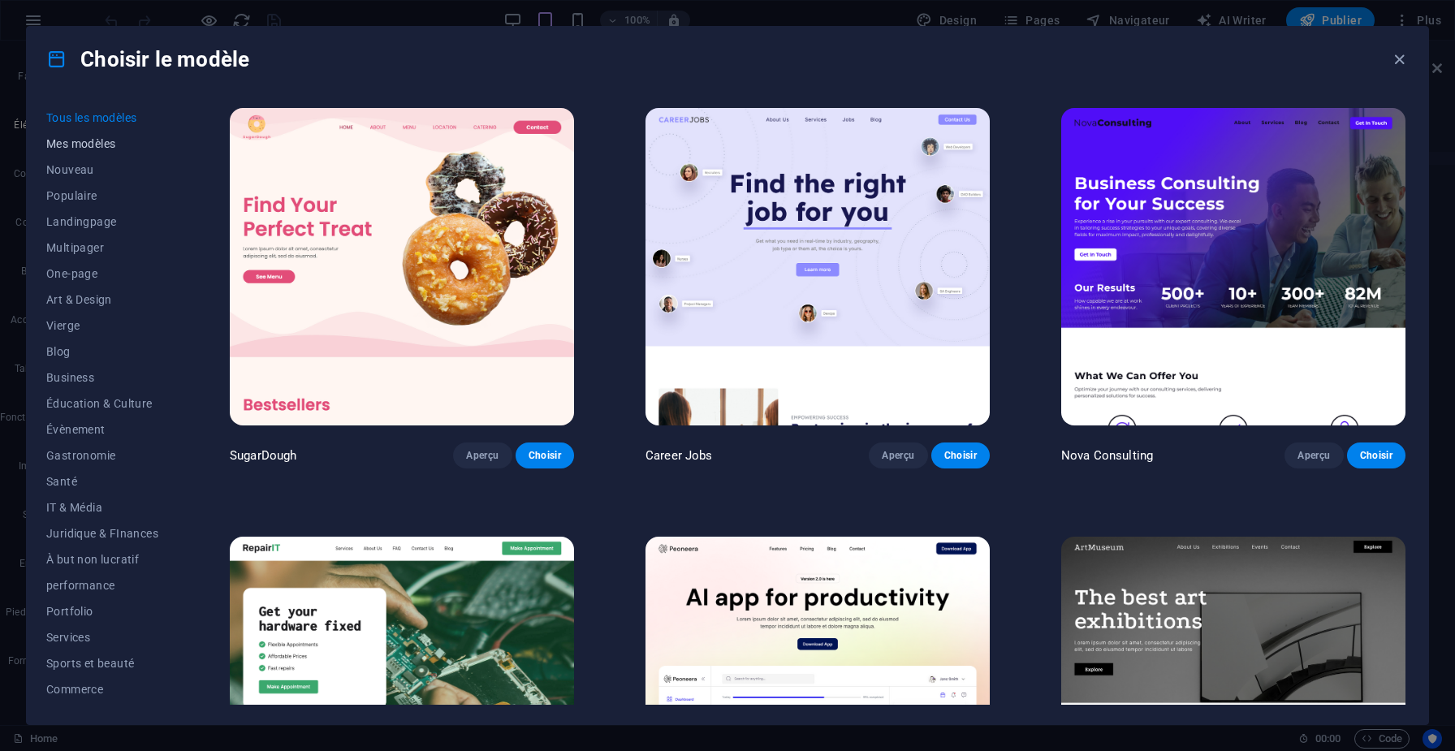
click at [100, 140] on span "Mes modèles" at bounding box center [102, 143] width 112 height 13
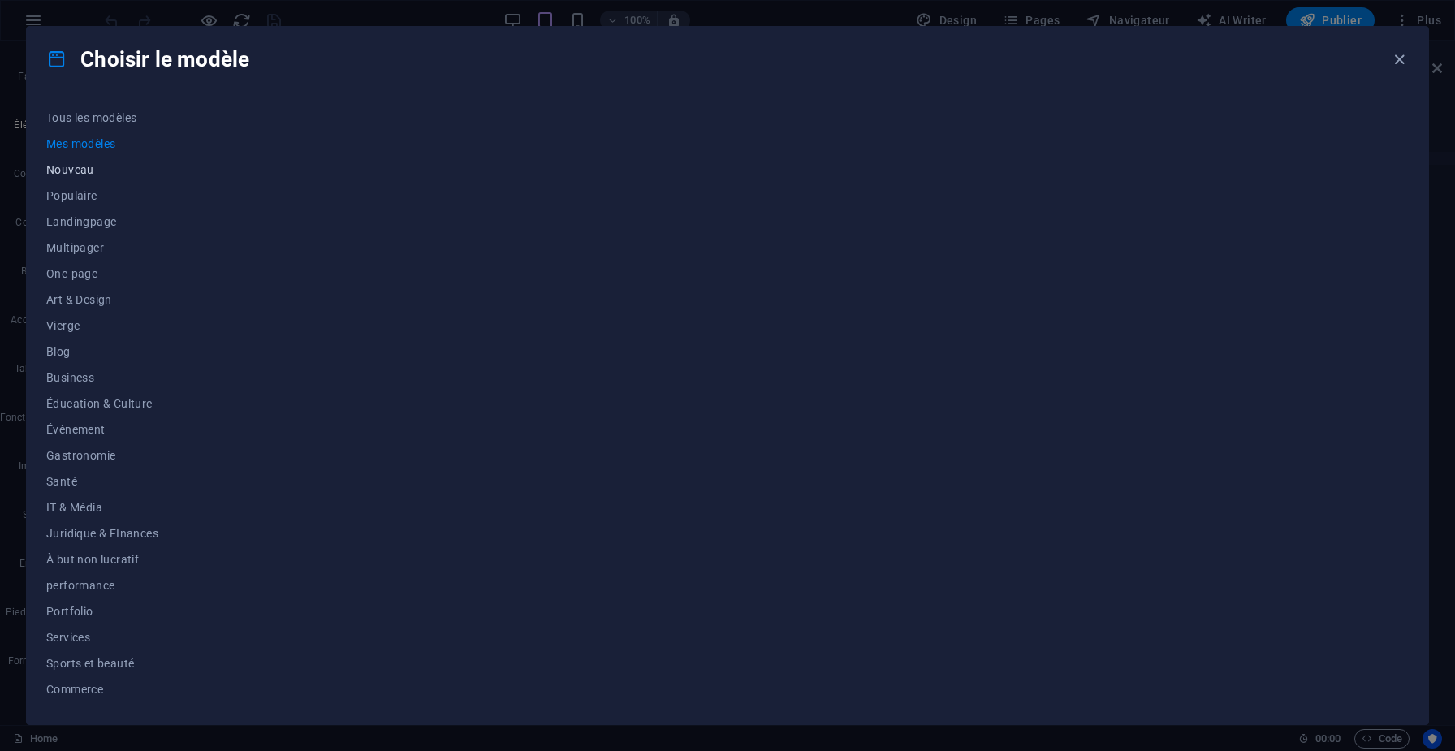
click at [82, 169] on span "Nouveau" at bounding box center [102, 169] width 112 height 13
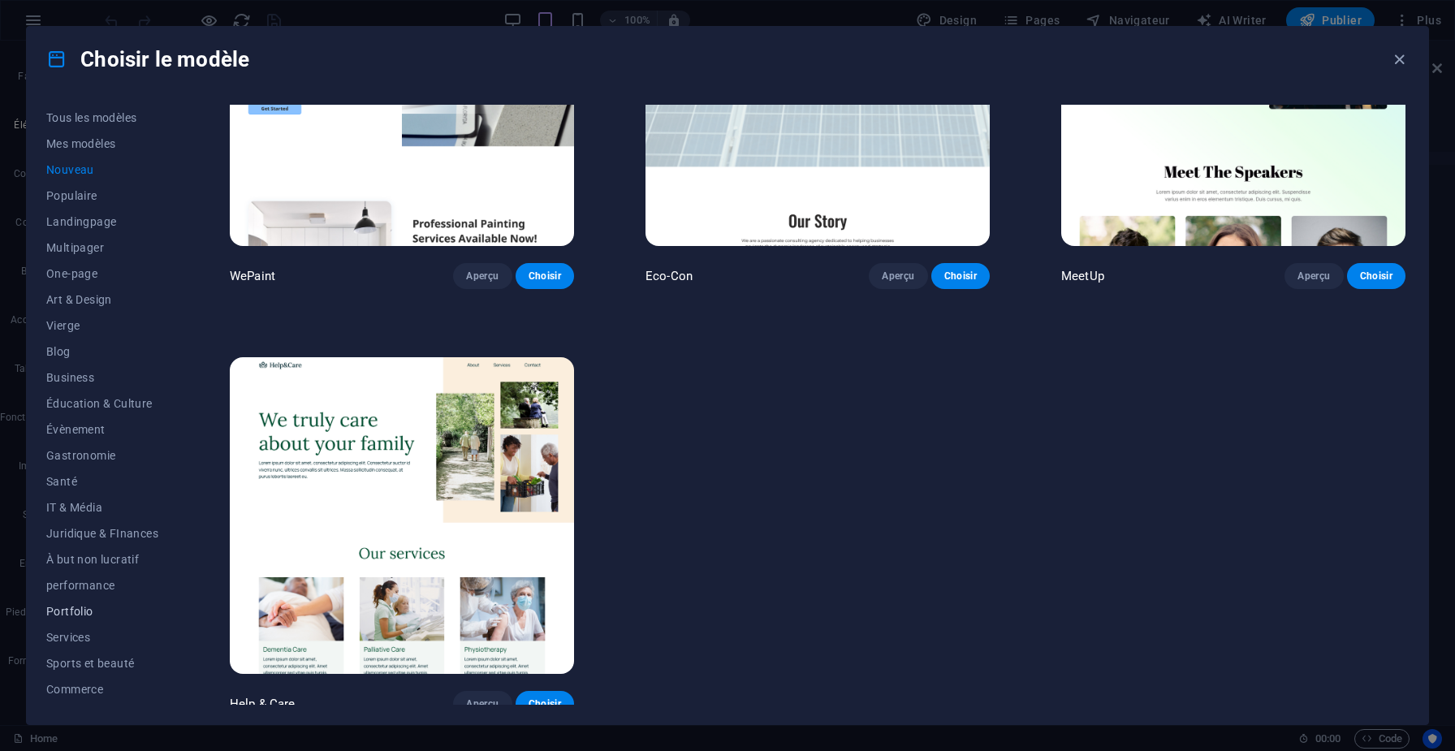
scroll to position [50, 0]
click at [63, 689] on span "Wireframe" at bounding box center [102, 691] width 112 height 13
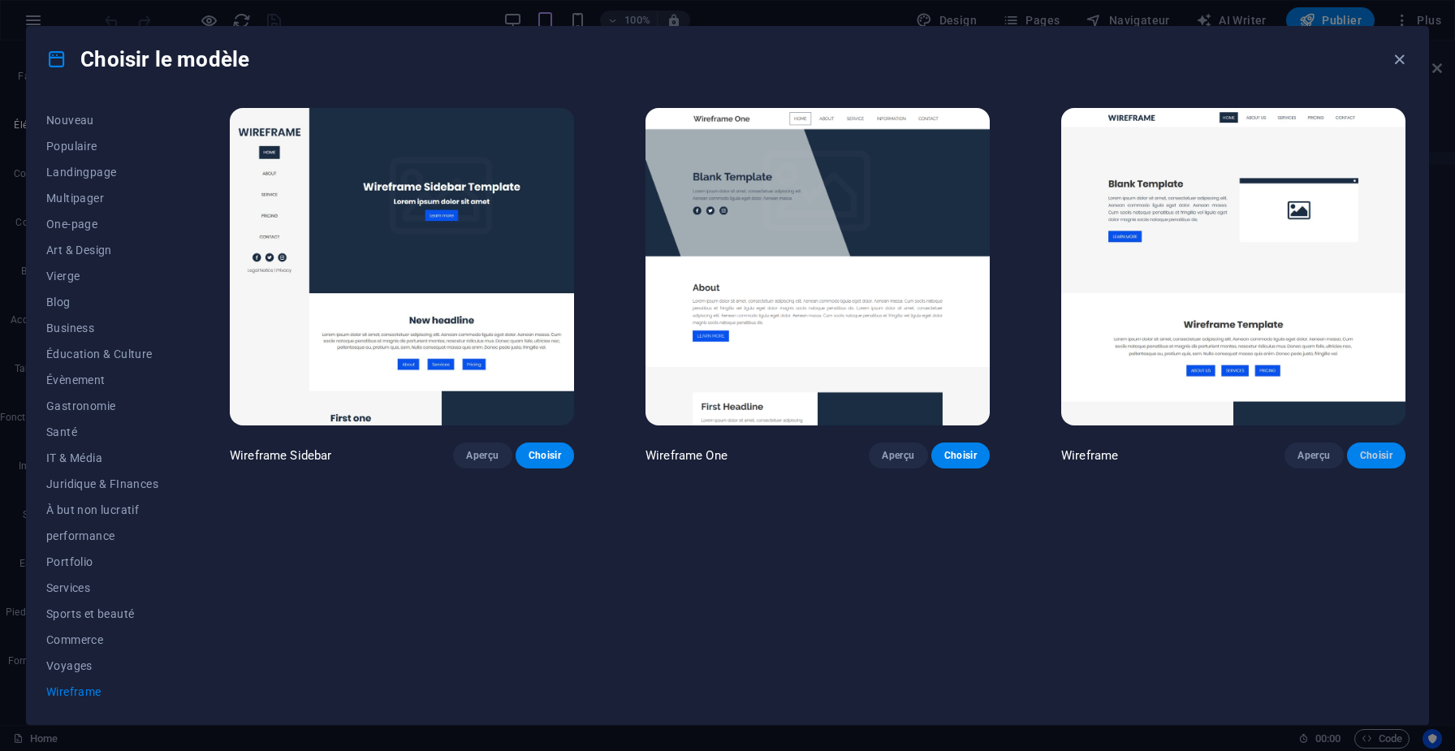
click at [1366, 450] on span "Choisir" at bounding box center [1376, 455] width 32 height 13
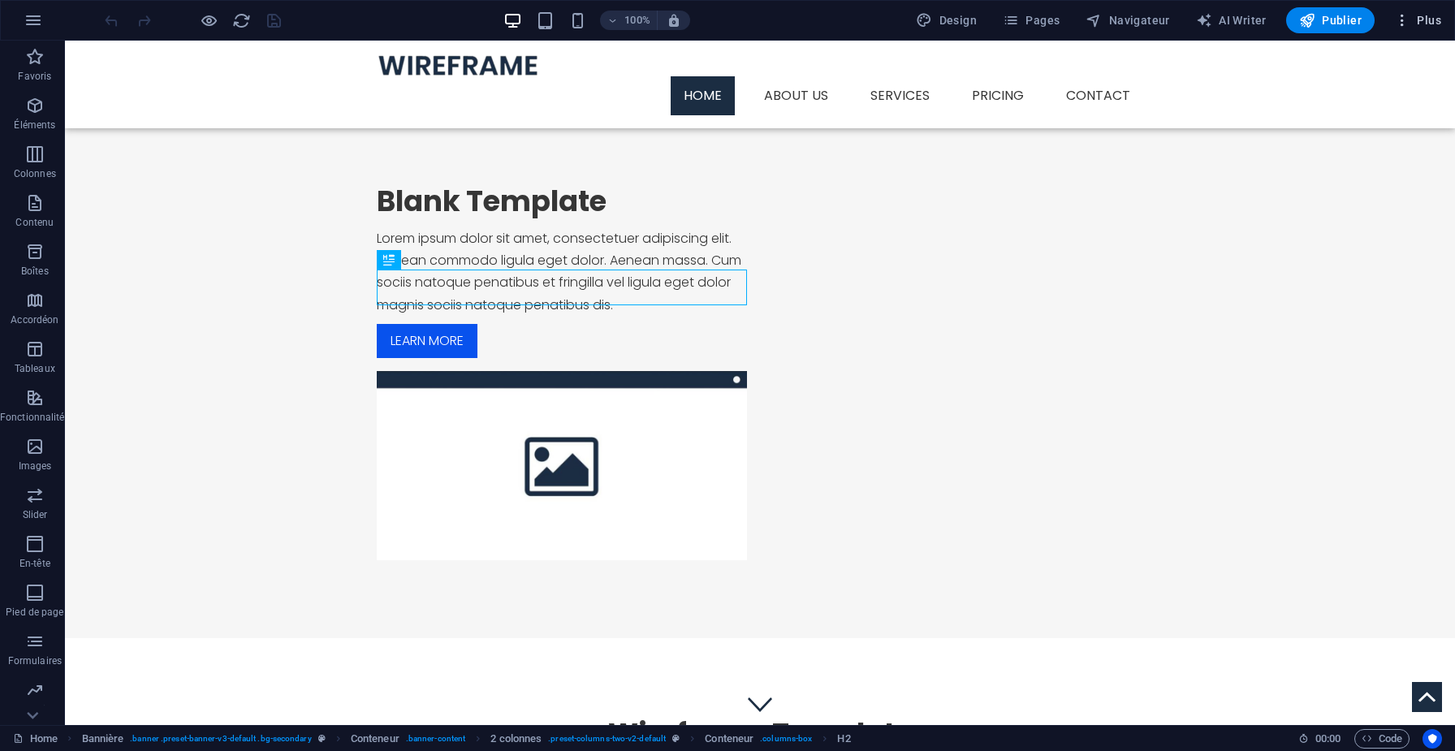
click at [1411, 16] on span "Plus" at bounding box center [1417, 20] width 47 height 16
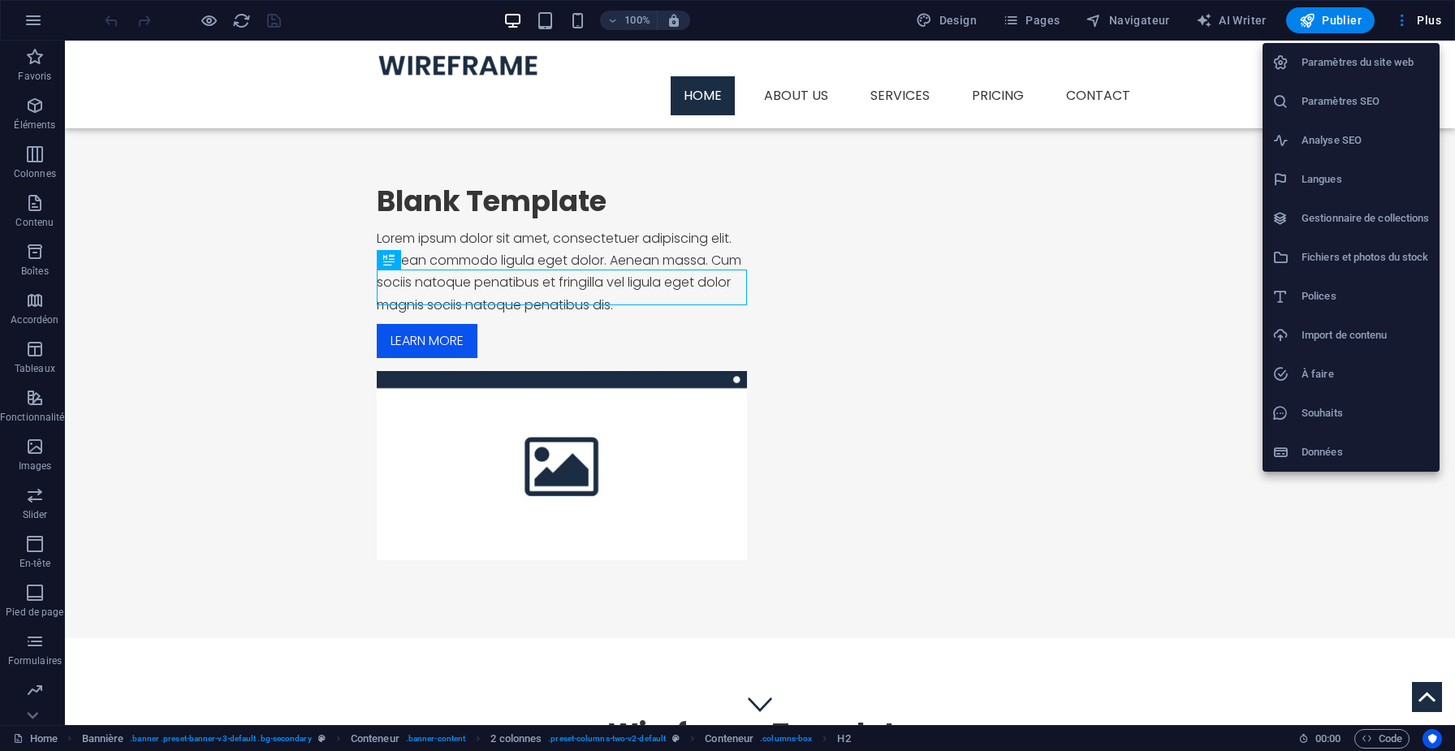
click at [1314, 411] on h6 "Souhaits" at bounding box center [1365, 413] width 128 height 19
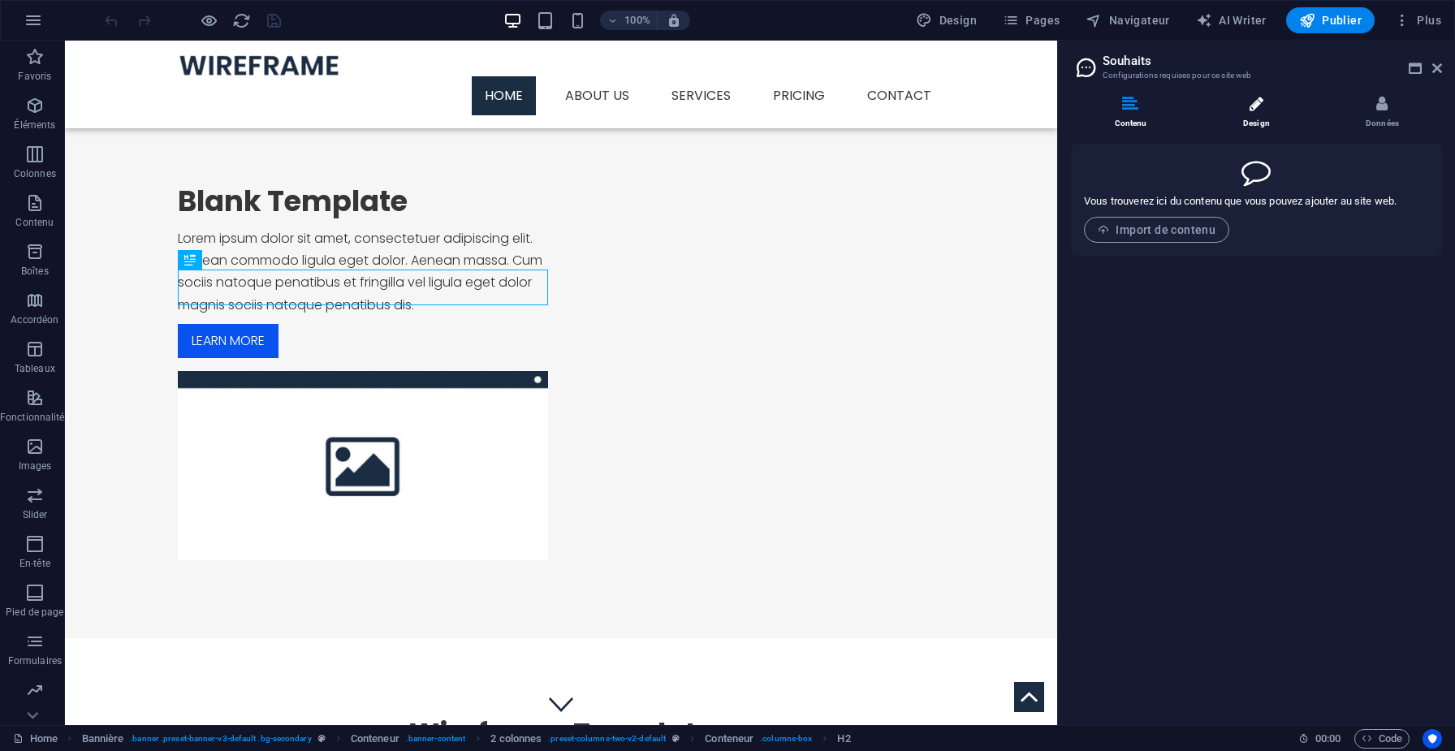
click at [1281, 105] on li "Design" at bounding box center [1260, 113] width 126 height 35
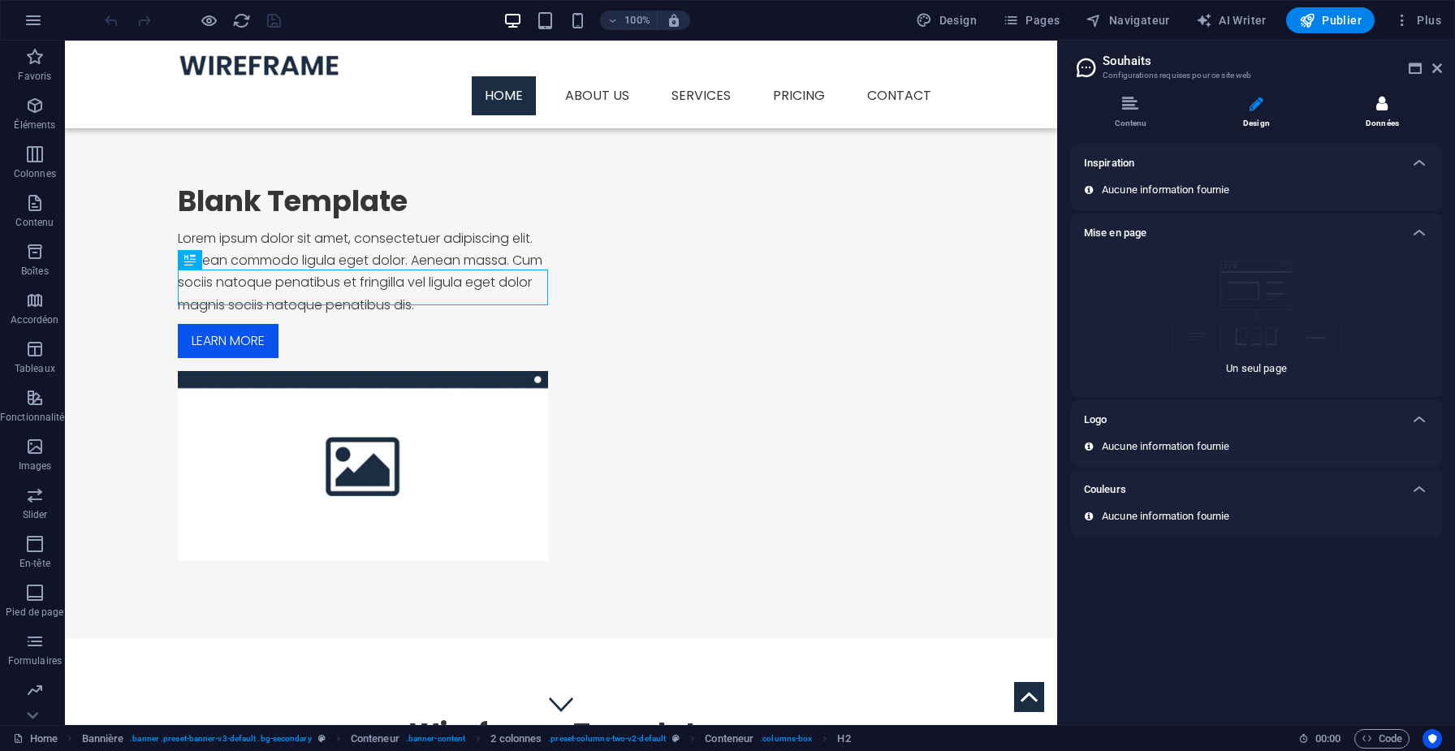
click at [1373, 106] on li "Données" at bounding box center [1382, 113] width 119 height 35
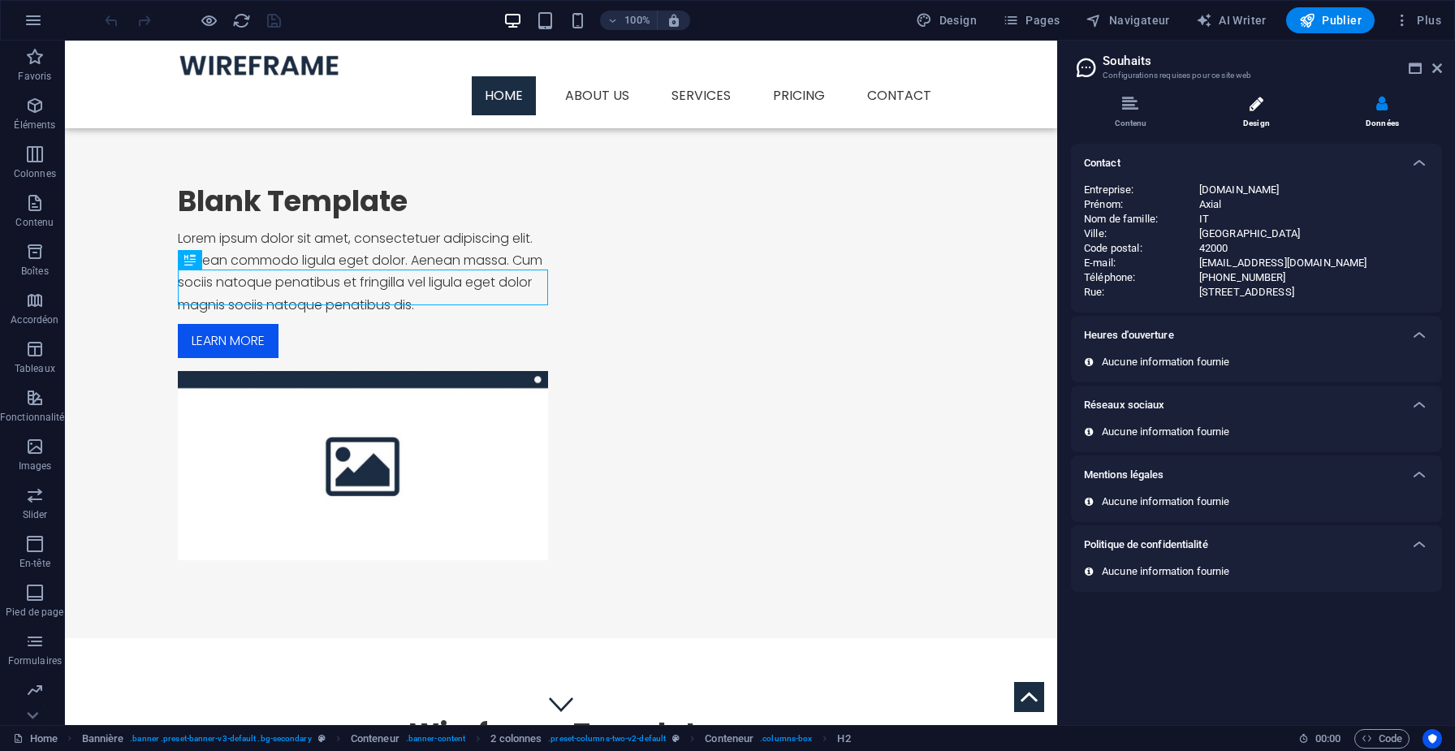
click at [1255, 120] on li "Design" at bounding box center [1260, 113] width 126 height 35
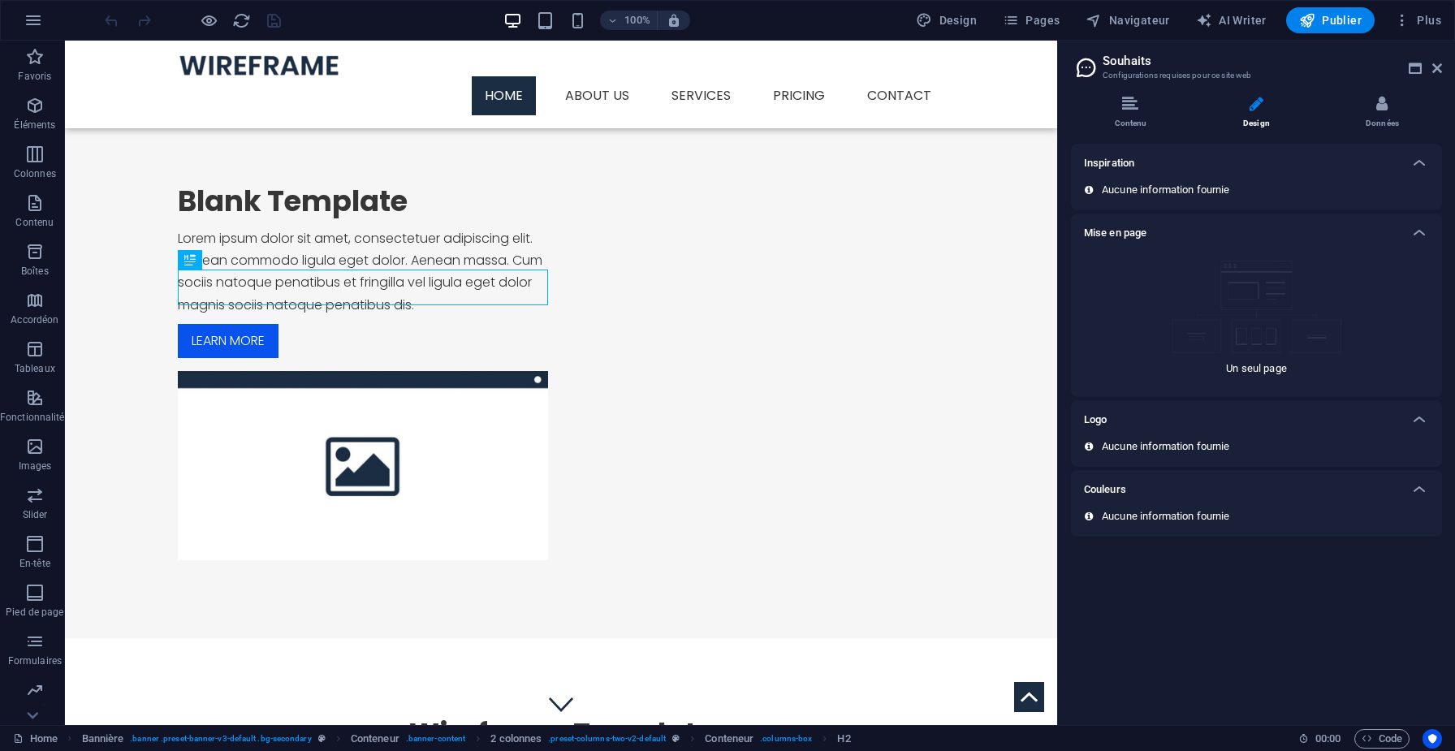
click at [1134, 178] on div "Inspiration" at bounding box center [1256, 163] width 371 height 39
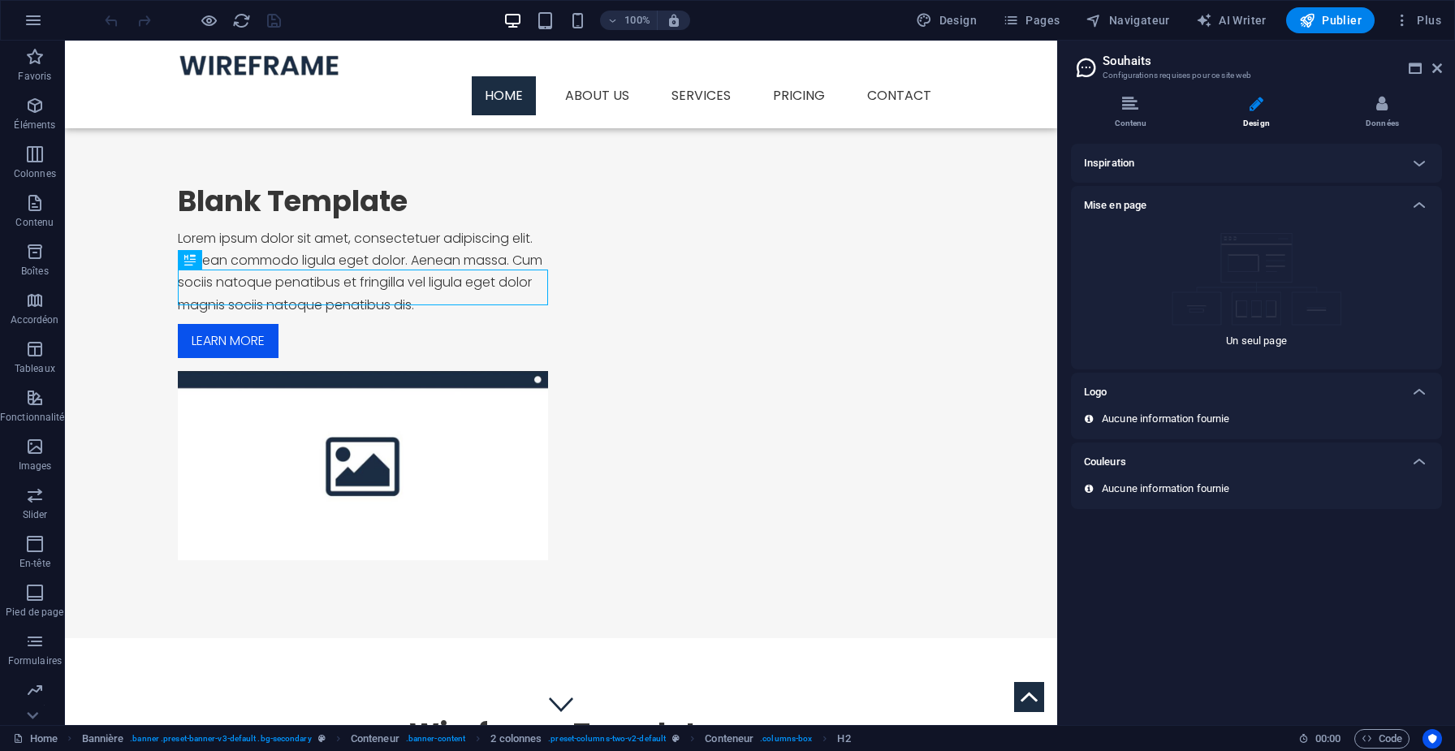
click at [1111, 386] on div "Logo" at bounding box center [1242, 391] width 316 height 19
click at [1133, 103] on icon at bounding box center [1130, 104] width 16 height 16
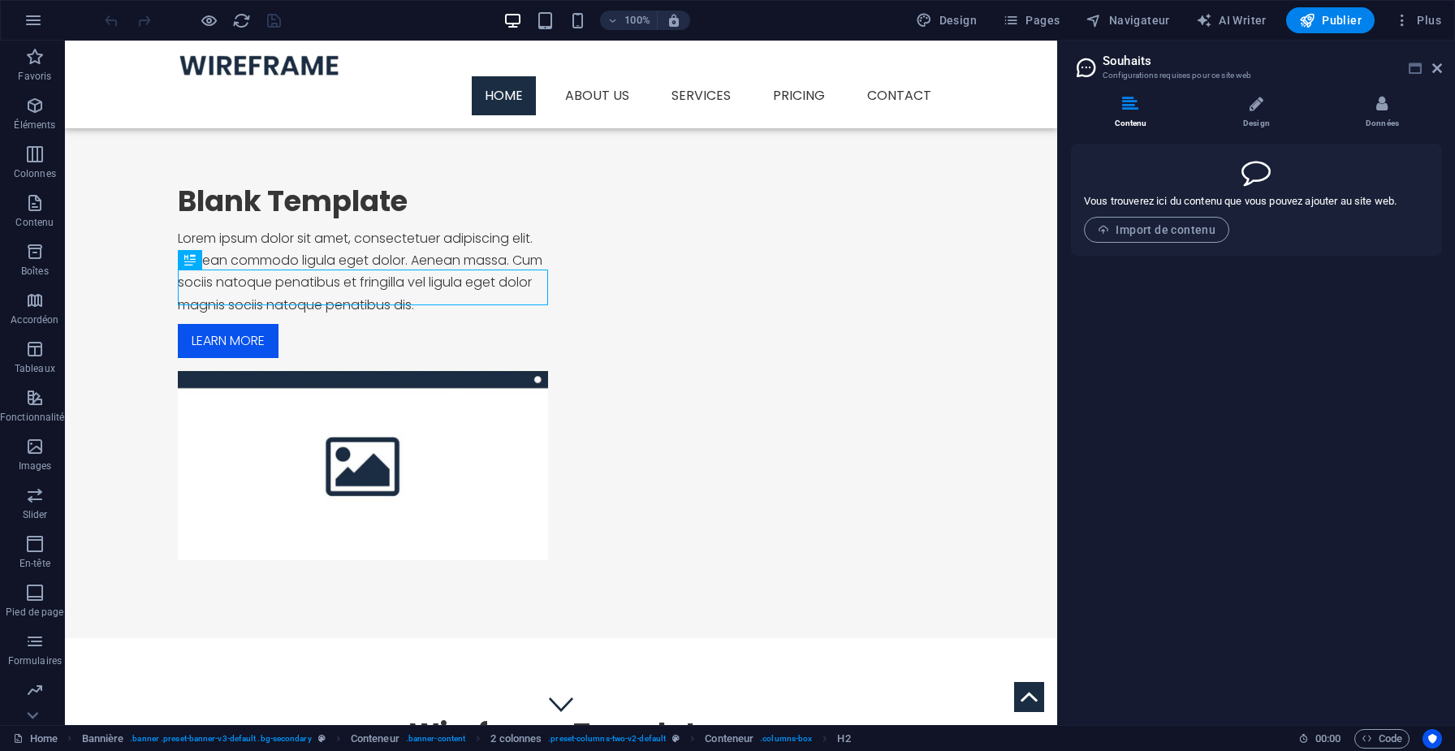
click at [1418, 73] on icon at bounding box center [1415, 68] width 13 height 13
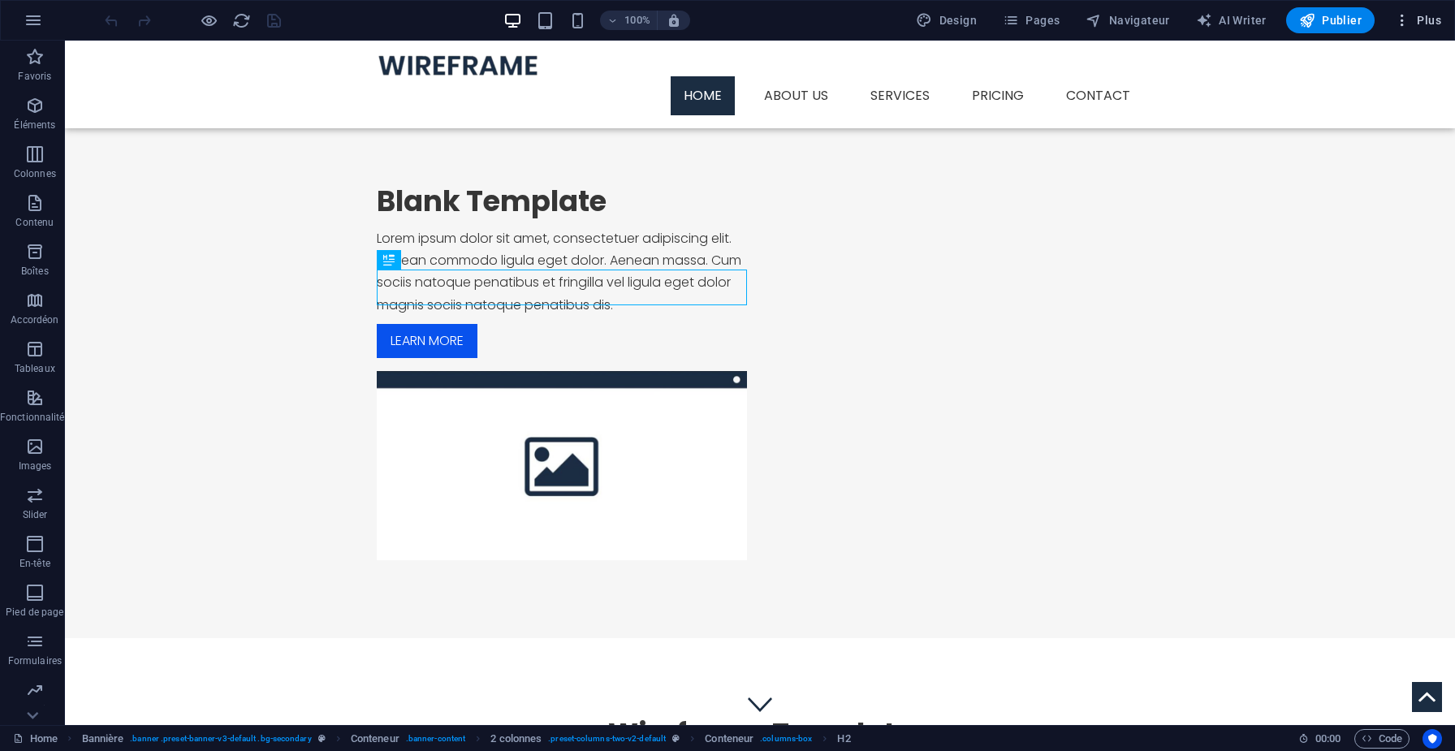
click at [1417, 30] on button "Plus" at bounding box center [1418, 20] width 60 height 26
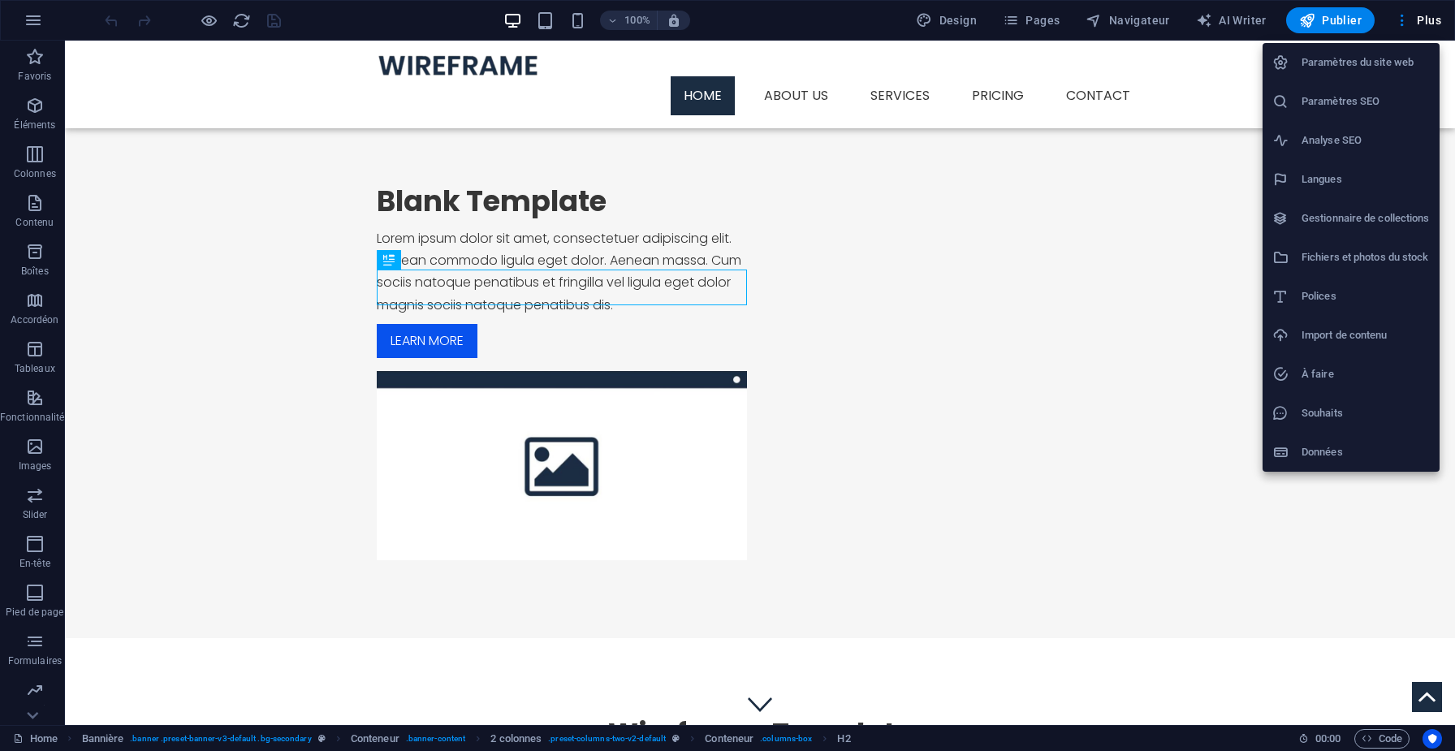
click at [1349, 69] on h6 "Paramètres du site web" at bounding box center [1365, 62] width 128 height 19
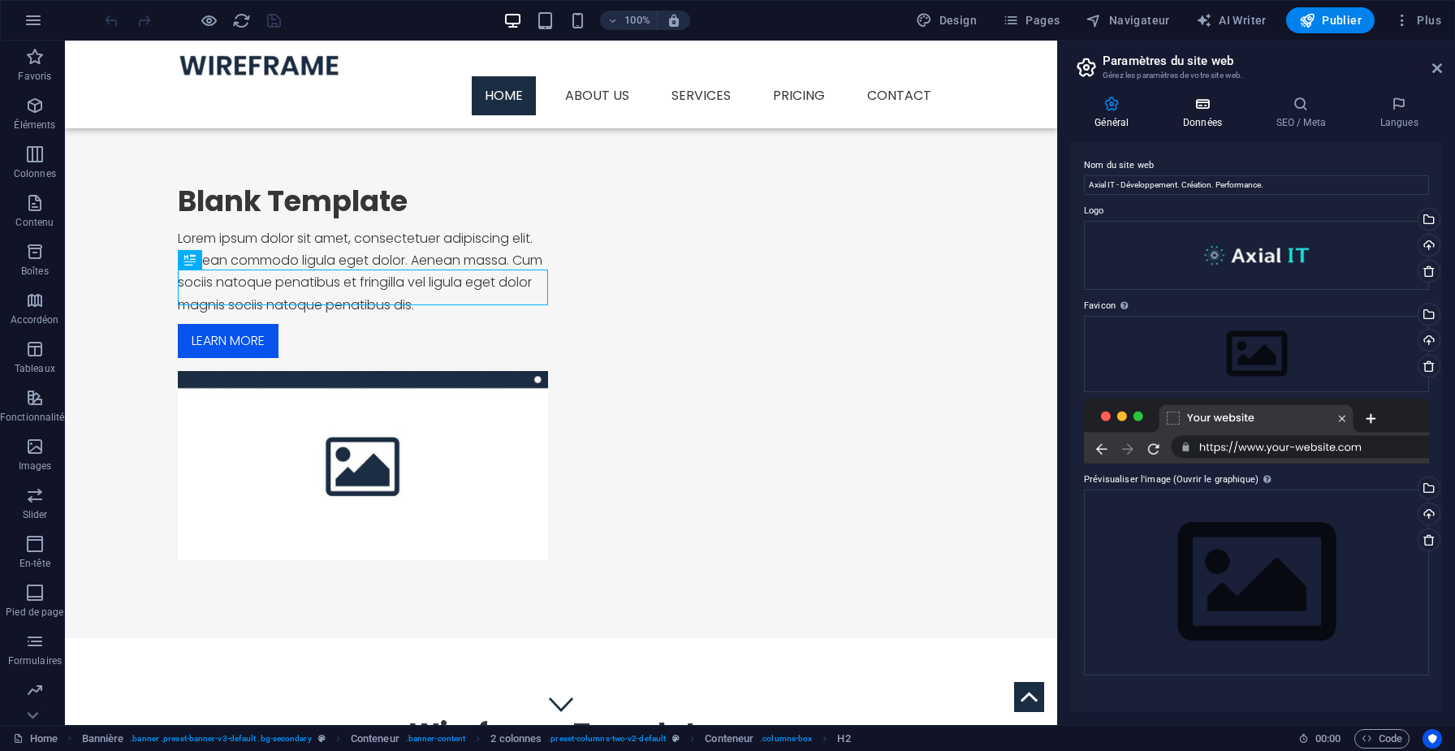
click at [1208, 106] on icon at bounding box center [1202, 104] width 87 height 16
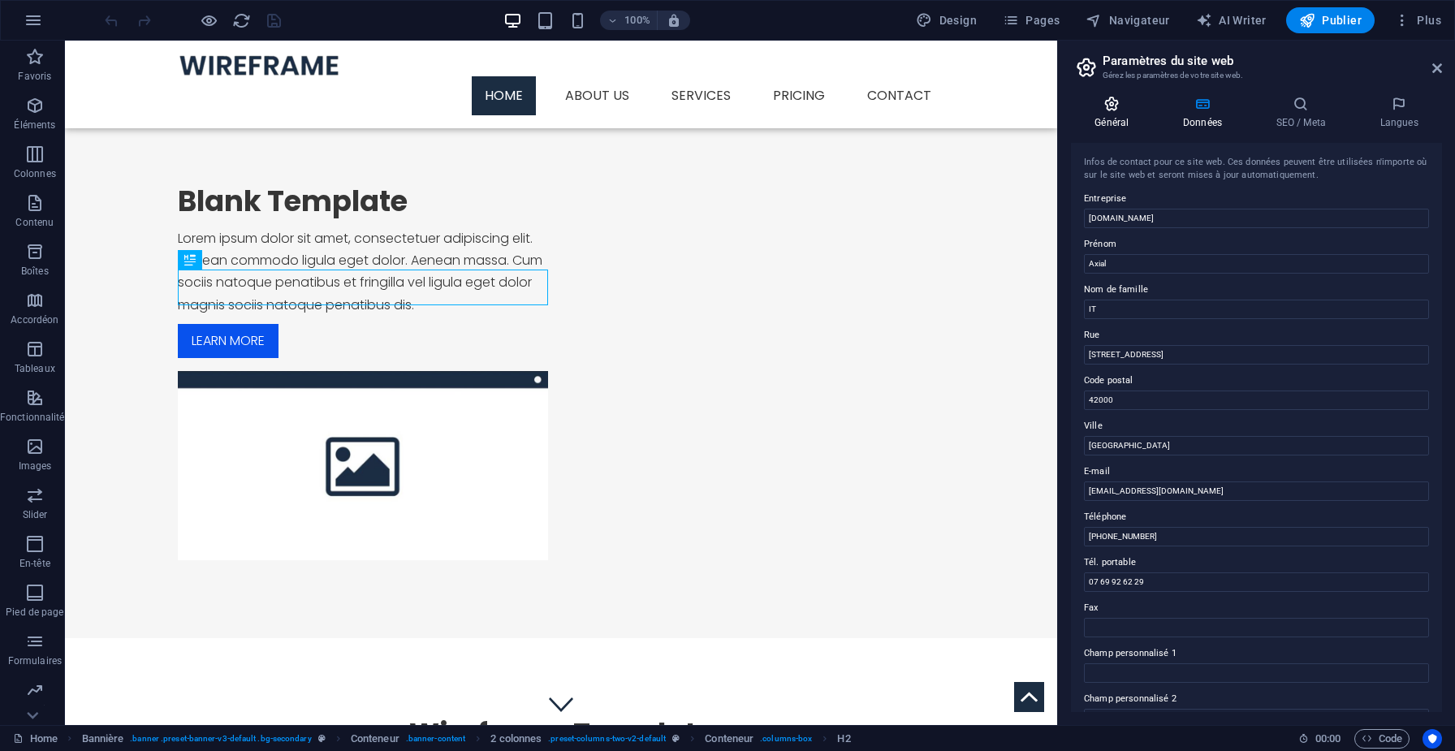
click at [1103, 112] on h4 "Général" at bounding box center [1115, 113] width 88 height 34
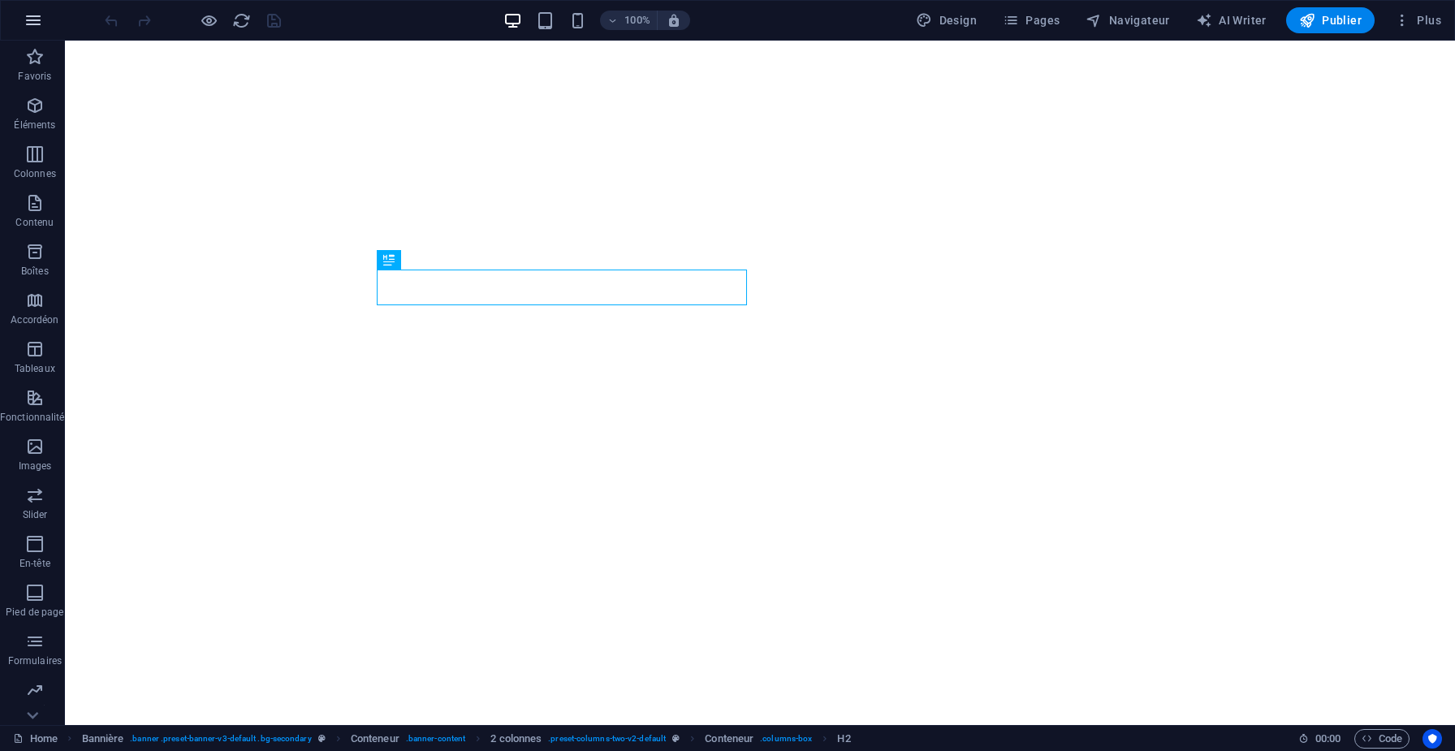
click at [32, 24] on icon "button" at bounding box center [33, 20] width 19 height 19
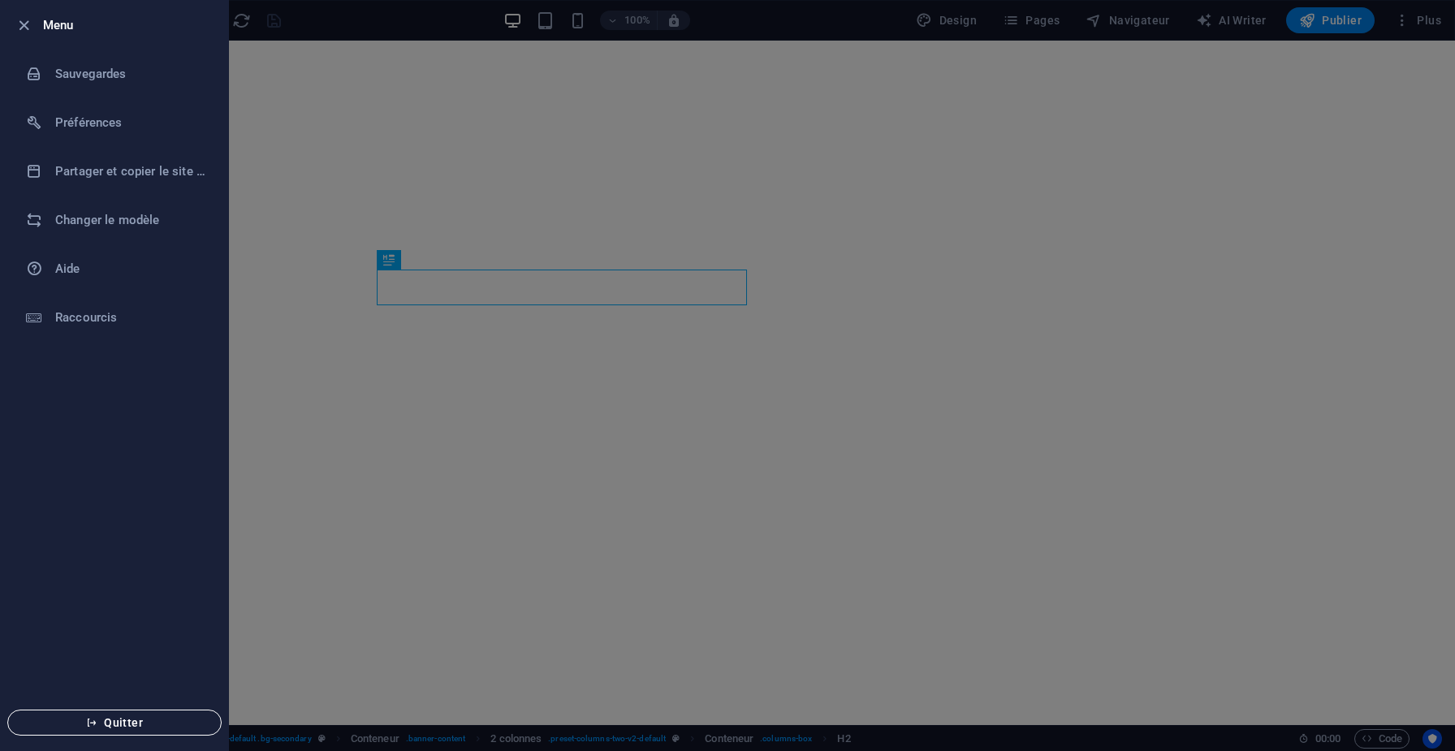
click at [103, 727] on span "Quitter" at bounding box center [114, 722] width 187 height 13
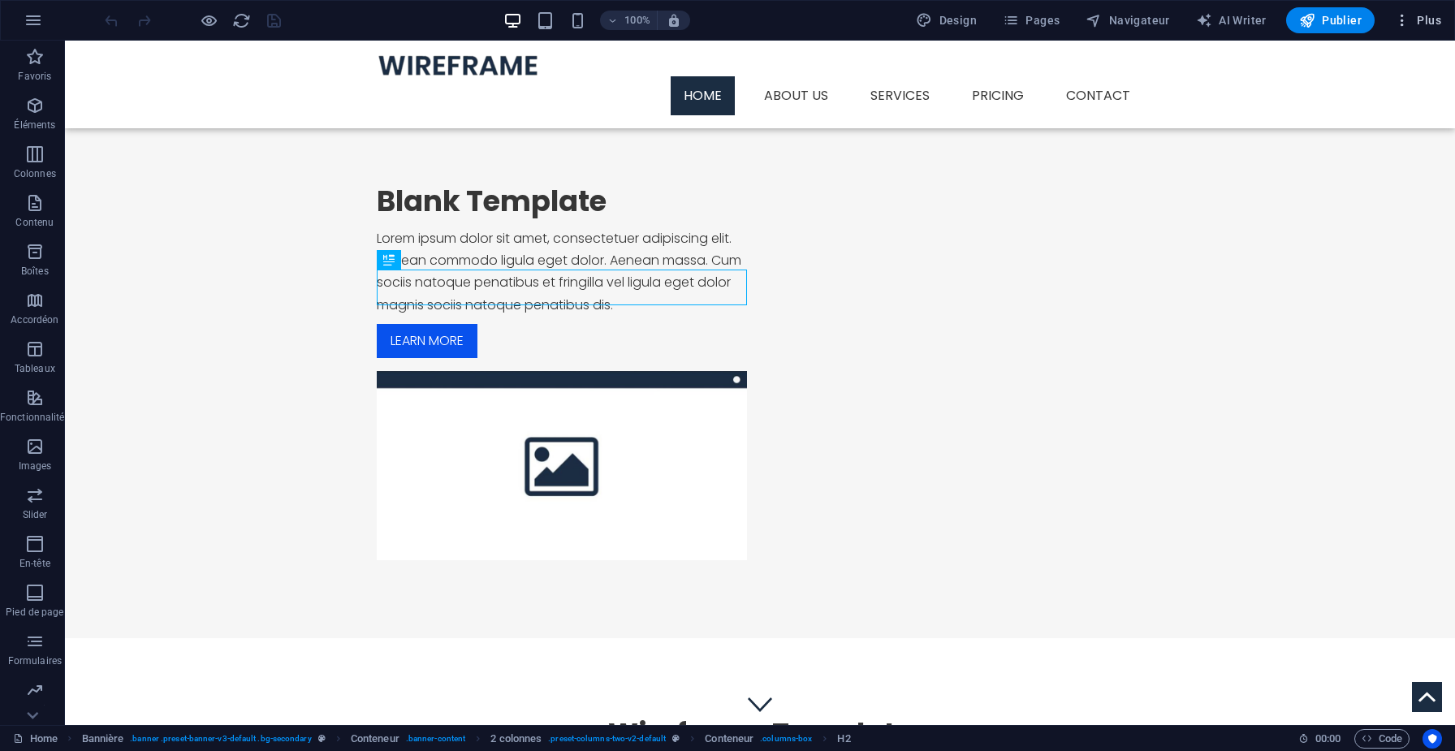
click at [1417, 22] on span "Plus" at bounding box center [1417, 20] width 47 height 16
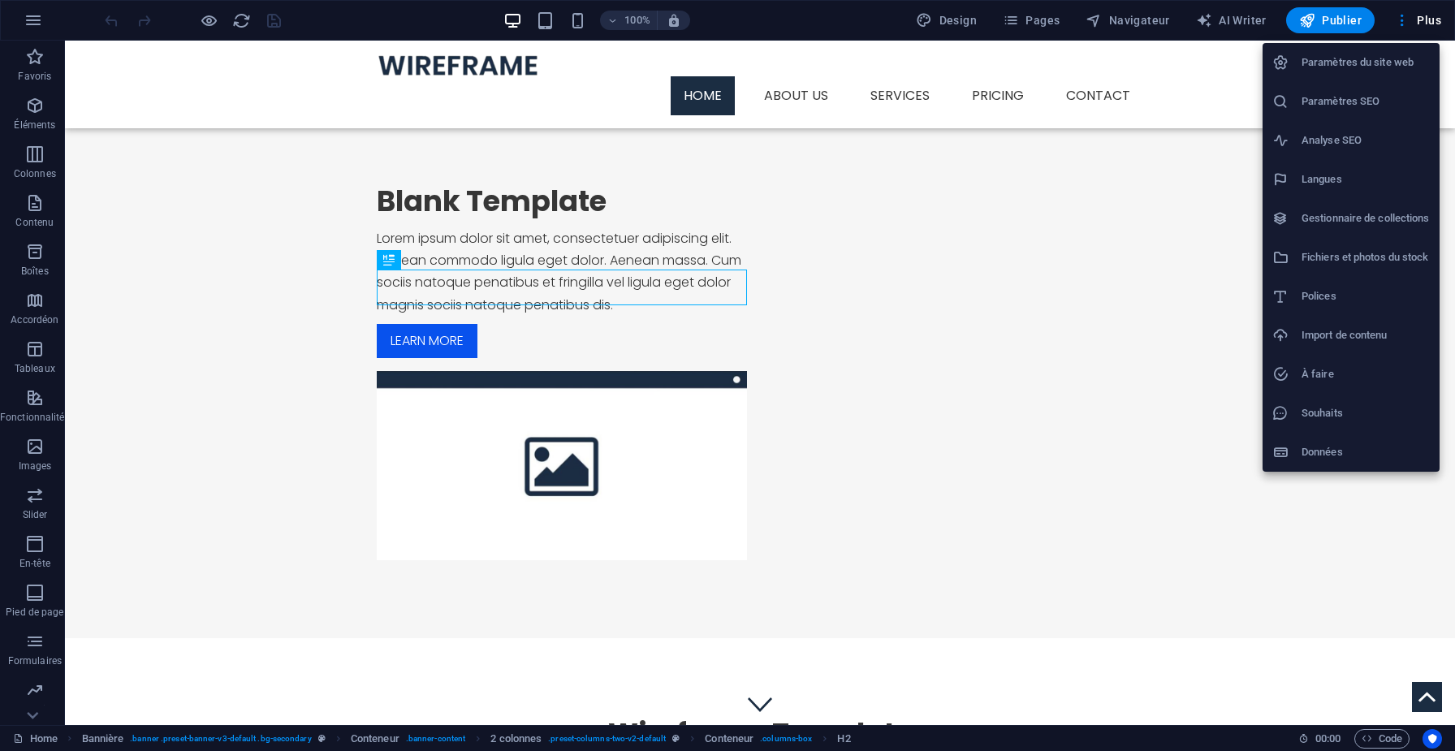
click at [1327, 72] on li "Paramètres du site web" at bounding box center [1350, 62] width 177 height 39
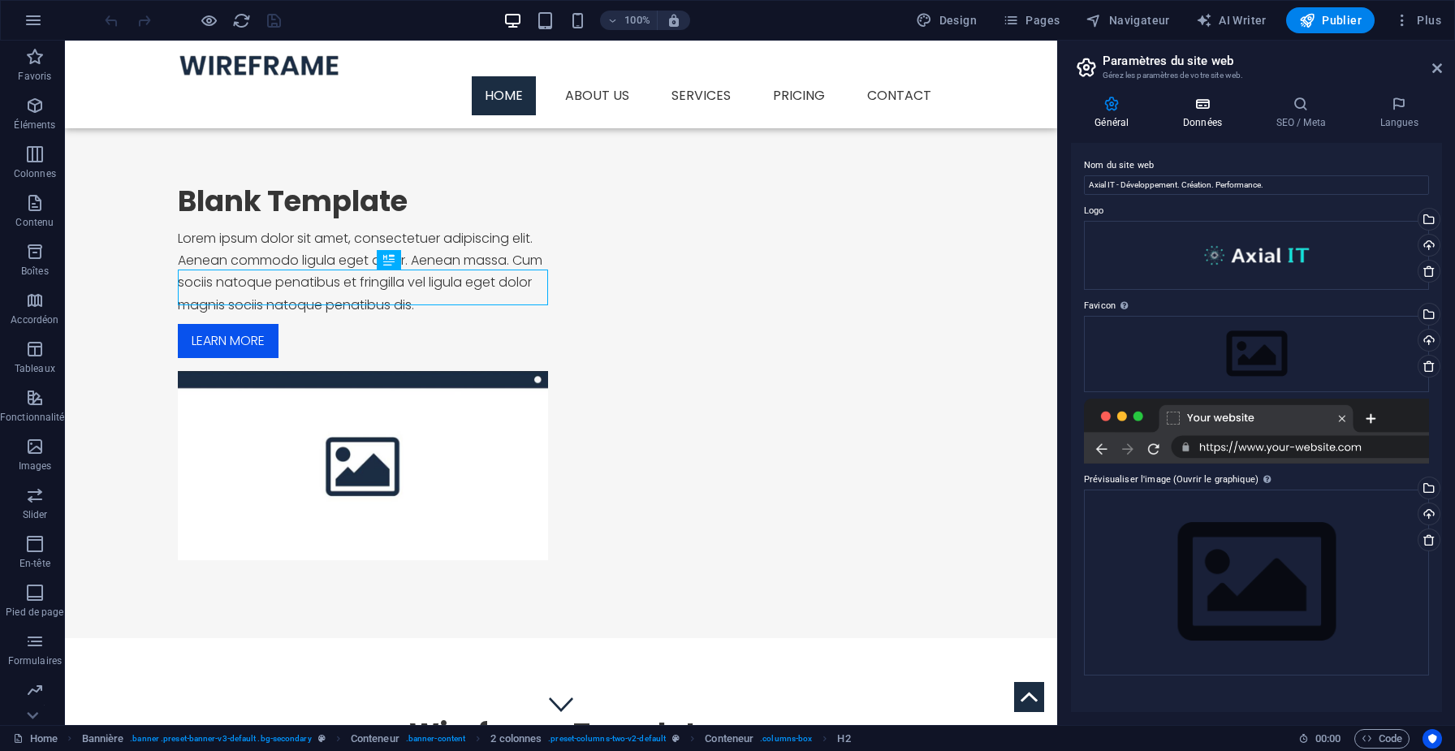
click at [1189, 119] on h4 "Données" at bounding box center [1205, 113] width 93 height 34
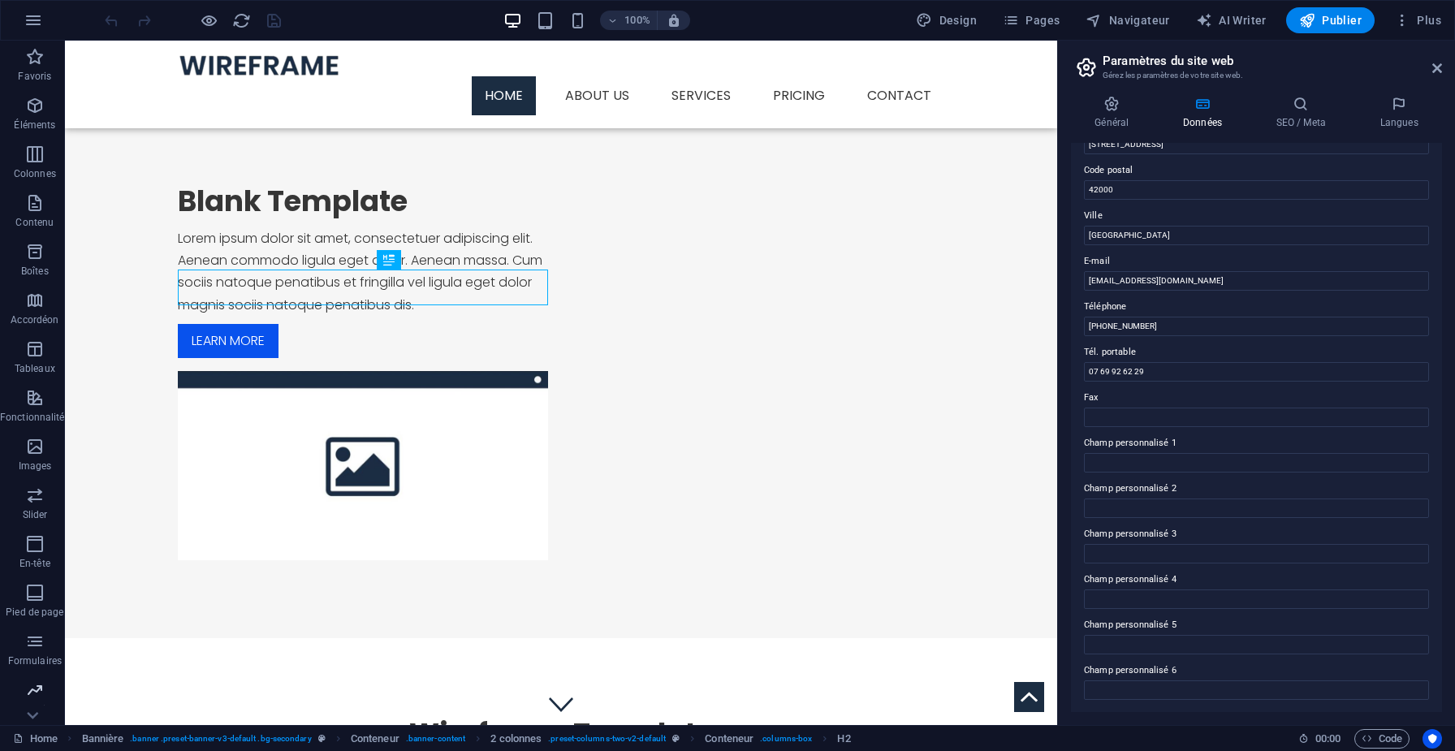
scroll to position [46, 0]
click at [36, 699] on icon "button" at bounding box center [34, 692] width 19 height 19
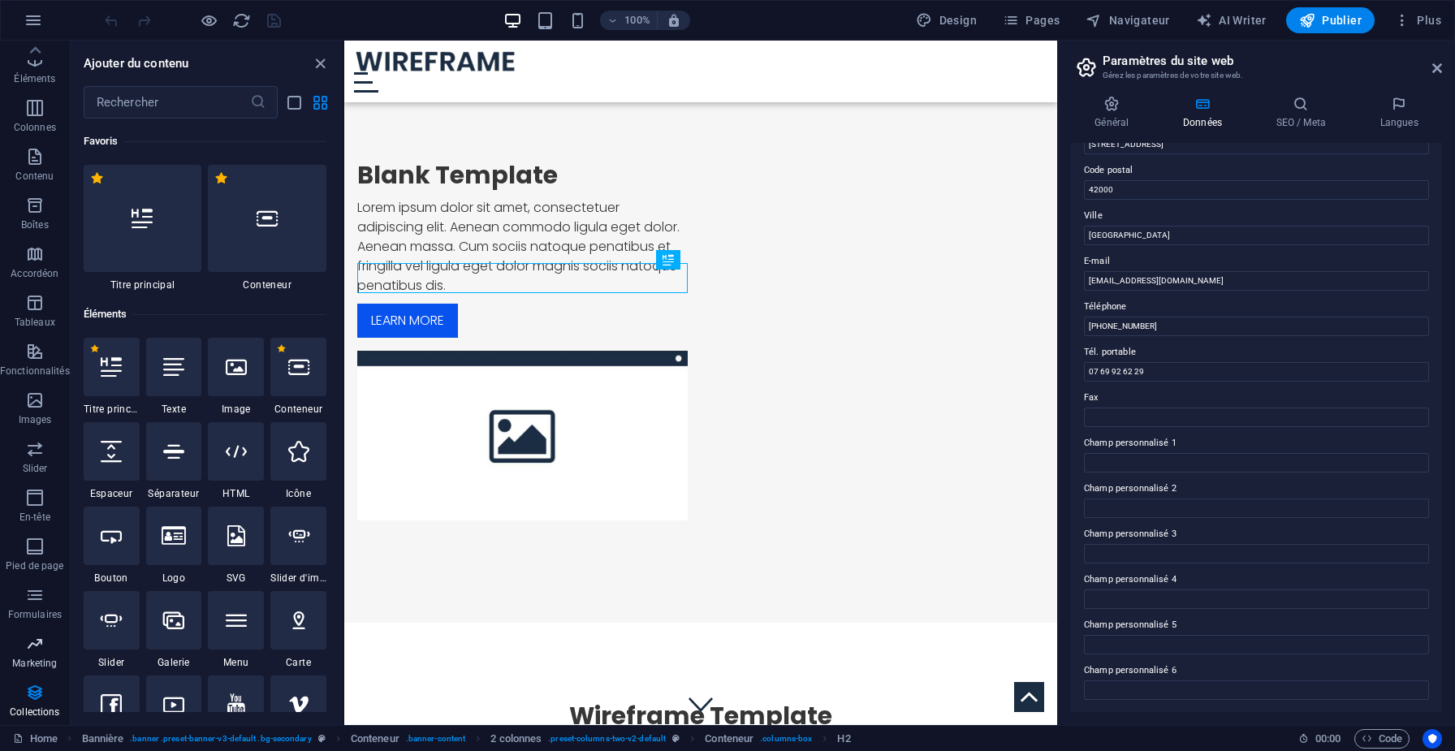
click at [35, 645] on icon "button" at bounding box center [34, 643] width 19 height 19
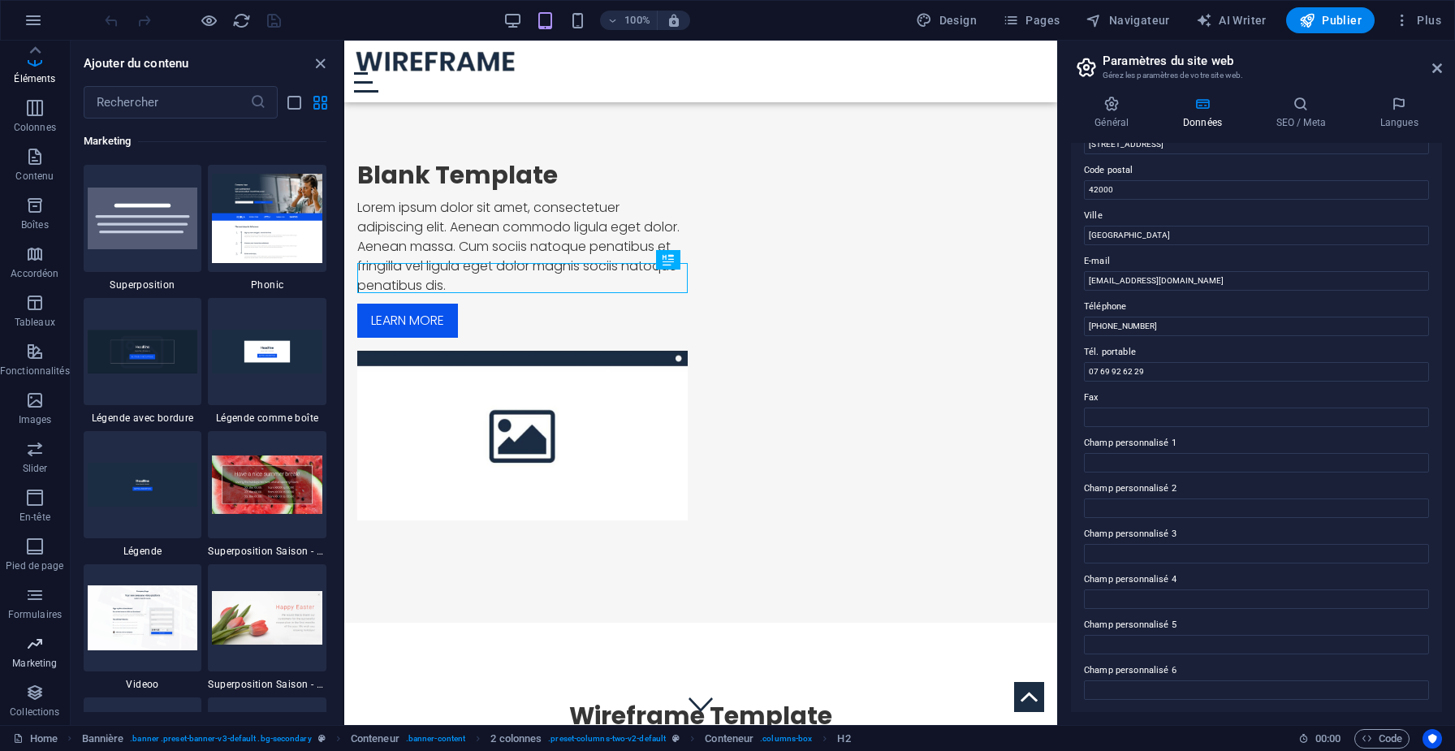
scroll to position [13225, 0]
click at [32, 591] on icon "button" at bounding box center [34, 594] width 19 height 19
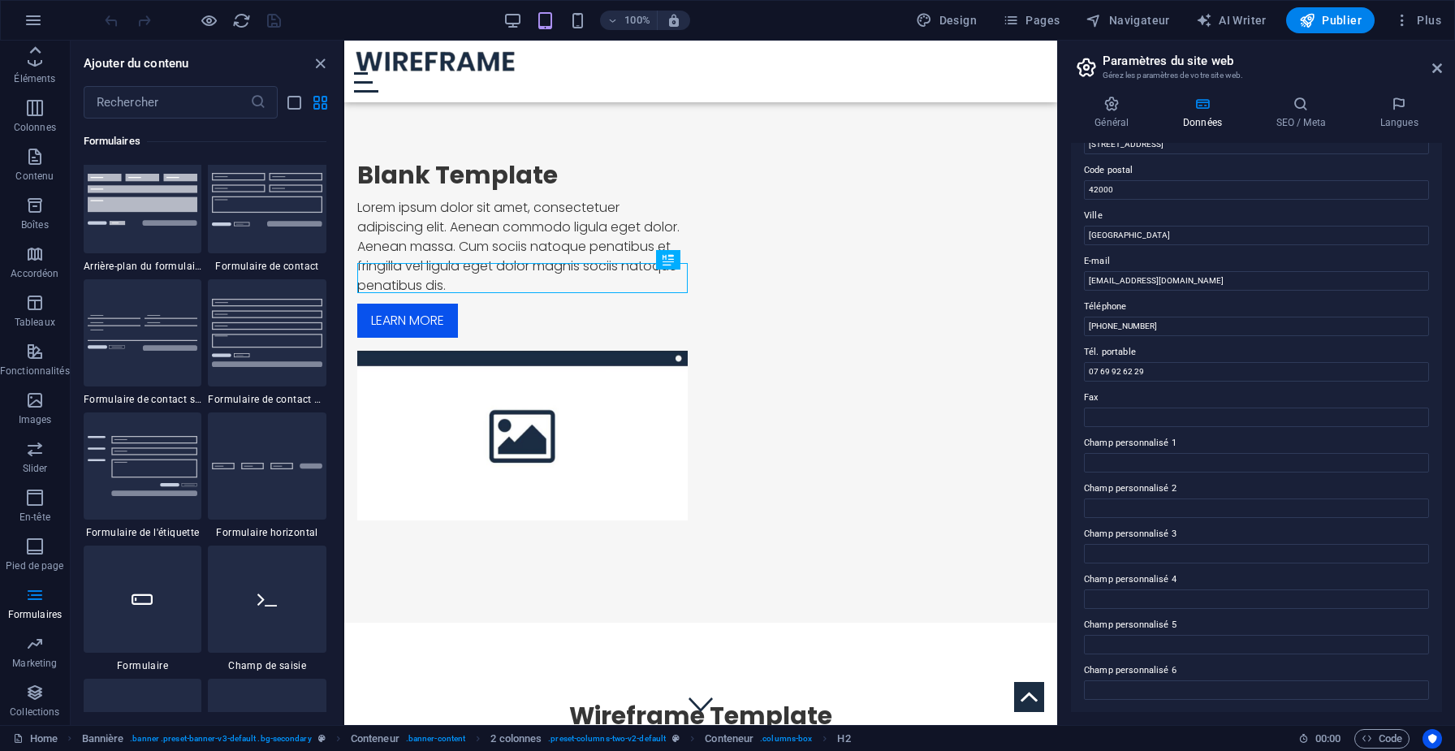
scroll to position [11854, 0]
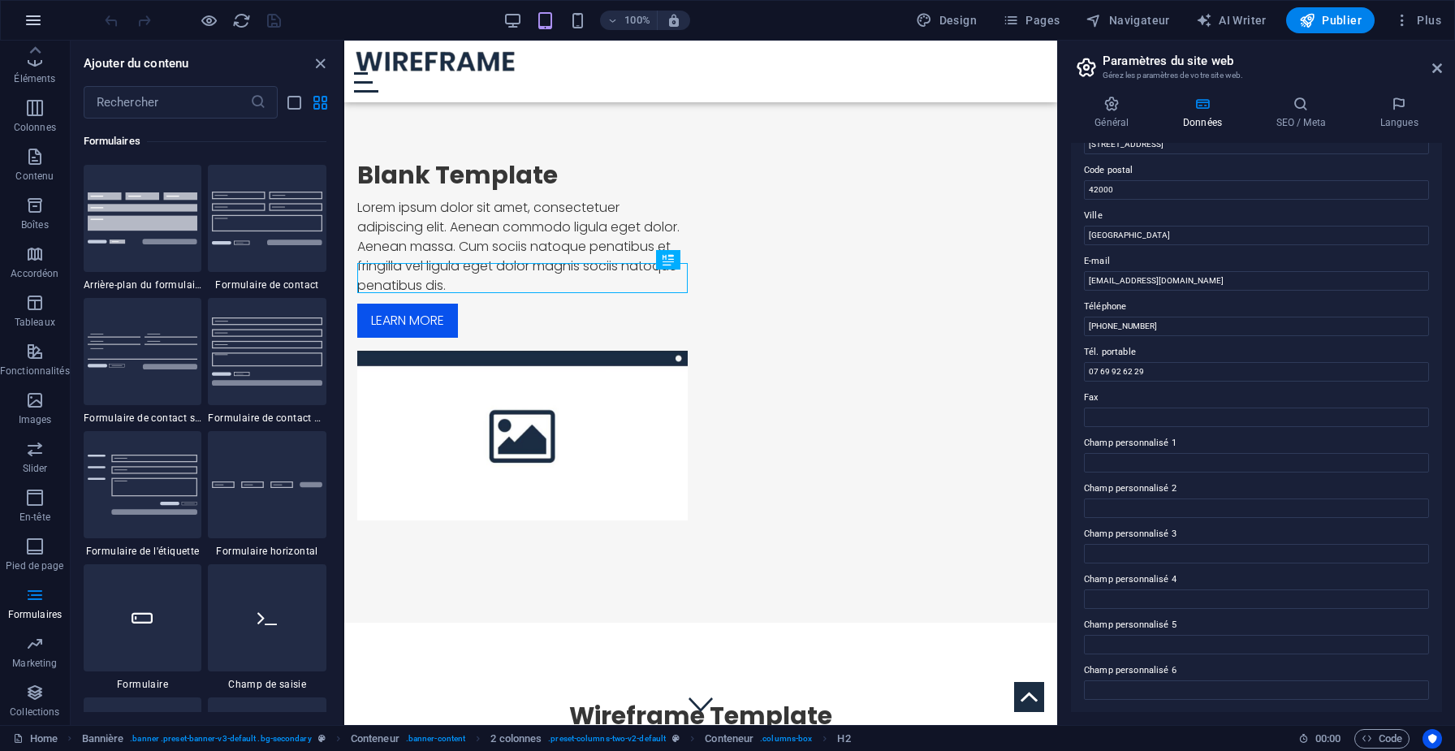
click at [29, 27] on icon "button" at bounding box center [33, 20] width 19 height 19
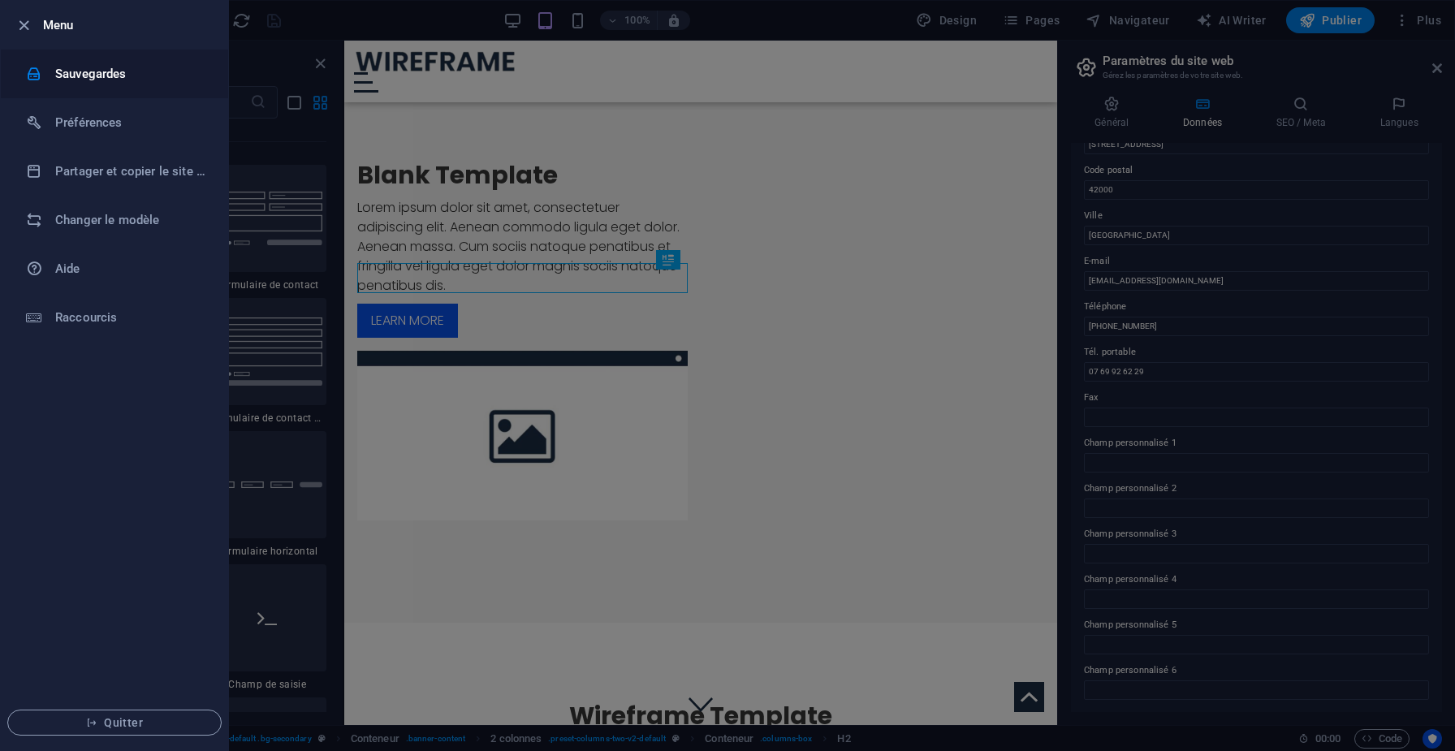
click at [45, 63] on li "Sauvegardes" at bounding box center [114, 74] width 227 height 49
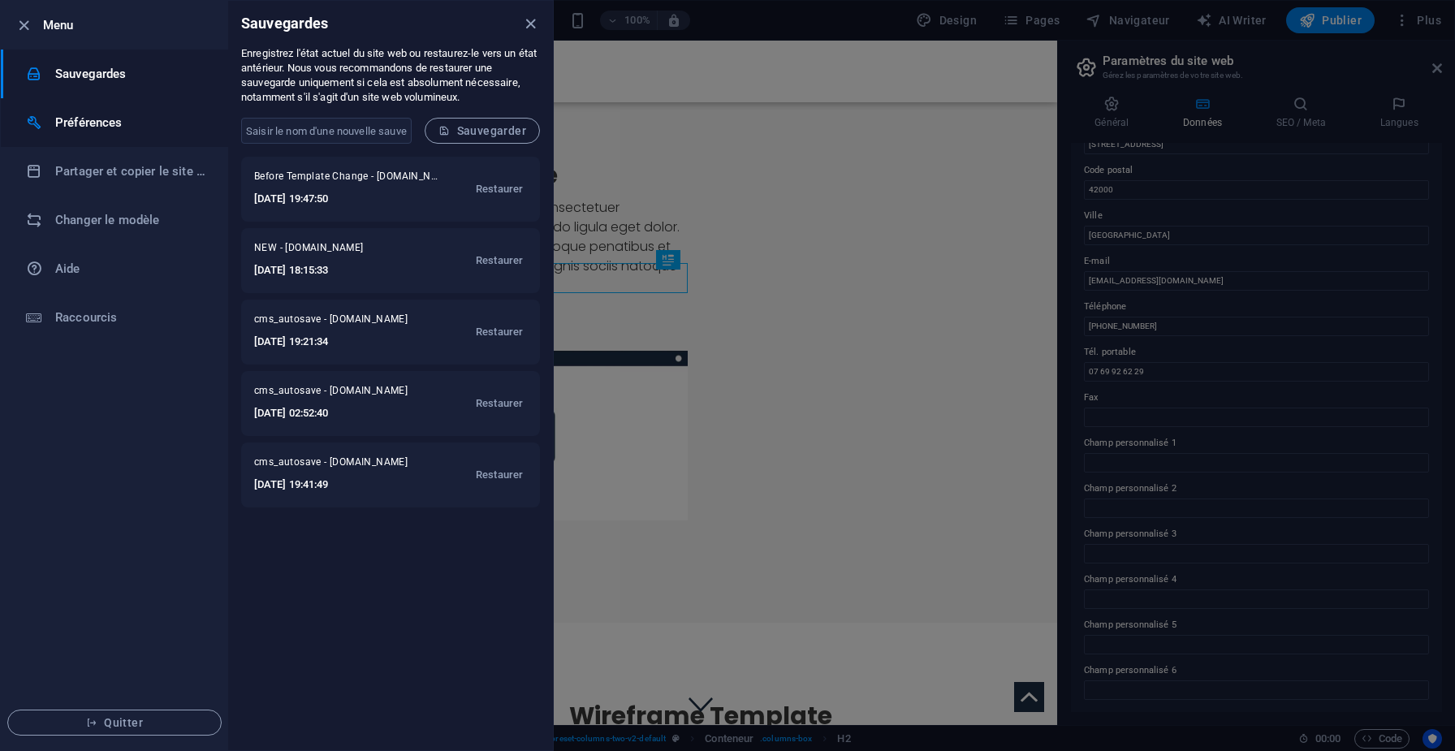
click at [67, 137] on li "Préférences" at bounding box center [114, 122] width 227 height 49
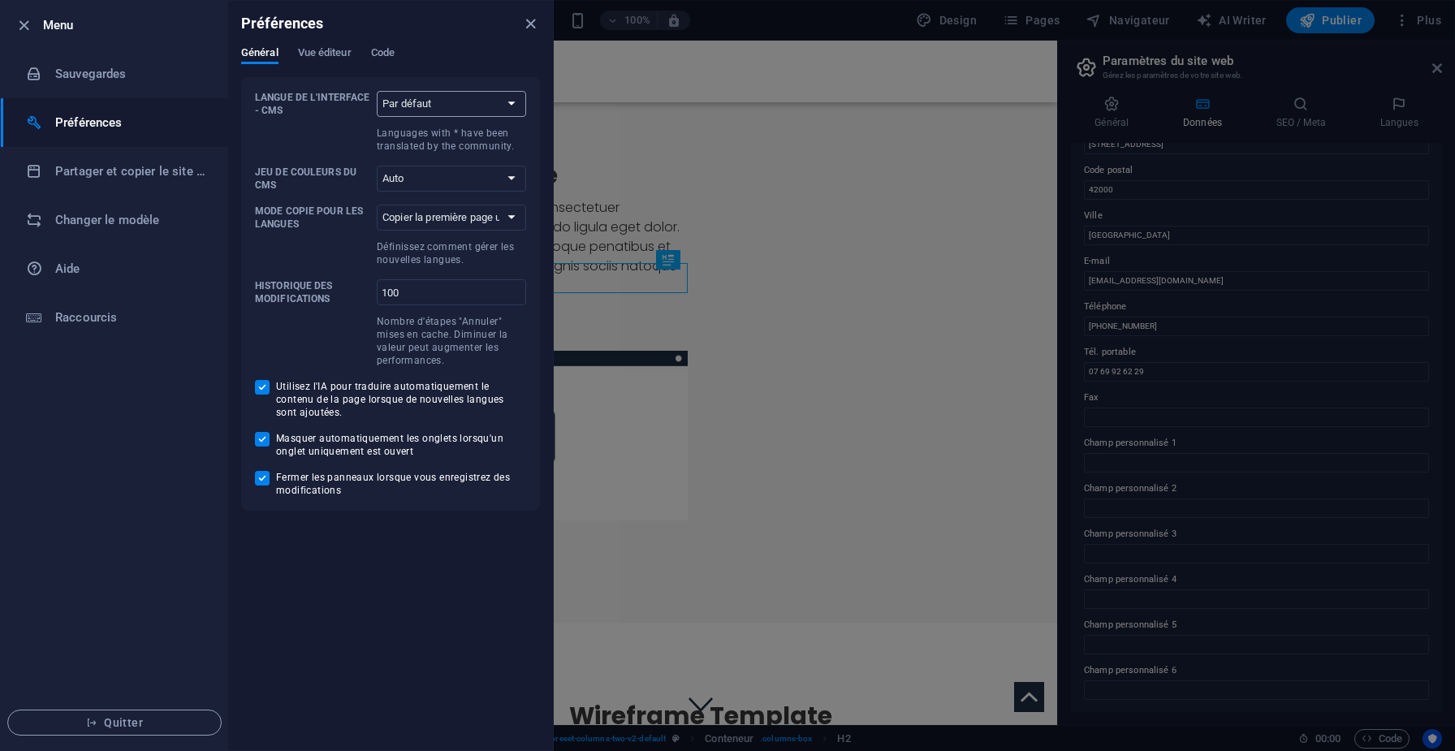
click at [430, 100] on select "Par défaut Deutsch English Español Suomi* Français Magyar Italiano Nederlands P…" at bounding box center [451, 104] width 149 height 26
click at [337, 47] on span "Vue éditeur" at bounding box center [325, 54] width 54 height 23
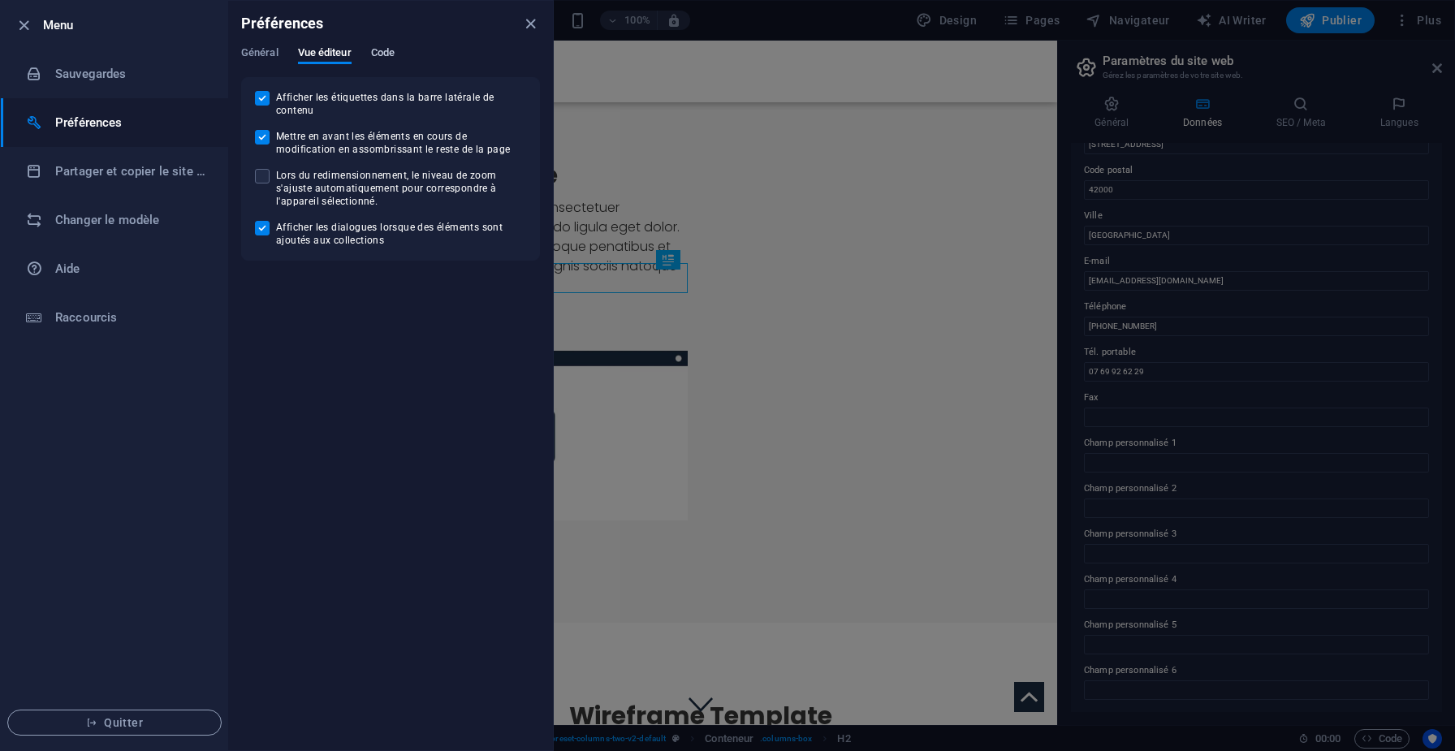
click at [395, 47] on span "Code" at bounding box center [383, 54] width 24 height 23
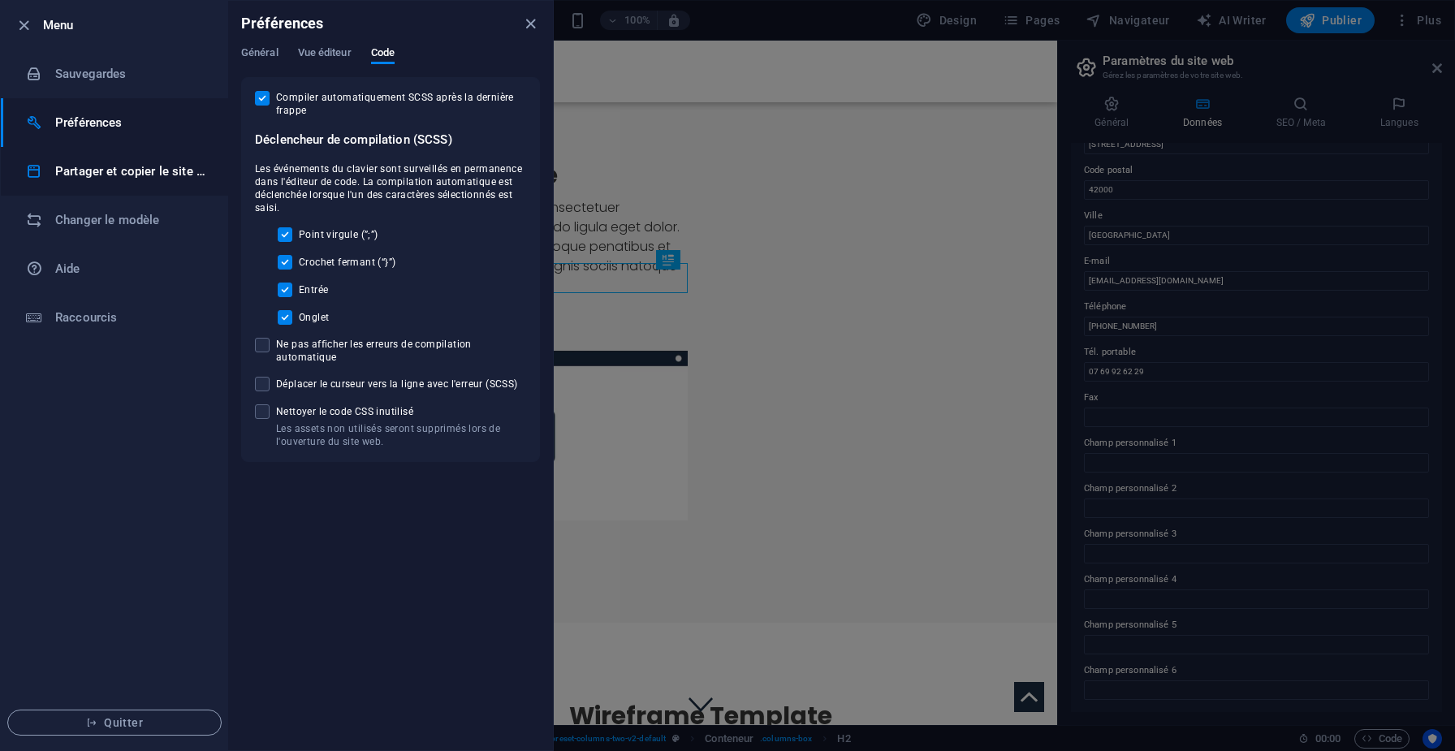
click at [108, 188] on li "Partager et copier le site web" at bounding box center [114, 171] width 227 height 49
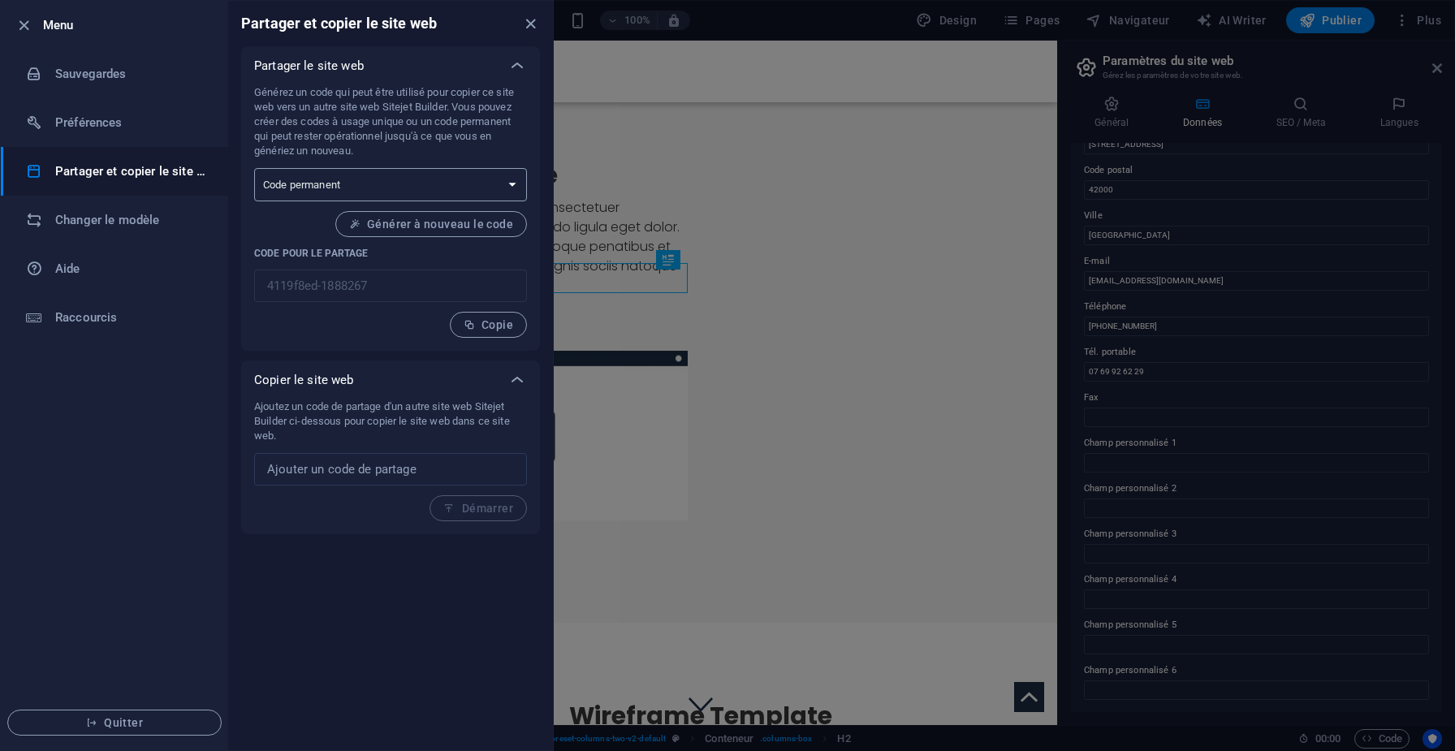
click at [425, 187] on select "Code à usage unique Code permanent" at bounding box center [390, 184] width 273 height 33
select select "onetime"
click at [254, 168] on select "Code à usage unique Code permanent" at bounding box center [390, 184] width 273 height 33
click at [355, 259] on p "Code pour le partage" at bounding box center [390, 253] width 273 height 13
click at [142, 209] on li "Changer le modèle" at bounding box center [114, 220] width 227 height 49
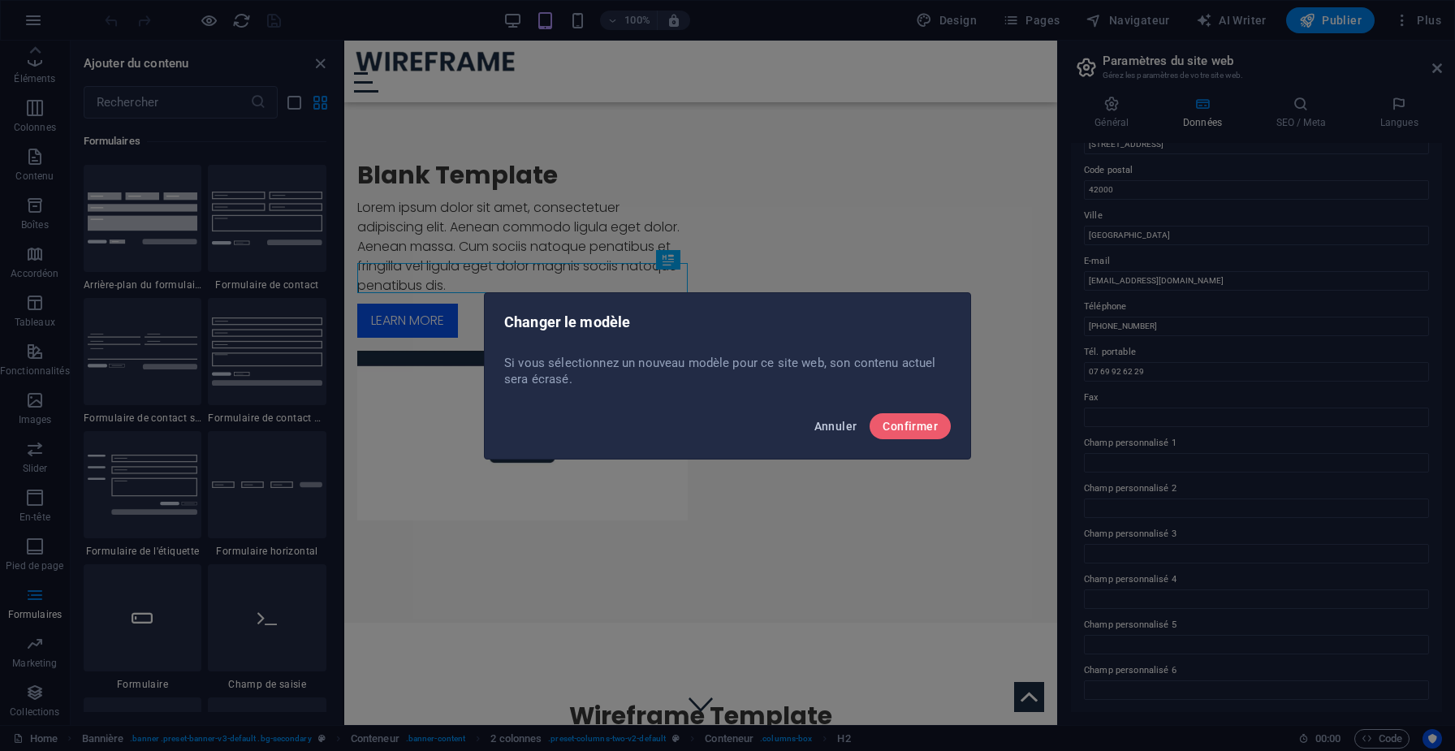
click at [839, 426] on span "Annuler" at bounding box center [835, 426] width 43 height 13
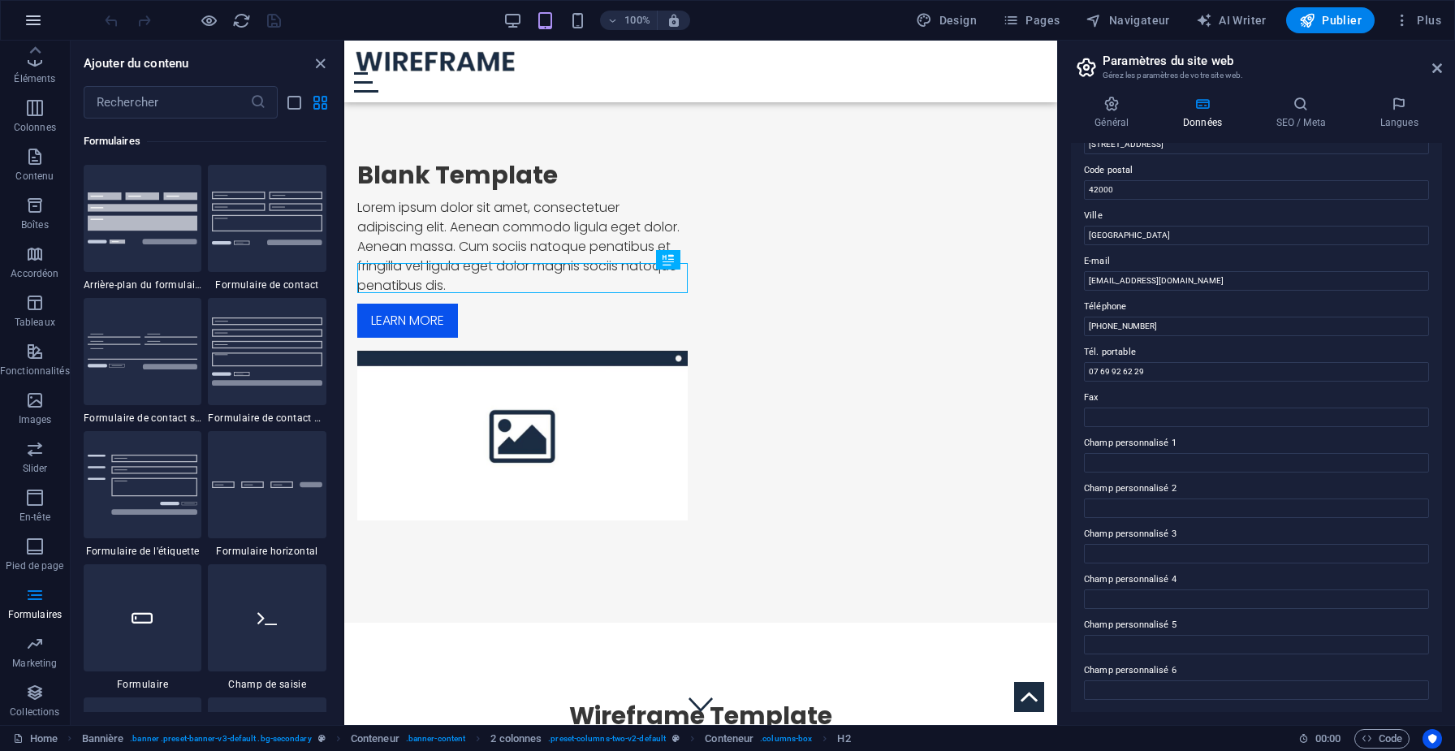
click at [32, 29] on icon "button" at bounding box center [33, 20] width 19 height 19
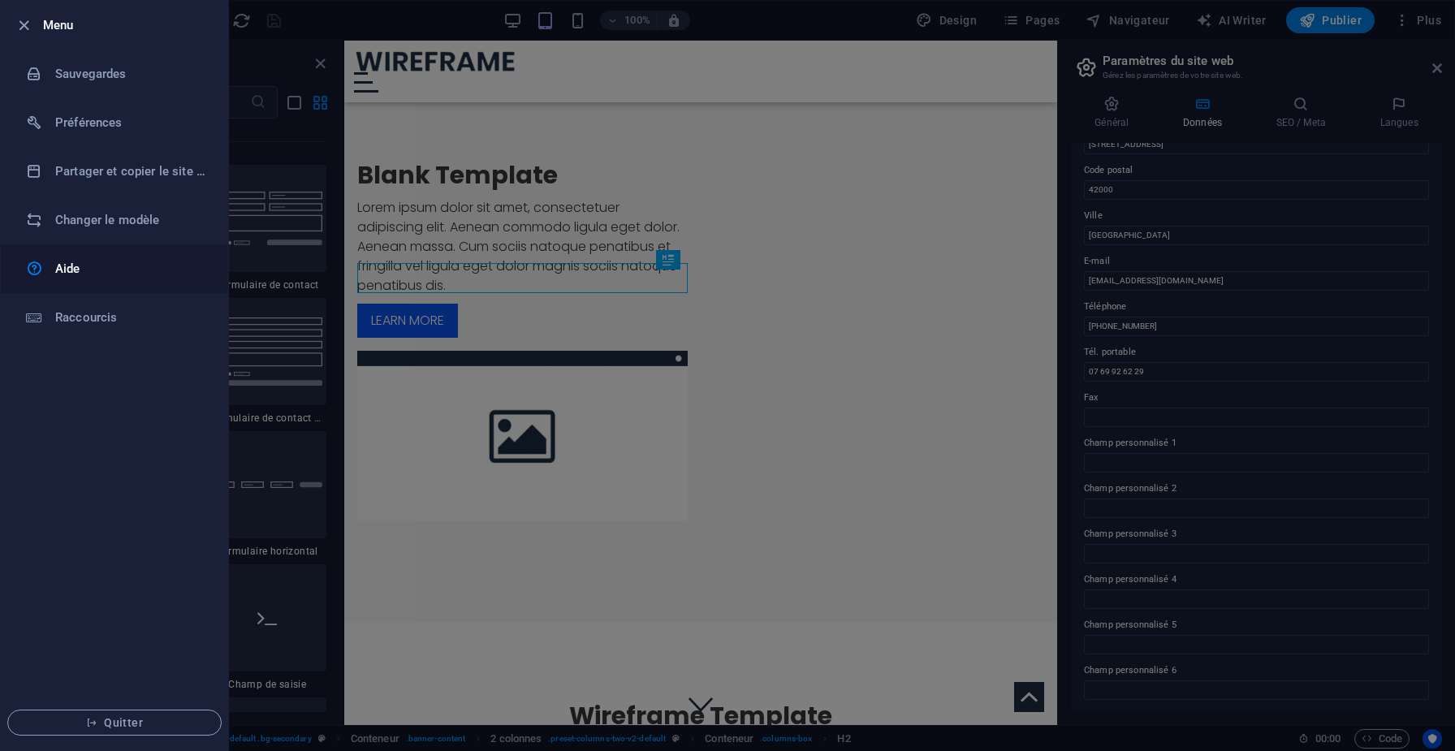
click at [39, 266] on icon at bounding box center [34, 268] width 17 height 19
